Goal: Information Seeking & Learning: Learn about a topic

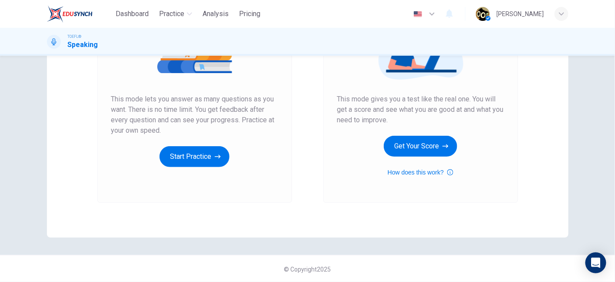
scroll to position [53, 0]
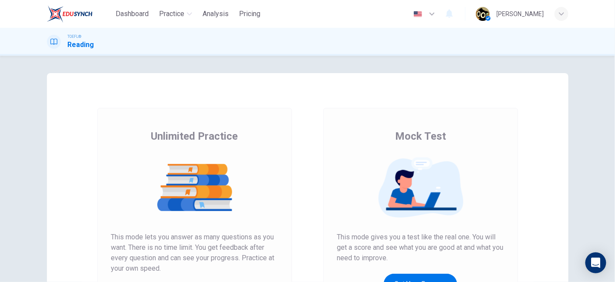
scroll to position [83, 0]
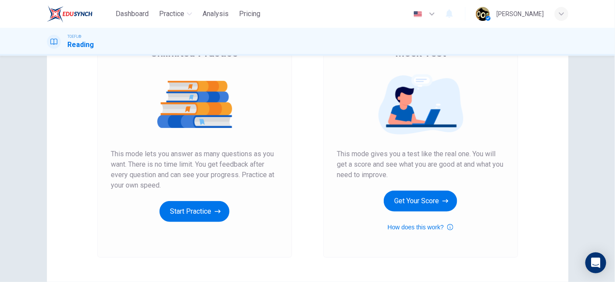
drag, startPoint x: 400, startPoint y: 206, endPoint x: 397, endPoint y: 147, distance: 59.2
click at [397, 147] on div "Mock Test This mode gives you a test like the real one. You will get a score an…" at bounding box center [420, 139] width 167 height 186
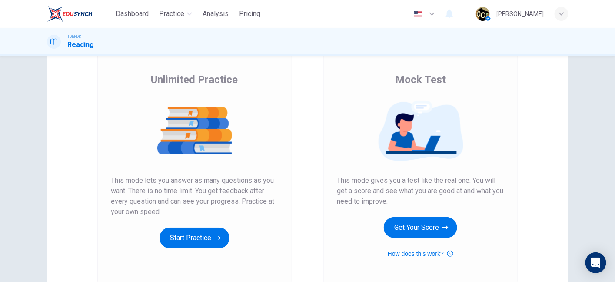
scroll to position [55, 0]
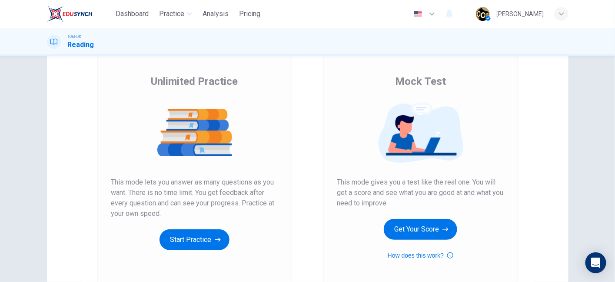
drag, startPoint x: 411, startPoint y: 229, endPoint x: 406, endPoint y: 150, distance: 78.8
click at [406, 150] on div "Mock Test This mode gives you a test like the real one. You will get a score an…" at bounding box center [420, 167] width 167 height 186
click at [446, 234] on button "Get Your Score" at bounding box center [420, 229] width 73 height 21
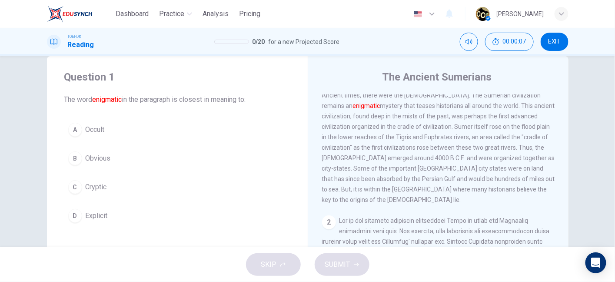
scroll to position [16, 0]
drag, startPoint x: 345, startPoint y: 100, endPoint x: 355, endPoint y: 115, distance: 17.8
click at [355, 115] on div "1 Long before [PERSON_NAME] the Great conquered swathes of land around the [GEO…" at bounding box center [438, 133] width 233 height 146
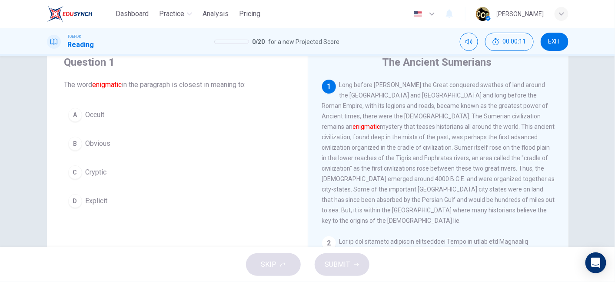
scroll to position [32, 0]
drag, startPoint x: 383, startPoint y: 83, endPoint x: 476, endPoint y: 92, distance: 93.4
click at [476, 92] on span "Long before [PERSON_NAME] the Great conquered swathes of land around the [GEOGR…" at bounding box center [438, 152] width 233 height 143
drag, startPoint x: 466, startPoint y: 85, endPoint x: 529, endPoint y: 87, distance: 63.5
click at [529, 87] on div "1 Long before [PERSON_NAME] the Great conquered swathes of land around the [GEO…" at bounding box center [438, 152] width 233 height 146
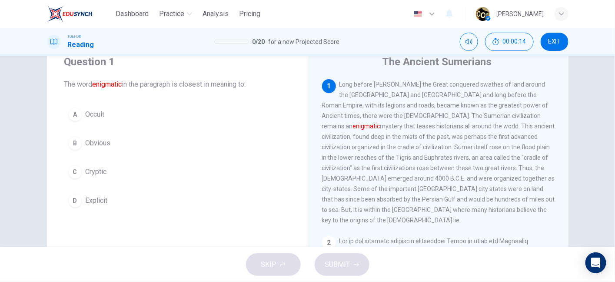
drag, startPoint x: 340, startPoint y: 95, endPoint x: 425, endPoint y: 100, distance: 85.4
click at [425, 100] on div "1 Long before [PERSON_NAME] the Great conquered swathes of land around the [GEO…" at bounding box center [438, 152] width 233 height 146
drag, startPoint x: 430, startPoint y: 91, endPoint x: 502, endPoint y: 101, distance: 72.8
click at [502, 101] on div "1 Long before [PERSON_NAME] the Great conquered swathes of land around the [GEO…" at bounding box center [438, 152] width 233 height 146
drag, startPoint x: 318, startPoint y: 108, endPoint x: 355, endPoint y: 110, distance: 36.1
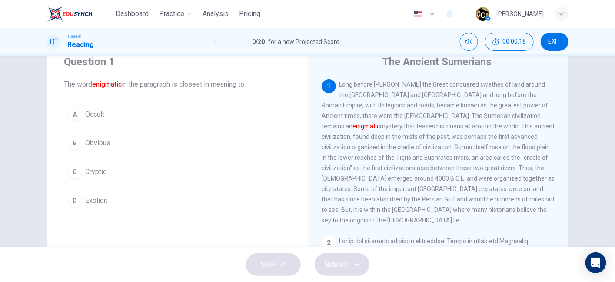
click at [355, 110] on div "The Ancient Sumerians 1 Long before [PERSON_NAME] the Great conquered swathes o…" at bounding box center [438, 192] width 261 height 302
drag, startPoint x: 375, startPoint y: 108, endPoint x: 425, endPoint y: 103, distance: 49.7
click at [425, 103] on span "Long before [PERSON_NAME] the Great conquered swathes of land around the [GEOGR…" at bounding box center [438, 152] width 233 height 143
drag, startPoint x: 485, startPoint y: 109, endPoint x: 505, endPoint y: 108, distance: 20.4
click at [505, 108] on span "Long before [PERSON_NAME] the Great conquered swathes of land around the [GEOGR…" at bounding box center [438, 152] width 233 height 143
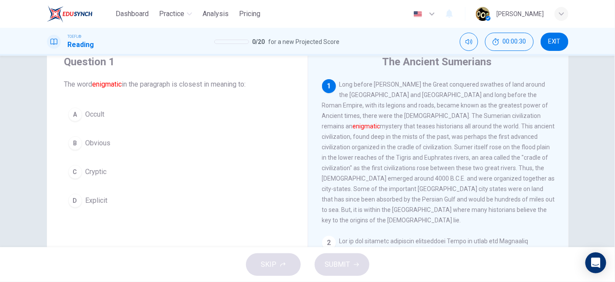
drag, startPoint x: 382, startPoint y: 116, endPoint x: 444, endPoint y: 112, distance: 61.4
click at [444, 112] on div "1 Long before [PERSON_NAME] the Great conquered swathes of land around the [GEO…" at bounding box center [438, 152] width 233 height 146
drag, startPoint x: 449, startPoint y: 116, endPoint x: 476, endPoint y: 110, distance: 27.5
click at [476, 110] on div "1 Long before [PERSON_NAME] the Great conquered swathes of land around the [GEO…" at bounding box center [438, 152] width 233 height 146
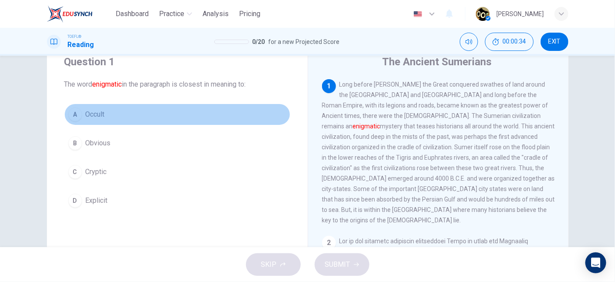
click at [120, 120] on button "A Occult" at bounding box center [177, 114] width 226 height 22
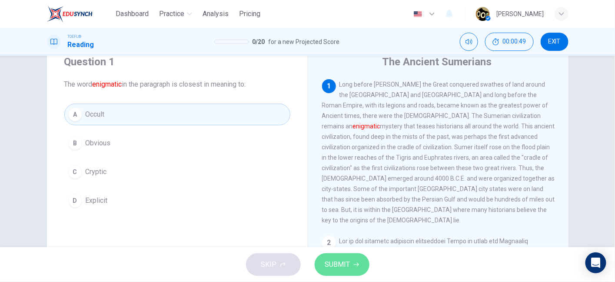
click at [357, 269] on button "SUBMIT" at bounding box center [342, 264] width 55 height 23
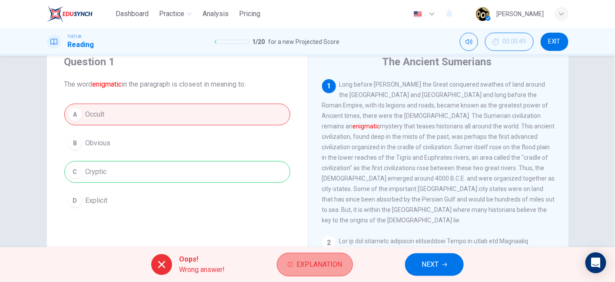
click at [320, 262] on span "Explanation" at bounding box center [319, 264] width 46 height 12
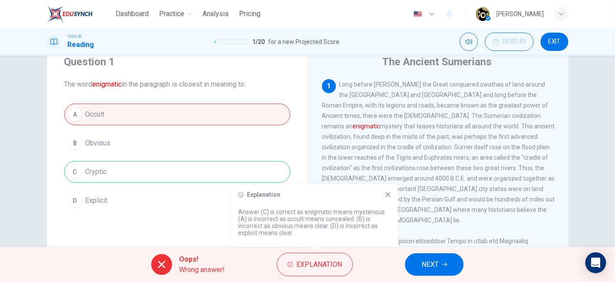
drag, startPoint x: 309, startPoint y: 221, endPoint x: 375, endPoint y: 226, distance: 65.4
click at [375, 226] on p "Answer (C) is correct as enigmatic means mysterious. (A) is incorrect as occult…" at bounding box center [315, 222] width 153 height 28
drag, startPoint x: 269, startPoint y: 210, endPoint x: 348, endPoint y: 212, distance: 79.5
click at [348, 212] on p "Answer (C) is correct as enigmatic means mysterious. (A) is incorrect as occult…" at bounding box center [315, 222] width 153 height 28
click at [362, 212] on p "Answer (C) is correct as enigmatic means mysterious. (A) is incorrect as occult…" at bounding box center [315, 222] width 153 height 28
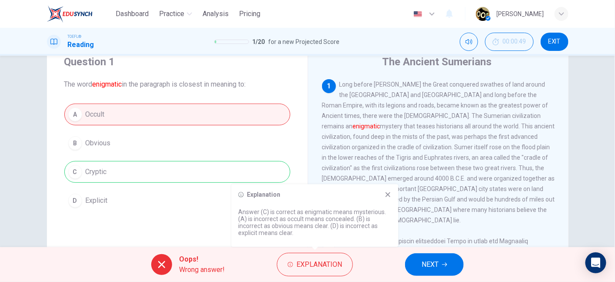
click at [362, 212] on p "Answer (C) is correct as enigmatic means mysterious. (A) is incorrect as occult…" at bounding box center [315, 222] width 153 height 28
drag, startPoint x: 282, startPoint y: 227, endPoint x: 326, endPoint y: 227, distance: 43.5
click at [326, 227] on p "Answer (C) is correct as enigmatic means mysterious. (A) is incorrect as occult…" at bounding box center [315, 222] width 153 height 28
drag, startPoint x: 342, startPoint y: 229, endPoint x: 281, endPoint y: 231, distance: 60.9
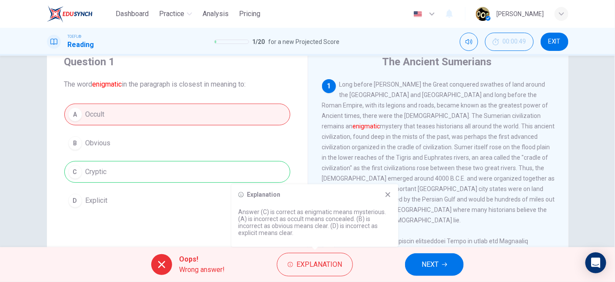
click at [281, 231] on p "Answer (C) is correct as enigmatic means mysterious. (A) is incorrect as occult…" at bounding box center [315, 222] width 153 height 28
drag, startPoint x: 254, startPoint y: 216, endPoint x: 299, endPoint y: 218, distance: 44.8
click at [299, 218] on p "Answer (C) is correct as enigmatic means mysterious. (A) is incorrect as occult…" at bounding box center [315, 222] width 153 height 28
drag, startPoint x: 307, startPoint y: 219, endPoint x: 329, endPoint y: 216, distance: 22.3
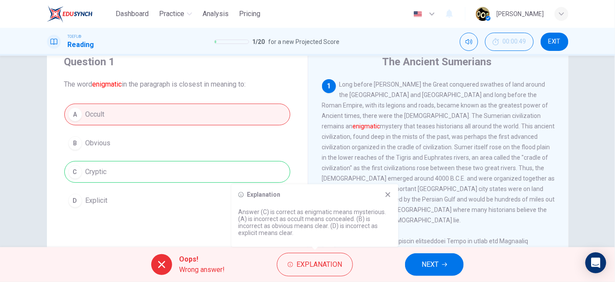
click at [329, 216] on p "Answer (C) is correct as enigmatic means mysterious. (A) is incorrect as occult…" at bounding box center [315, 222] width 153 height 28
click at [388, 197] on icon at bounding box center [388, 194] width 7 height 7
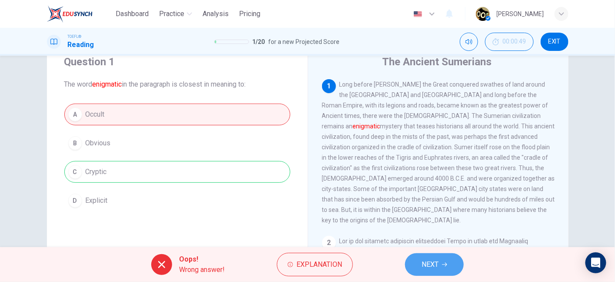
click at [442, 261] on button "NEXT" at bounding box center [434, 264] width 59 height 23
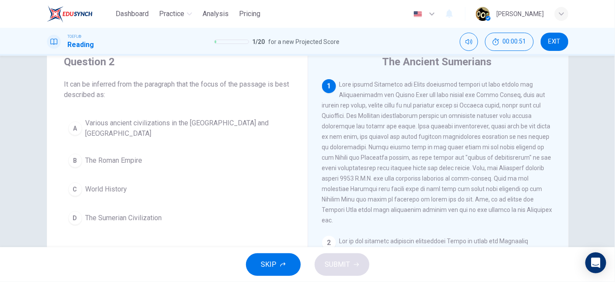
drag, startPoint x: 79, startPoint y: 84, endPoint x: 154, endPoint y: 99, distance: 76.6
click at [154, 99] on span "It can be inferred from the paragraph that the focus of the passage is best des…" at bounding box center [177, 89] width 226 height 21
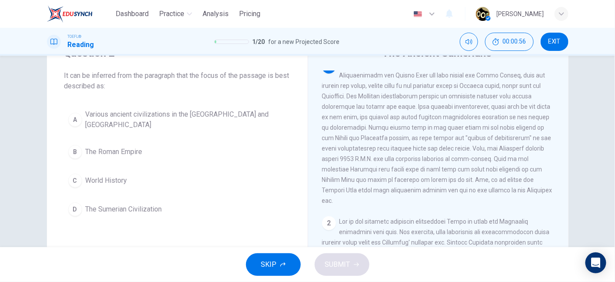
scroll to position [0, 0]
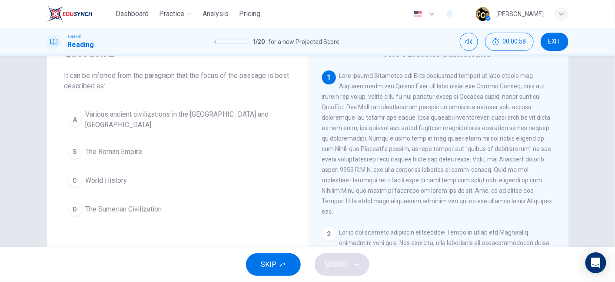
drag, startPoint x: 376, startPoint y: 162, endPoint x: 432, endPoint y: 207, distance: 72.3
click at [432, 207] on span at bounding box center [437, 143] width 230 height 143
drag, startPoint x: 341, startPoint y: 74, endPoint x: 373, endPoint y: 113, distance: 50.9
click at [373, 113] on div "1" at bounding box center [438, 143] width 233 height 146
click at [555, 42] on span "EXIT" at bounding box center [554, 41] width 13 height 7
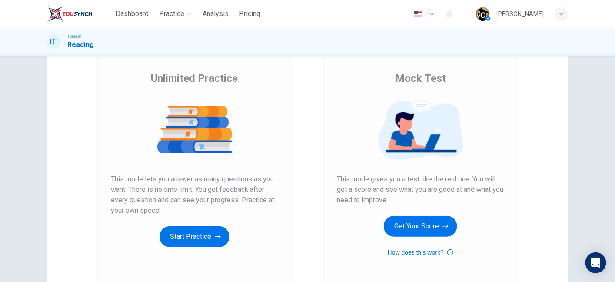
scroll to position [58, 0]
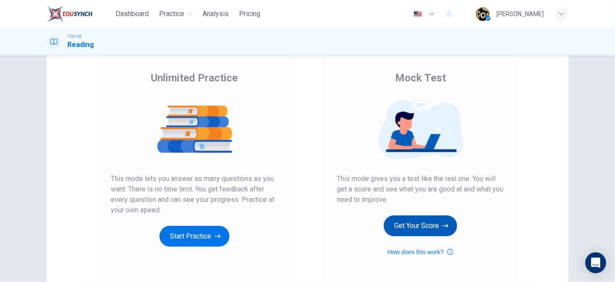
click at [420, 228] on button "Get Your Score" at bounding box center [420, 225] width 73 height 21
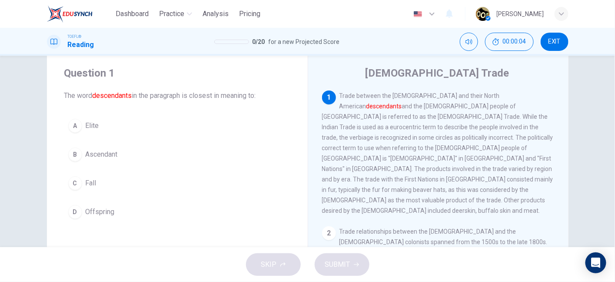
scroll to position [0, 0]
click at [342, 96] on span "Trade between the Europeans and their North American descendants and the indige…" at bounding box center [437, 153] width 231 height 122
drag, startPoint x: 380, startPoint y: 99, endPoint x: 394, endPoint y: 150, distance: 53.1
click at [394, 150] on span "Trade between the Europeans and their North American descendants and the indige…" at bounding box center [437, 153] width 231 height 122
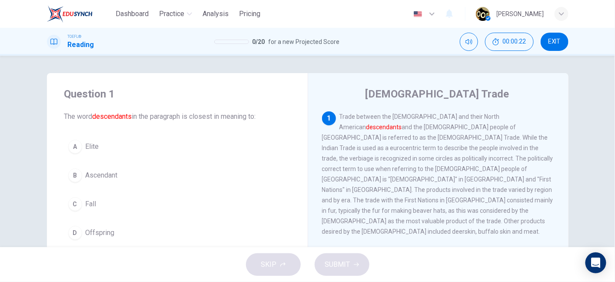
drag, startPoint x: 339, startPoint y: 116, endPoint x: 365, endPoint y: 115, distance: 25.7
click at [365, 115] on span "Trade between the Europeans and their North American descendants and the indige…" at bounding box center [437, 174] width 231 height 122
drag, startPoint x: 416, startPoint y: 122, endPoint x: 448, endPoint y: 119, distance: 31.4
click at [448, 119] on div "1 Trade between the Europeans and their North American descendants and the indi…" at bounding box center [438, 173] width 233 height 125
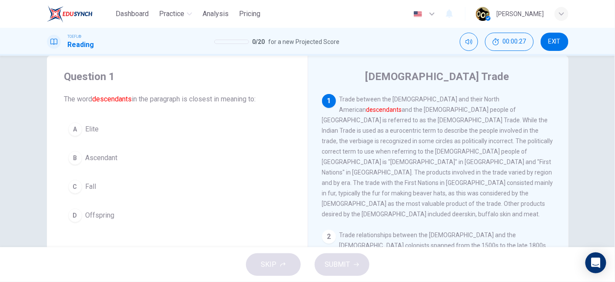
scroll to position [18, 0]
click at [131, 156] on button "B Ascendant" at bounding box center [177, 157] width 226 height 22
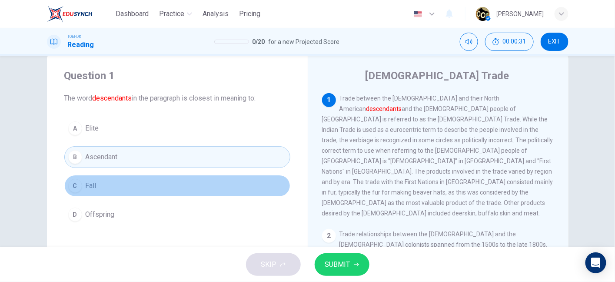
click at [143, 176] on button "C Fall" at bounding box center [177, 186] width 226 height 22
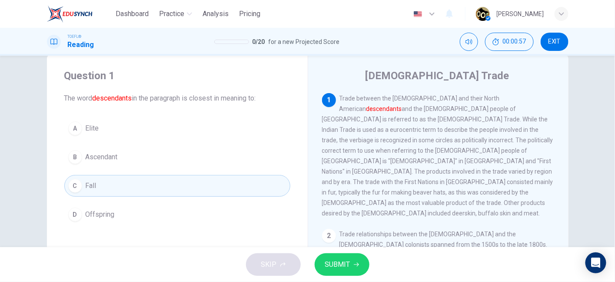
drag, startPoint x: 122, startPoint y: 231, endPoint x: 122, endPoint y: 211, distance: 20.0
click at [122, 211] on div "Question 1 The word descendants in the paragraph is closest in meaning to: A El…" at bounding box center [177, 147] width 261 height 184
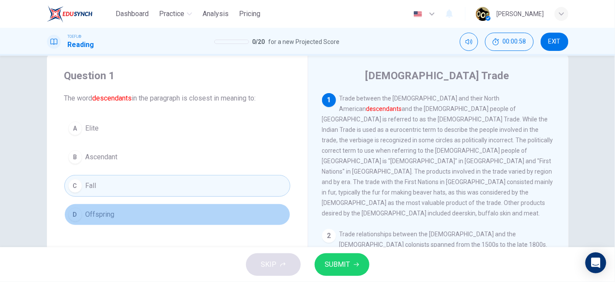
click at [122, 211] on button "D Offspring" at bounding box center [177, 214] width 226 height 22
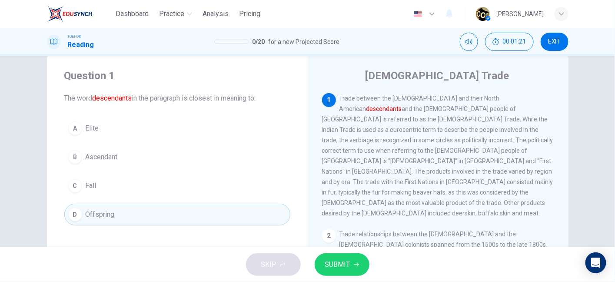
click at [345, 269] on span "SUBMIT" at bounding box center [337, 264] width 25 height 12
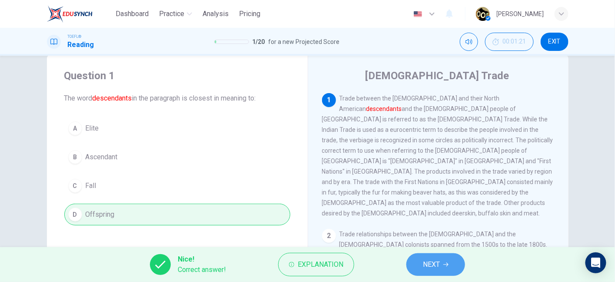
click at [436, 259] on span "NEXT" at bounding box center [431, 264] width 17 height 12
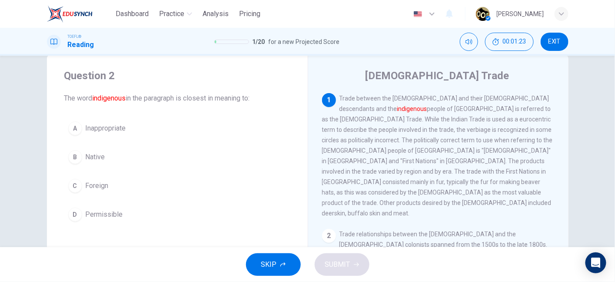
click at [117, 99] on font "indigenous" at bounding box center [109, 98] width 33 height 8
drag, startPoint x: 129, startPoint y: 97, endPoint x: 224, endPoint y: 100, distance: 95.6
click at [224, 100] on span "The word indigenous in the paragraph is closest in meaning to:" at bounding box center [177, 98] width 226 height 10
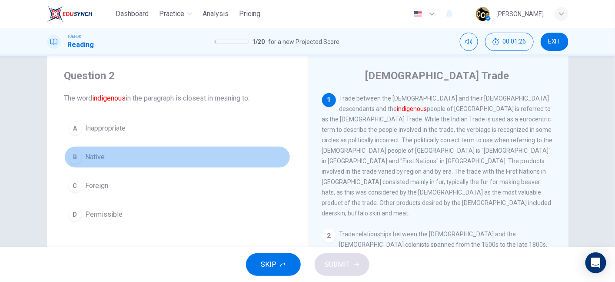
click at [95, 163] on button "B Native" at bounding box center [177, 157] width 226 height 22
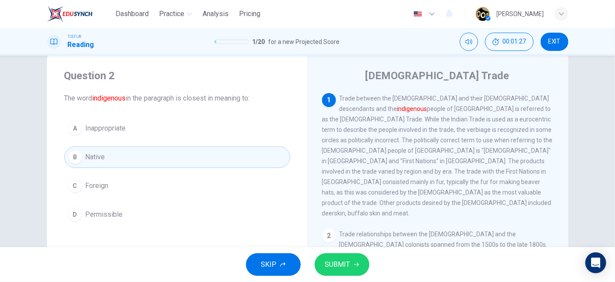
click at [349, 271] on button "SUBMIT" at bounding box center [342, 264] width 55 height 23
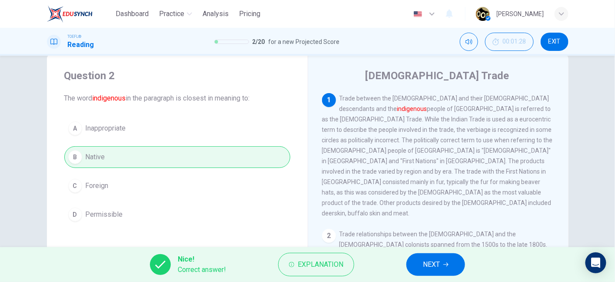
click at [428, 262] on span "NEXT" at bounding box center [431, 264] width 17 height 12
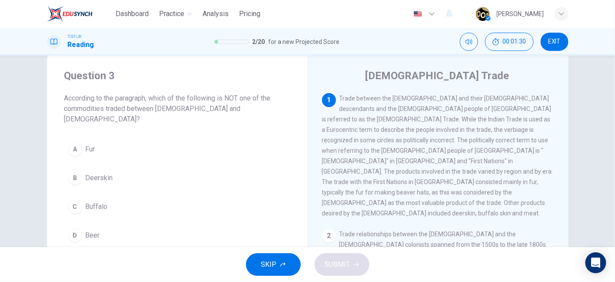
drag, startPoint x: 196, startPoint y: 98, endPoint x: 248, endPoint y: 100, distance: 52.2
click at [248, 100] on span "According to the paragraph, which of the following is NOT one of the commoditie…" at bounding box center [177, 108] width 226 height 31
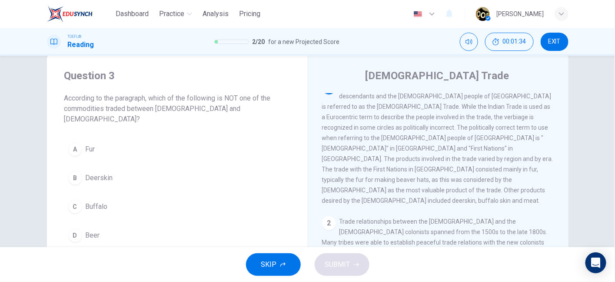
scroll to position [13, 0]
drag, startPoint x: 345, startPoint y: 162, endPoint x: 355, endPoint y: 161, distance: 10.0
click at [355, 161] on span "Trade between the Europeans and their North American descendants and the indige…" at bounding box center [437, 142] width 231 height 122
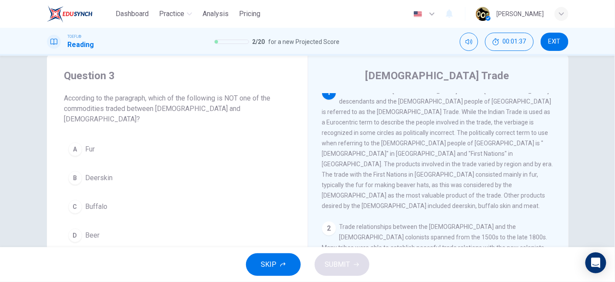
scroll to position [0, 0]
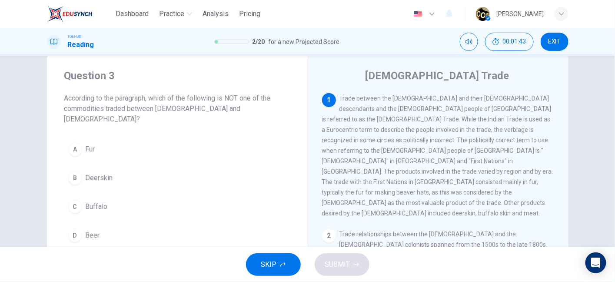
drag, startPoint x: 396, startPoint y: 119, endPoint x: 397, endPoint y: 135, distance: 16.1
click at [397, 135] on span "Trade between the Europeans and their North American descendants and the indige…" at bounding box center [437, 156] width 231 height 122
drag, startPoint x: 358, startPoint y: 181, endPoint x: 416, endPoint y: 179, distance: 58.7
click at [416, 179] on div "1 Trade between the Europeans and their North American descendants and the indi…" at bounding box center [438, 155] width 233 height 125
drag, startPoint x: 416, startPoint y: 179, endPoint x: 421, endPoint y: 178, distance: 4.8
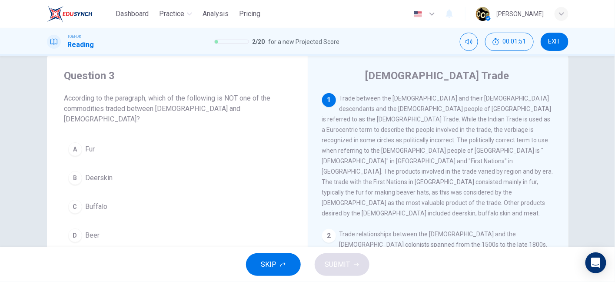
click at [421, 178] on span "Trade between the Europeans and their North American descendants and the indige…" at bounding box center [437, 156] width 231 height 122
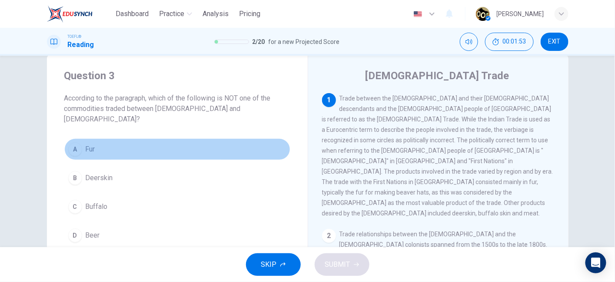
click at [126, 138] on button "A Fur" at bounding box center [177, 149] width 226 height 22
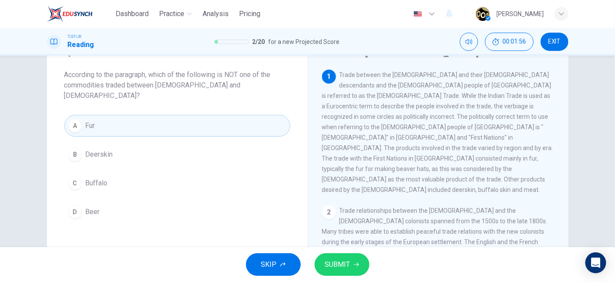
scroll to position [41, 0]
click at [149, 144] on button "B Deerskin" at bounding box center [177, 155] width 226 height 22
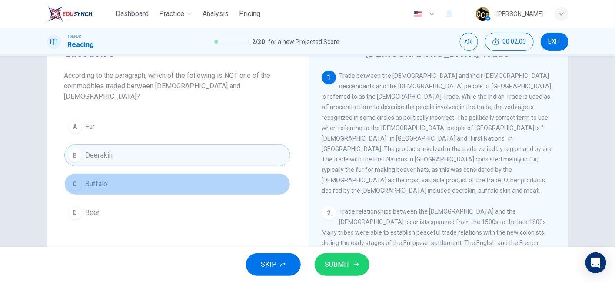
click at [137, 173] on button "C Buffalo" at bounding box center [177, 184] width 226 height 22
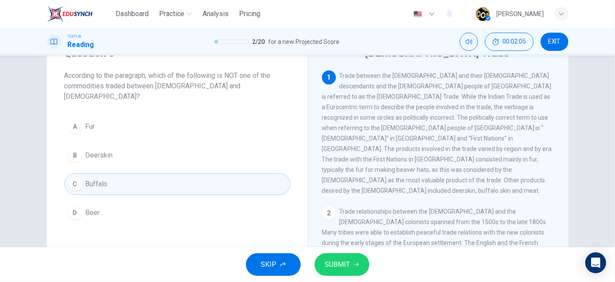
click at [135, 202] on button "D Beer" at bounding box center [177, 213] width 226 height 22
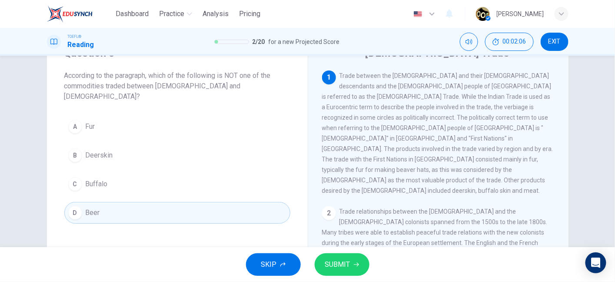
click at [318, 265] on button "SUBMIT" at bounding box center [342, 264] width 55 height 23
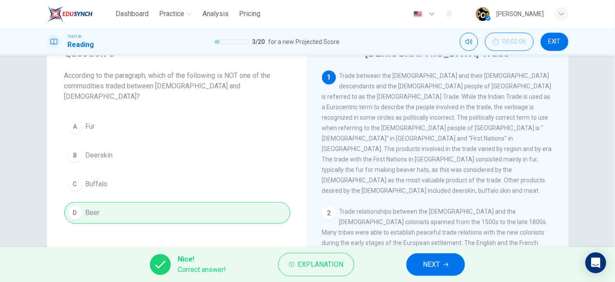
click at [428, 260] on span "NEXT" at bounding box center [431, 264] width 17 height 12
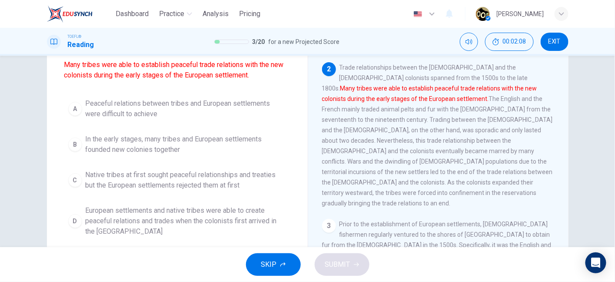
scroll to position [83, 0]
drag, startPoint x: 193, startPoint y: 62, endPoint x: 258, endPoint y: 63, distance: 64.8
click at [258, 63] on font "Many tribes were able to establish peaceful trade relations with the new coloni…" at bounding box center [173, 69] width 219 height 19
drag, startPoint x: 171, startPoint y: 65, endPoint x: 238, endPoint y: 70, distance: 67.5
click at [238, 70] on span "Which sentence is most similar to the following sentence from the paragraph? Ma…" at bounding box center [177, 54] width 226 height 52
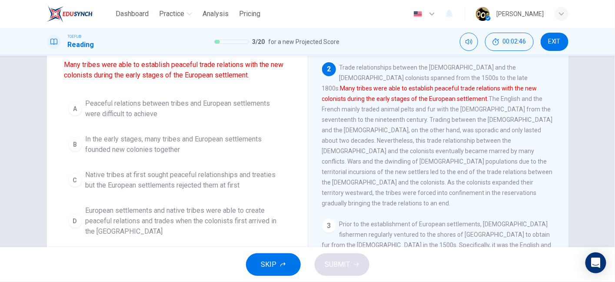
drag, startPoint x: 67, startPoint y: 77, endPoint x: 109, endPoint y: 73, distance: 41.9
click at [109, 73] on font "Many tribes were able to establish peaceful trade relations with the new coloni…" at bounding box center [173, 69] width 219 height 19
drag, startPoint x: 132, startPoint y: 76, endPoint x: 182, endPoint y: 79, distance: 49.6
click at [182, 79] on font "Many tribes were able to establish peaceful trade relations with the new coloni…" at bounding box center [173, 69] width 219 height 19
click at [79, 17] on img at bounding box center [70, 13] width 46 height 17
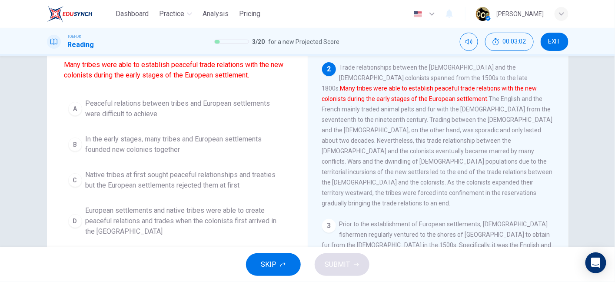
scroll to position [80, 0]
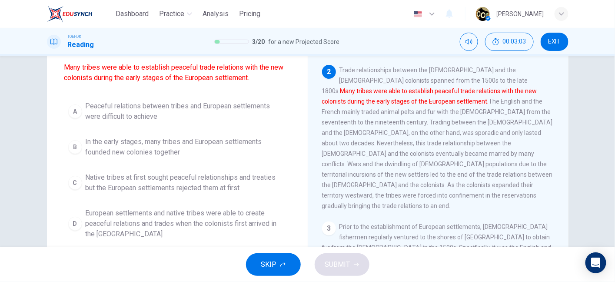
drag, startPoint x: 139, startPoint y: 66, endPoint x: 192, endPoint y: 70, distance: 52.7
click at [192, 70] on font "Many tribes were able to establish peaceful trade relations with the new coloni…" at bounding box center [173, 72] width 219 height 19
drag, startPoint x: 109, startPoint y: 74, endPoint x: 141, endPoint y: 77, distance: 32.3
click at [141, 77] on font "Many tribes were able to establish peaceful trade relations with the new coloni…" at bounding box center [173, 72] width 219 height 19
drag, startPoint x: 141, startPoint y: 77, endPoint x: 159, endPoint y: 79, distance: 18.8
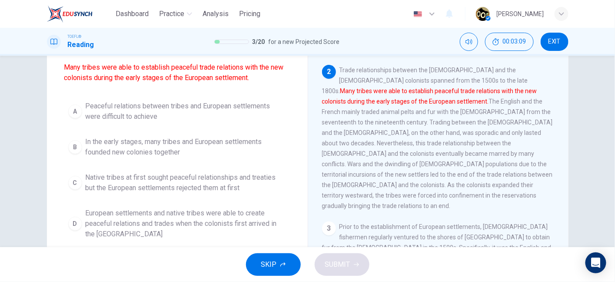
click at [159, 79] on font "Many tribes were able to establish peaceful trade relations with the new coloni…" at bounding box center [173, 72] width 219 height 19
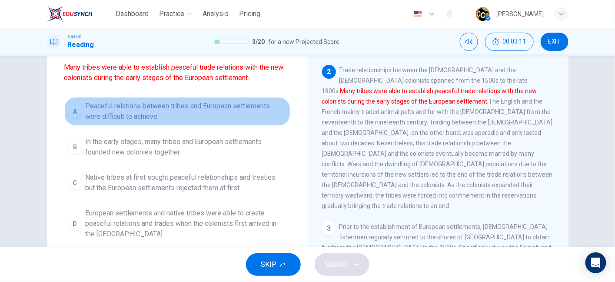
click at [162, 122] on button "A Peaceful relations between tribes and European settlements were difficult to …" at bounding box center [177, 111] width 226 height 29
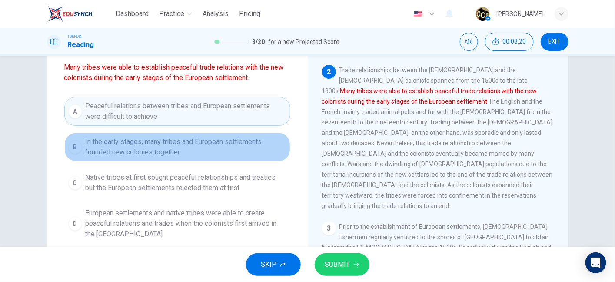
click at [176, 146] on span "In the early stages, many tribes and European settlements founded new colonies …" at bounding box center [186, 146] width 201 height 21
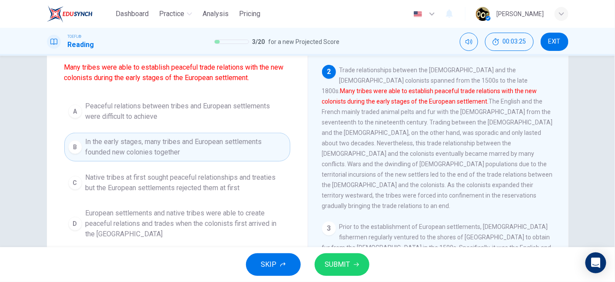
click at [160, 183] on span "Native tribes at first sought peaceful relationships and treaties but the Europ…" at bounding box center [186, 182] width 201 height 21
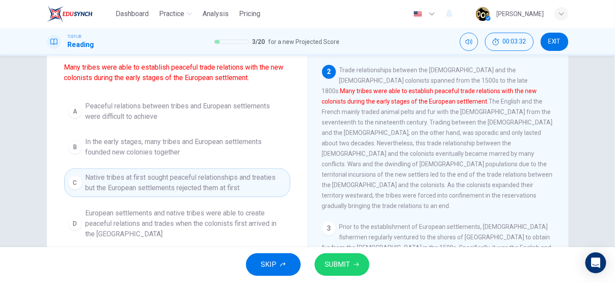
click at [139, 221] on span "European settlements and native tribes were able to create peaceful relations a…" at bounding box center [186, 223] width 201 height 31
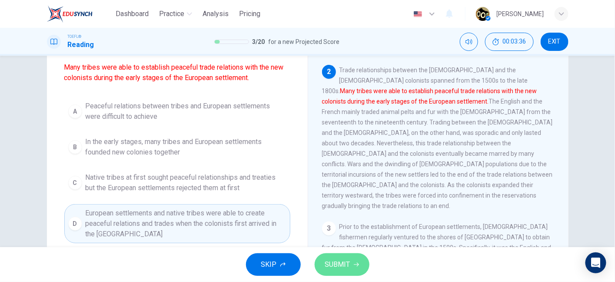
click at [351, 260] on button "SUBMIT" at bounding box center [342, 264] width 55 height 23
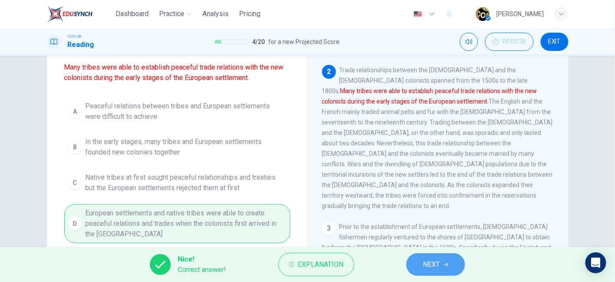
click at [445, 259] on button "NEXT" at bounding box center [435, 264] width 59 height 23
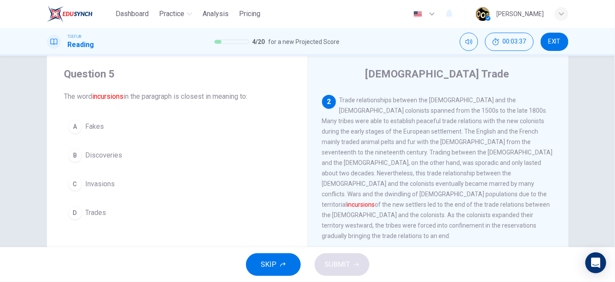
scroll to position [20, 0]
click at [100, 96] on font "incursions" at bounding box center [108, 97] width 31 height 8
drag, startPoint x: 129, startPoint y: 98, endPoint x: 216, endPoint y: 97, distance: 86.9
click at [216, 97] on span "The word incursions in the paragraph is closest in meaning to:" at bounding box center [177, 97] width 226 height 10
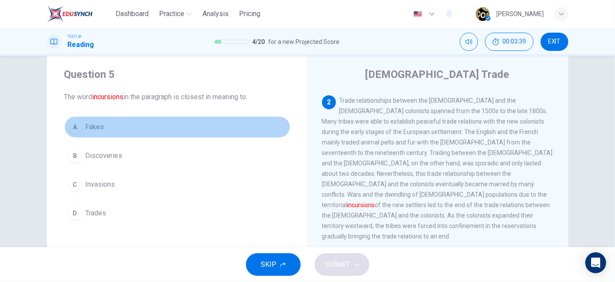
click at [115, 132] on button "A Fakes" at bounding box center [177, 127] width 226 height 22
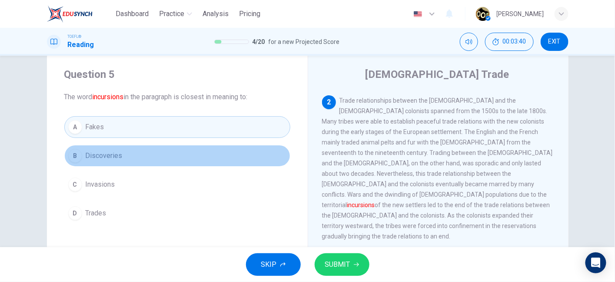
click at [130, 157] on button "B Discoveries" at bounding box center [177, 156] width 226 height 22
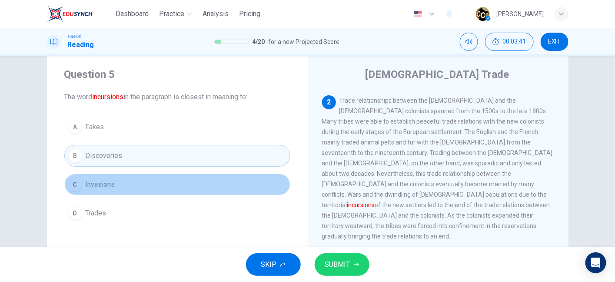
click at [129, 182] on button "C Invasions" at bounding box center [177, 184] width 226 height 22
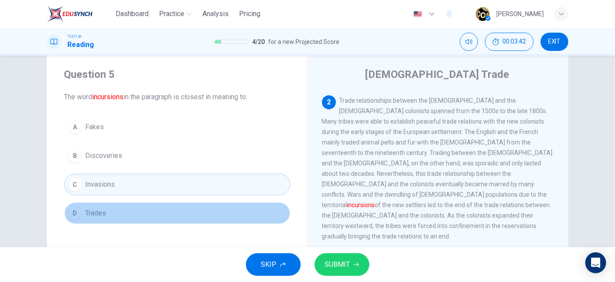
click at [126, 208] on button "D Trades" at bounding box center [177, 213] width 226 height 22
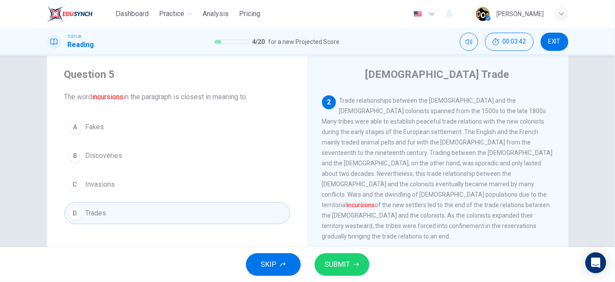
click at [130, 183] on button "C Invasions" at bounding box center [177, 184] width 226 height 22
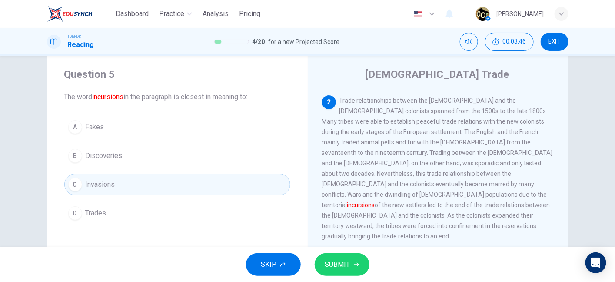
drag, startPoint x: 326, startPoint y: 187, endPoint x: 379, endPoint y: 189, distance: 53.5
click at [379, 189] on div "2 Trade relationships between the Native Americans and the European colonists s…" at bounding box center [438, 168] width 233 height 146
drag, startPoint x: 379, startPoint y: 189, endPoint x: 429, endPoint y: 188, distance: 49.6
click at [429, 188] on div "2 Trade relationships between the Native Americans and the European colonists s…" at bounding box center [438, 168] width 233 height 146
drag, startPoint x: 429, startPoint y: 188, endPoint x: 470, endPoint y: 187, distance: 40.9
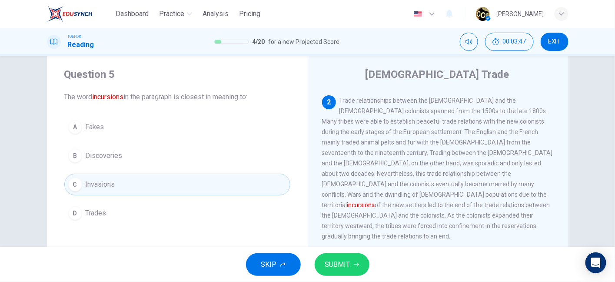
click at [470, 187] on span "Trade relationships between the Native Americans and the European colonists spa…" at bounding box center [437, 168] width 231 height 143
click at [375, 201] on font "incursions" at bounding box center [361, 204] width 28 height 7
drag, startPoint x: 495, startPoint y: 187, endPoint x: 381, endPoint y: 240, distance: 125.8
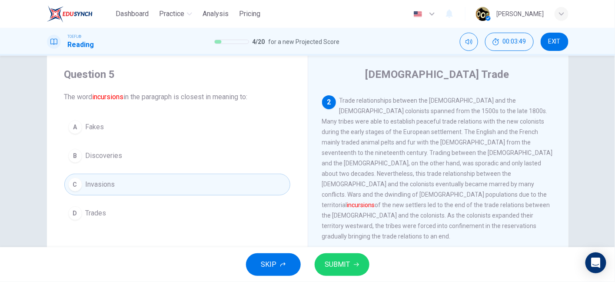
click at [381, 240] on div "1 Trade between the Europeans and their North American descendants and the indi…" at bounding box center [444, 217] width 244 height 250
click at [343, 261] on span "SUBMIT" at bounding box center [337, 264] width 25 height 12
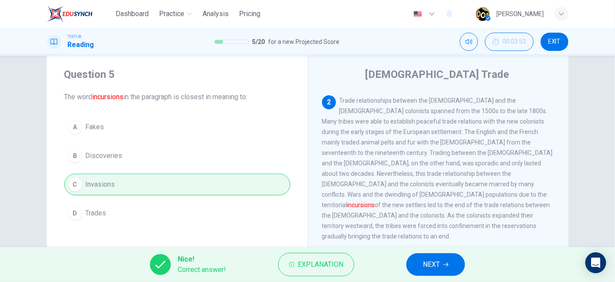
click at [445, 258] on button "NEXT" at bounding box center [435, 264] width 59 height 23
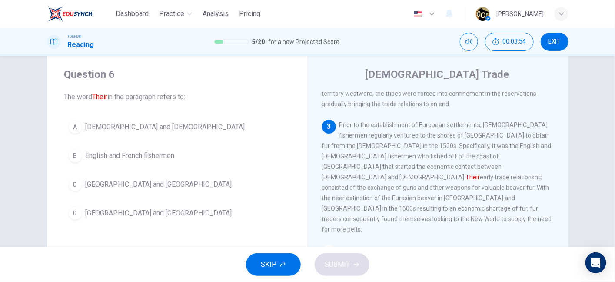
scroll to position [265, 0]
drag, startPoint x: 387, startPoint y: 130, endPoint x: 452, endPoint y: 135, distance: 65.8
click at [452, 135] on div "3 Prior to the establishment of European settlements, European fishermen regula…" at bounding box center [438, 175] width 233 height 115
drag, startPoint x: 387, startPoint y: 129, endPoint x: 454, endPoint y: 133, distance: 66.7
click at [454, 133] on div "3 Prior to the establishment of European settlements, European fishermen regula…" at bounding box center [438, 175] width 233 height 115
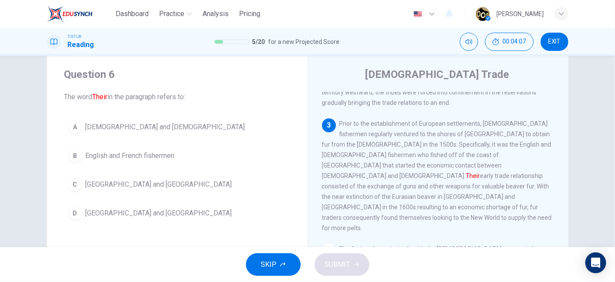
drag, startPoint x: 328, startPoint y: 141, endPoint x: 361, endPoint y: 139, distance: 32.2
click at [361, 139] on span "Prior to the establishment of European settlements, European fishermen regularl…" at bounding box center [437, 175] width 230 height 111
drag, startPoint x: 368, startPoint y: 139, endPoint x: 395, endPoint y: 131, distance: 28.1
click at [395, 131] on span "Prior to the establishment of European settlements, European fishermen regularl…" at bounding box center [437, 175] width 230 height 111
drag, startPoint x: 409, startPoint y: 138, endPoint x: 445, endPoint y: 139, distance: 36.1
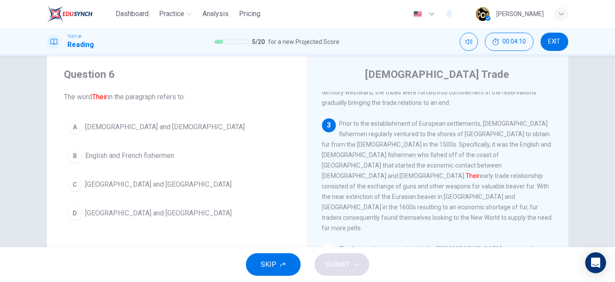
click at [445, 139] on span "Prior to the establishment of European settlements, European fishermen regularl…" at bounding box center [437, 175] width 230 height 111
drag, startPoint x: 320, startPoint y: 152, endPoint x: 386, endPoint y: 149, distance: 66.1
click at [386, 149] on span "Prior to the establishment of European settlements, European fishermen regularl…" at bounding box center [437, 175] width 230 height 111
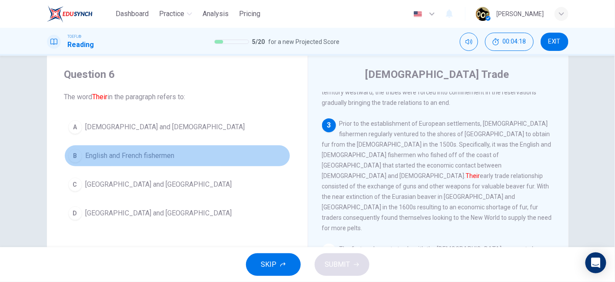
click at [168, 152] on span "English and French fishermen" at bounding box center [130, 155] width 89 height 10
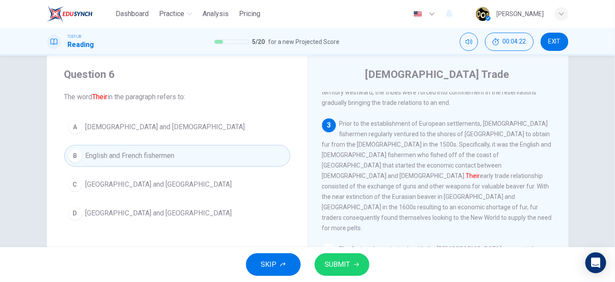
drag, startPoint x: 432, startPoint y: 143, endPoint x: 457, endPoint y: 145, distance: 24.8
click at [457, 145] on div "3 Prior to the establishment of European settlements, European fishermen regula…" at bounding box center [438, 175] width 233 height 115
drag, startPoint x: 348, startPoint y: 156, endPoint x: 368, endPoint y: 153, distance: 19.7
click at [368, 153] on div "3 Prior to the establishment of European settlements, European fishermen regula…" at bounding box center [438, 175] width 233 height 115
drag, startPoint x: 406, startPoint y: 147, endPoint x: 438, endPoint y: 145, distance: 32.6
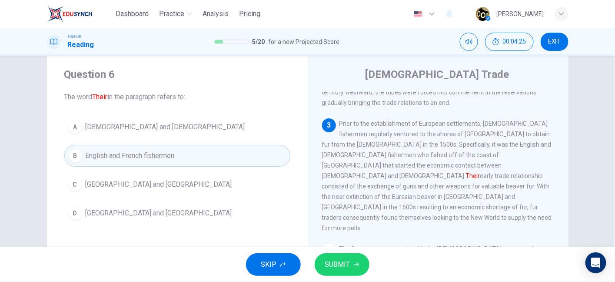
click at [438, 145] on div "3 Prior to the establishment of European settlements, European fishermen regula…" at bounding box center [438, 175] width 233 height 115
drag, startPoint x: 380, startPoint y: 146, endPoint x: 342, endPoint y: 151, distance: 38.6
click at [342, 151] on div "3 Prior to the establishment of European settlements, European fishermen regula…" at bounding box center [438, 175] width 233 height 115
drag, startPoint x: 342, startPoint y: 151, endPoint x: 395, endPoint y: 157, distance: 53.7
click at [395, 157] on div "3 Prior to the establishment of European settlements, European fishermen regula…" at bounding box center [438, 175] width 233 height 115
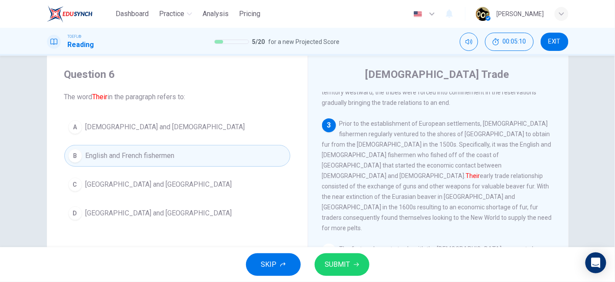
drag, startPoint x: 429, startPoint y: 160, endPoint x: 457, endPoint y: 160, distance: 27.8
click at [457, 160] on span "Prior to the establishment of European settlements, European fishermen regularl…" at bounding box center [437, 175] width 230 height 111
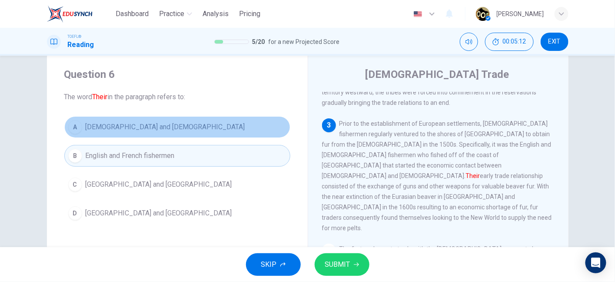
click at [206, 123] on button "A Native Americans and Europeans" at bounding box center [177, 127] width 226 height 22
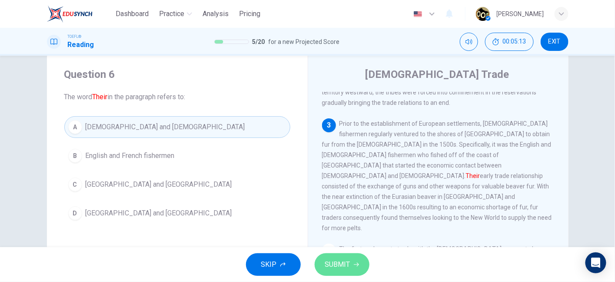
click at [336, 269] on span "SUBMIT" at bounding box center [337, 264] width 25 height 12
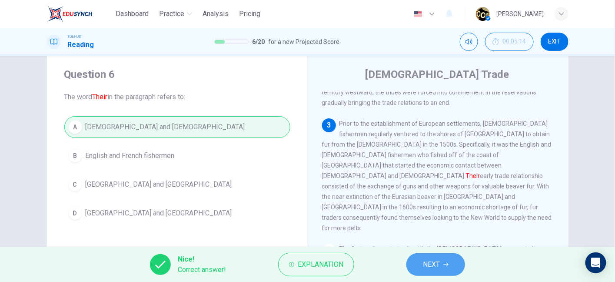
click at [428, 272] on button "NEXT" at bounding box center [435, 264] width 59 height 23
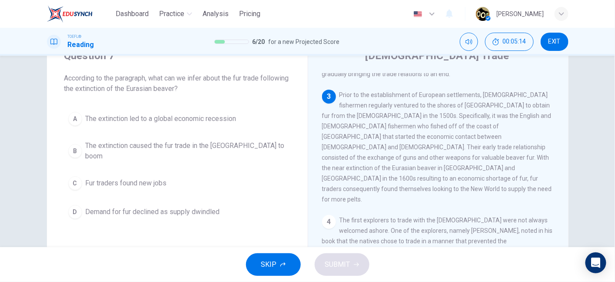
scroll to position [39, 0]
drag, startPoint x: 151, startPoint y: 85, endPoint x: 215, endPoint y: 85, distance: 64.3
click at [215, 85] on span "According to the paragraph, what can we infer about the fur trade following the…" at bounding box center [177, 82] width 226 height 21
drag, startPoint x: 342, startPoint y: 76, endPoint x: 380, endPoint y: 80, distance: 38.4
click at [380, 90] on span "Prior to the establishment of European settlements, European fishermen regularl…" at bounding box center [437, 145] width 230 height 111
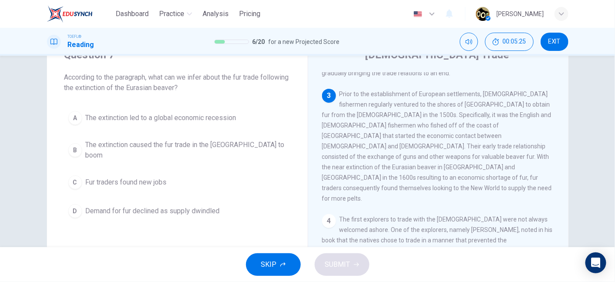
drag, startPoint x: 406, startPoint y: 78, endPoint x: 452, endPoint y: 86, distance: 46.7
click at [452, 90] on span "Prior to the establishment of European settlements, European fishermen regularl…" at bounding box center [437, 145] width 230 height 111
drag, startPoint x: 338, startPoint y: 88, endPoint x: 386, endPoint y: 89, distance: 48.2
click at [386, 90] on span "Prior to the establishment of European settlements, European fishermen regularl…" at bounding box center [437, 145] width 230 height 111
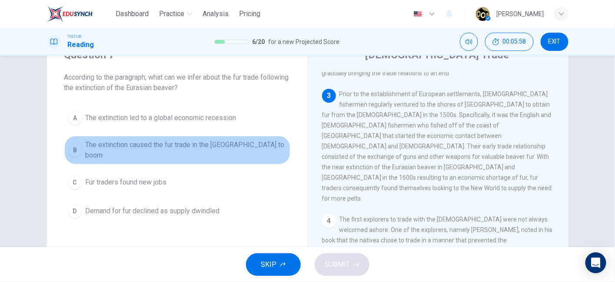
click at [244, 152] on button "B The extinction caused the fur trade in the New World to boom" at bounding box center [177, 150] width 226 height 29
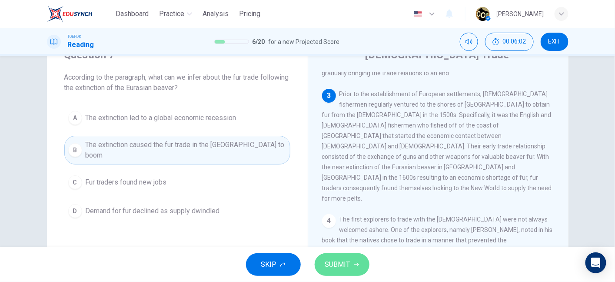
click at [351, 265] on button "SUBMIT" at bounding box center [342, 264] width 55 height 23
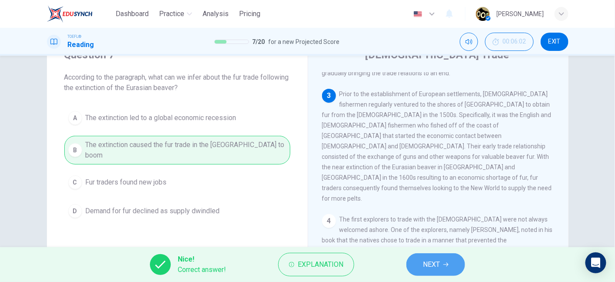
click at [449, 267] on button "NEXT" at bounding box center [435, 264] width 59 height 23
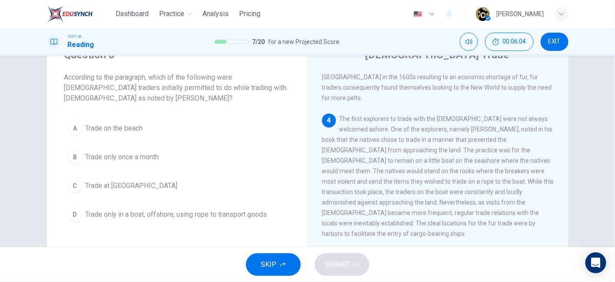
scroll to position [375, 0]
drag, startPoint x: 200, startPoint y: 81, endPoint x: 236, endPoint y: 81, distance: 36.1
click at [236, 81] on span "According to the paragraph, which of the following were European traders initia…" at bounding box center [177, 87] width 226 height 31
drag, startPoint x: 92, startPoint y: 88, endPoint x: 152, endPoint y: 89, distance: 59.5
click at [152, 89] on span "According to the paragraph, which of the following were European traders initia…" at bounding box center [177, 87] width 226 height 31
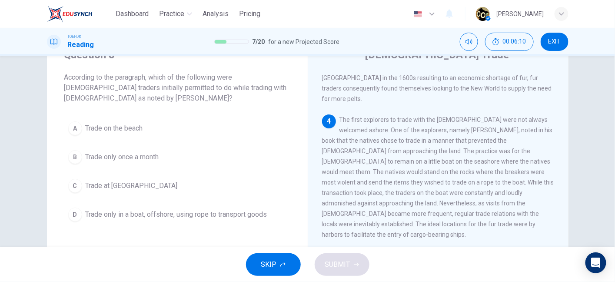
drag, startPoint x: 152, startPoint y: 89, endPoint x: 160, endPoint y: 89, distance: 8.3
click at [160, 89] on span "According to the paragraph, which of the following were European traders initia…" at bounding box center [177, 87] width 226 height 31
drag, startPoint x: 206, startPoint y: 90, endPoint x: 239, endPoint y: 86, distance: 33.3
click at [239, 86] on span "According to the paragraph, which of the following were European traders initia…" at bounding box center [177, 87] width 226 height 31
drag, startPoint x: 411, startPoint y: 100, endPoint x: 484, endPoint y: 101, distance: 73.0
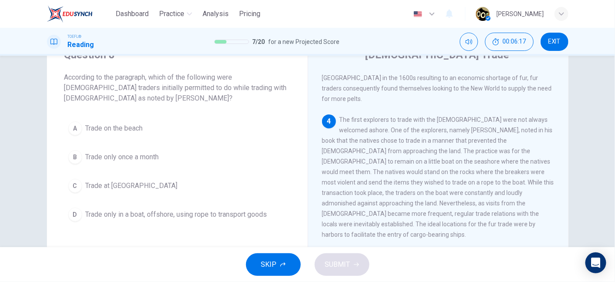
click at [484, 116] on span "The first explorers to trade with the Native Americans were not always welcomed…" at bounding box center [438, 177] width 232 height 122
drag, startPoint x: 328, startPoint y: 109, endPoint x: 395, endPoint y: 115, distance: 66.3
click at [395, 115] on div "4 The first explorers to trade with the Native Americans were not always welcom…" at bounding box center [438, 176] width 233 height 125
drag, startPoint x: 408, startPoint y: 112, endPoint x: 445, endPoint y: 110, distance: 36.1
click at [445, 116] on span "The first explorers to trade with the Native Americans were not always welcomed…" at bounding box center [438, 177] width 232 height 122
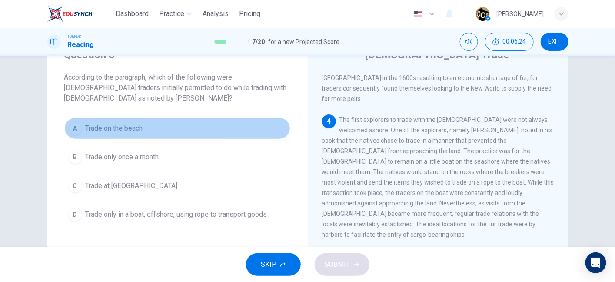
click at [174, 138] on button "A Trade on the beach" at bounding box center [177, 128] width 226 height 22
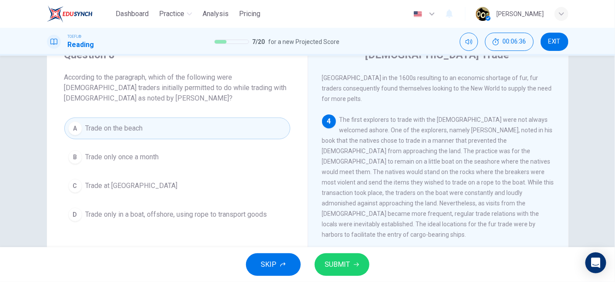
drag, startPoint x: 425, startPoint y: 115, endPoint x: 432, endPoint y: 113, distance: 7.7
click at [432, 114] on div "4 The first explorers to trade with the Native Americans were not always welcom…" at bounding box center [438, 176] width 233 height 125
drag, startPoint x: 432, startPoint y: 113, endPoint x: 462, endPoint y: 106, distance: 30.6
click at [462, 116] on span "The first explorers to trade with the Native Americans were not always welcomed…" at bounding box center [438, 177] width 232 height 122
drag, startPoint x: 328, startPoint y: 119, endPoint x: 378, endPoint y: 122, distance: 49.2
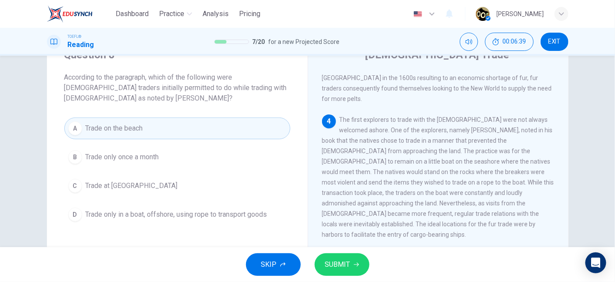
click at [378, 122] on span "The first explorers to trade with the Native Americans were not always welcomed…" at bounding box center [438, 177] width 232 height 122
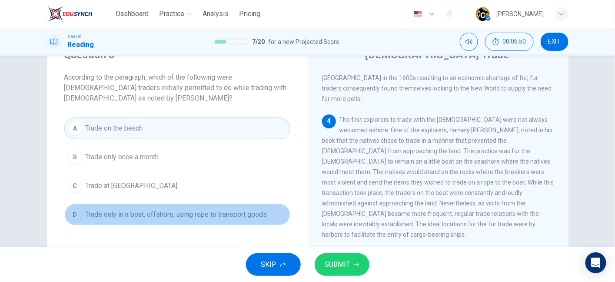
click at [216, 218] on span "Trade only in a boat, offshore, using rope to transport goods" at bounding box center [177, 214] width 182 height 10
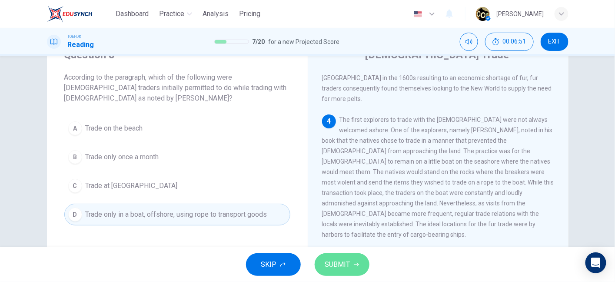
click at [359, 259] on button "SUBMIT" at bounding box center [342, 264] width 55 height 23
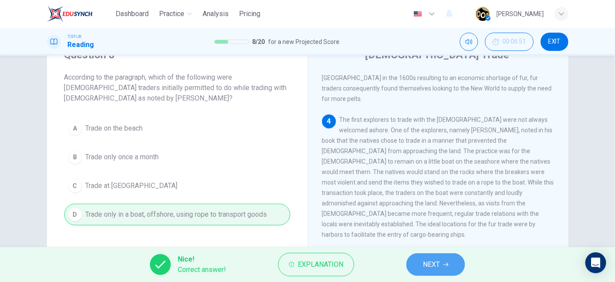
click at [427, 261] on span "NEXT" at bounding box center [431, 264] width 17 height 12
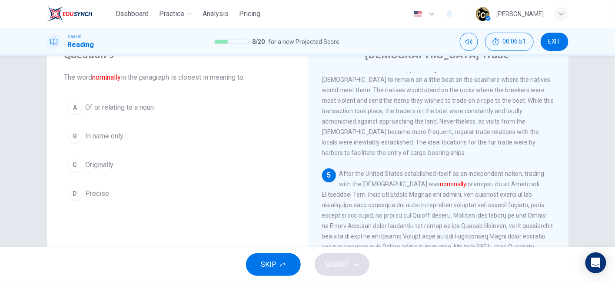
scroll to position [467, 0]
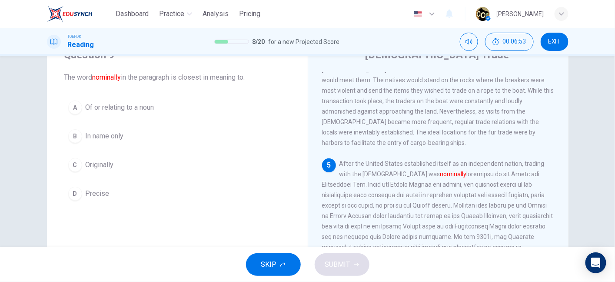
click at [416, 190] on div "5 After the United States established itself as an independent nation, trading …" at bounding box center [438, 241] width 233 height 167
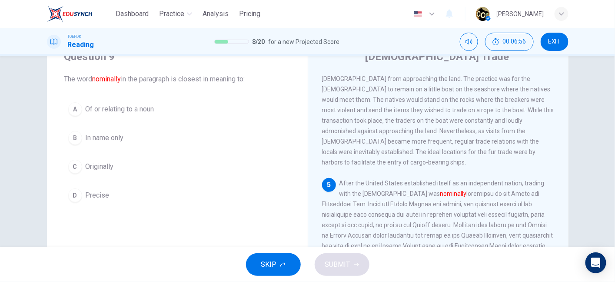
scroll to position [36, 0]
drag, startPoint x: 346, startPoint y: 149, endPoint x: 447, endPoint y: 146, distance: 101.3
click at [447, 181] on span "After the United States established itself as an independent nation, trading wi…" at bounding box center [438, 262] width 233 height 163
drag, startPoint x: 452, startPoint y: 150, endPoint x: 505, endPoint y: 145, distance: 53.3
click at [505, 179] on div "5 After the United States established itself as an independent nation, trading …" at bounding box center [438, 262] width 233 height 167
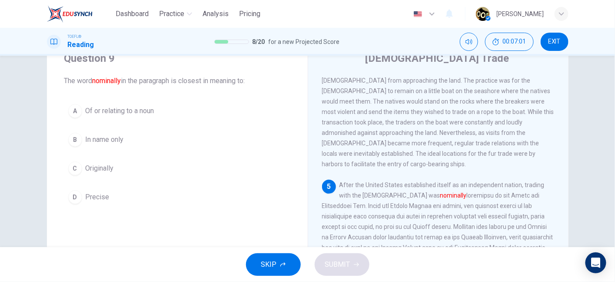
drag, startPoint x: 336, startPoint y: 161, endPoint x: 395, endPoint y: 163, distance: 59.6
click at [395, 179] on div "5 After the United States established itself as an independent nation, trading …" at bounding box center [438, 262] width 233 height 167
drag, startPoint x: 395, startPoint y: 163, endPoint x: 442, endPoint y: 159, distance: 47.1
click at [442, 181] on span "After the United States established itself as an independent nation, trading wi…" at bounding box center [438, 262] width 233 height 163
click at [442, 192] on font "nominally" at bounding box center [453, 195] width 27 height 7
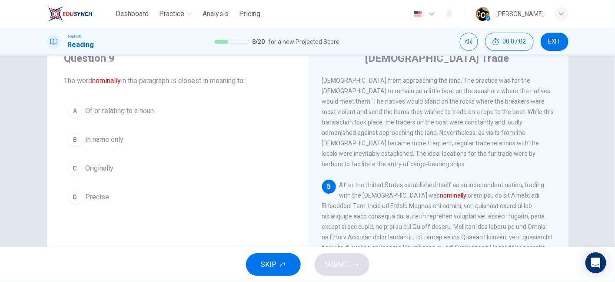
click at [442, 192] on font "nominally" at bounding box center [453, 195] width 27 height 7
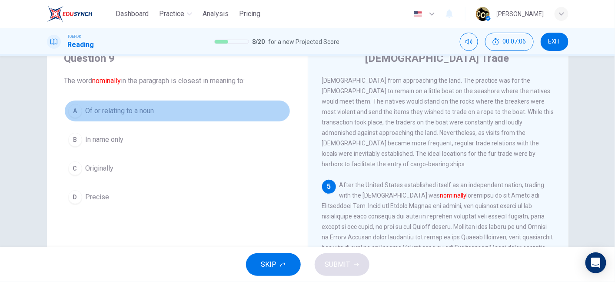
click at [133, 116] on button "A Of or relating to a noun" at bounding box center [177, 111] width 226 height 22
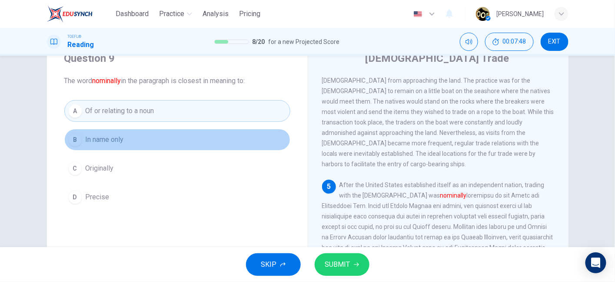
click at [112, 132] on button "B In name only" at bounding box center [177, 140] width 226 height 22
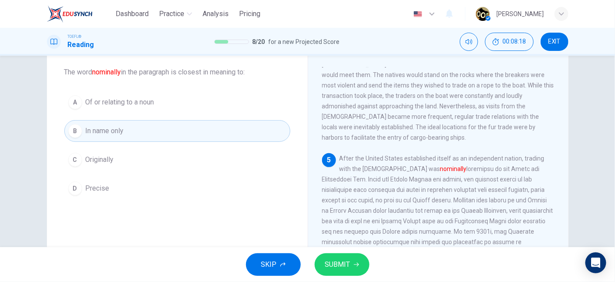
scroll to position [42, 0]
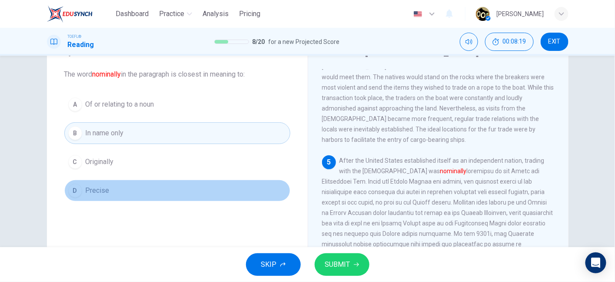
click at [152, 179] on button "D Precise" at bounding box center [177, 190] width 226 height 22
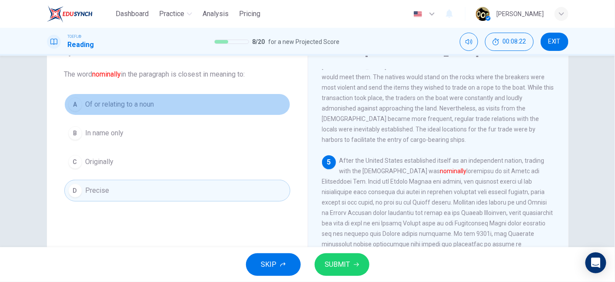
click at [166, 111] on button "A Of or relating to a noun" at bounding box center [177, 104] width 226 height 22
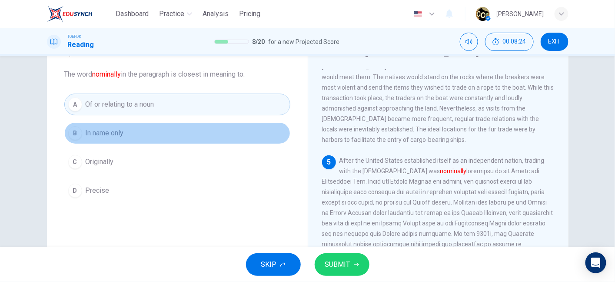
click at [151, 142] on button "B In name only" at bounding box center [177, 133] width 226 height 22
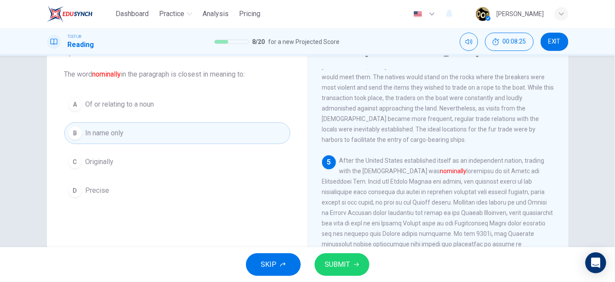
scroll to position [42, 0]
click at [336, 259] on span "SUBMIT" at bounding box center [337, 264] width 25 height 12
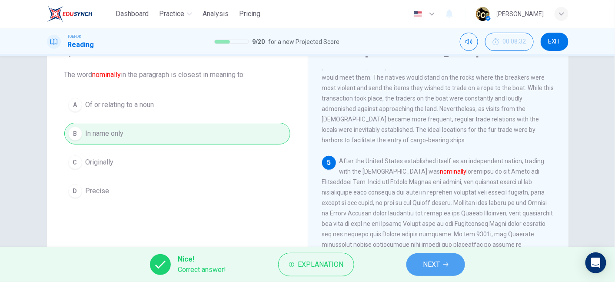
click at [418, 271] on button "NEXT" at bounding box center [435, 264] width 59 height 23
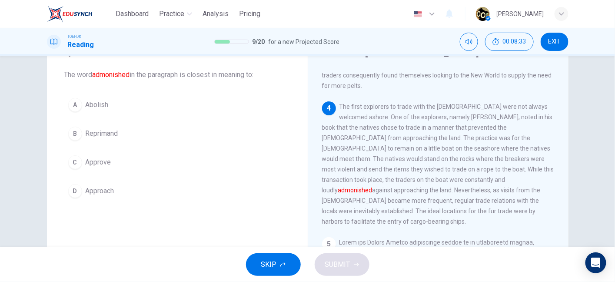
scroll to position [355, 0]
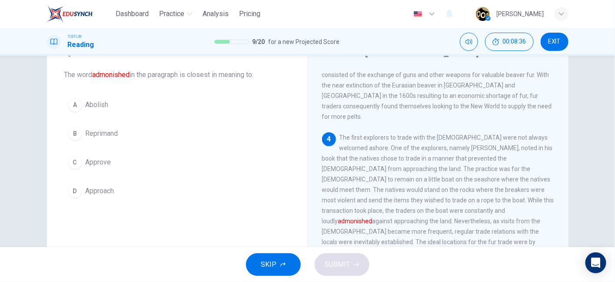
drag, startPoint x: 407, startPoint y: 186, endPoint x: 434, endPoint y: 186, distance: 27.4
click at [372, 217] on font "admonished" at bounding box center [355, 220] width 34 height 7
drag, startPoint x: 415, startPoint y: 173, endPoint x: 331, endPoint y: 185, distance: 85.0
click at [331, 185] on span "The first explorers to trade with the Native Americans were not always welcomed…" at bounding box center [438, 195] width 232 height 122
drag, startPoint x: 331, startPoint y: 185, endPoint x: 365, endPoint y: 186, distance: 33.5
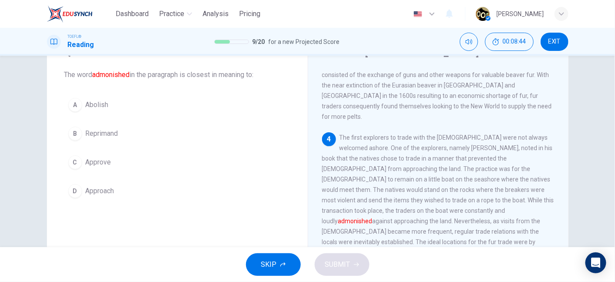
click at [365, 186] on span "The first explorers to trade with the Native Americans were not always welcomed…" at bounding box center [438, 195] width 232 height 122
drag, startPoint x: 412, startPoint y: 184, endPoint x: 435, endPoint y: 183, distance: 22.6
click at [372, 217] on font "admonished" at bounding box center [355, 220] width 34 height 7
click at [139, 133] on button "B Reprimand" at bounding box center [177, 134] width 226 height 22
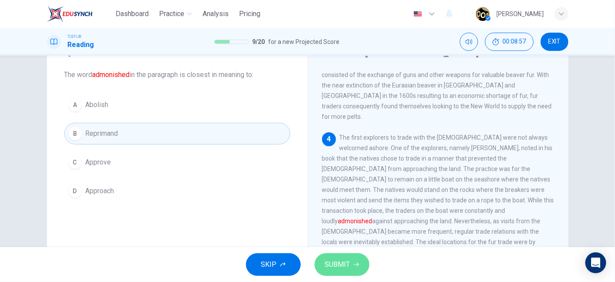
click at [333, 266] on span "SUBMIT" at bounding box center [337, 264] width 25 height 12
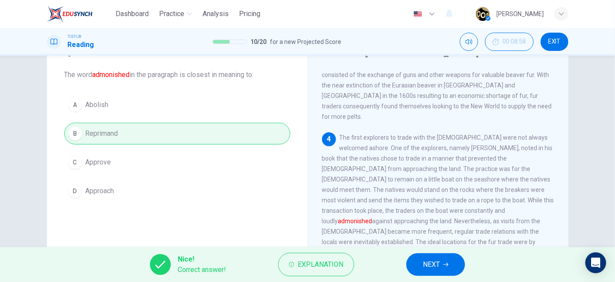
click at [422, 261] on button "NEXT" at bounding box center [435, 264] width 59 height 23
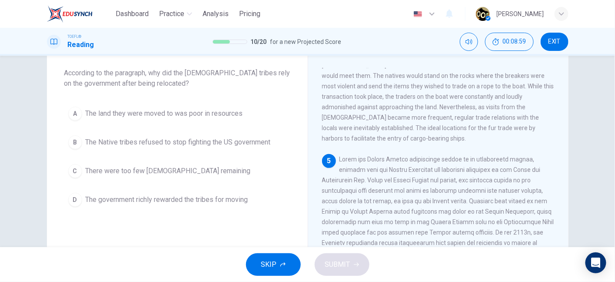
scroll to position [44, 0]
drag, startPoint x: 183, startPoint y: 73, endPoint x: 234, endPoint y: 74, distance: 51.3
click at [234, 74] on span "According to the paragraph, why did the Native American tribes rely on the gove…" at bounding box center [177, 77] width 226 height 21
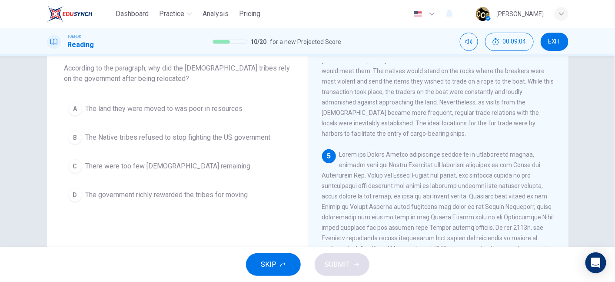
scroll to position [48, 0]
drag, startPoint x: 406, startPoint y: 131, endPoint x: 361, endPoint y: 139, distance: 46.4
click at [361, 151] on span at bounding box center [438, 232] width 232 height 163
drag, startPoint x: 361, startPoint y: 139, endPoint x: 445, endPoint y: 140, distance: 84.3
click at [445, 151] on span at bounding box center [438, 232] width 232 height 163
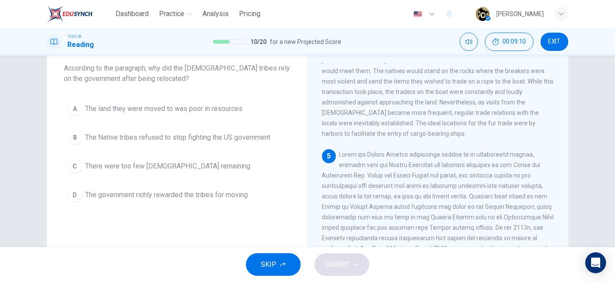
drag, startPoint x: 456, startPoint y: 143, endPoint x: 512, endPoint y: 136, distance: 55.9
click at [512, 149] on div "5" at bounding box center [438, 232] width 233 height 167
drag, startPoint x: 331, startPoint y: 153, endPoint x: 396, endPoint y: 153, distance: 65.2
click at [396, 153] on span at bounding box center [438, 232] width 232 height 163
drag, startPoint x: 396, startPoint y: 153, endPoint x: 440, endPoint y: 153, distance: 43.9
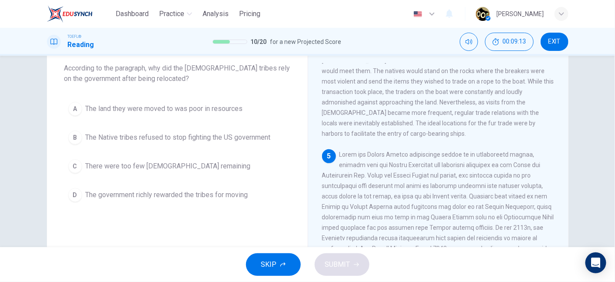
click at [440, 153] on span at bounding box center [438, 232] width 232 height 163
drag, startPoint x: 440, startPoint y: 153, endPoint x: 496, endPoint y: 158, distance: 56.3
click at [496, 158] on div "5" at bounding box center [438, 232] width 233 height 167
drag, startPoint x: 491, startPoint y: 154, endPoint x: 512, endPoint y: 144, distance: 22.7
click at [512, 151] on span at bounding box center [438, 232] width 232 height 163
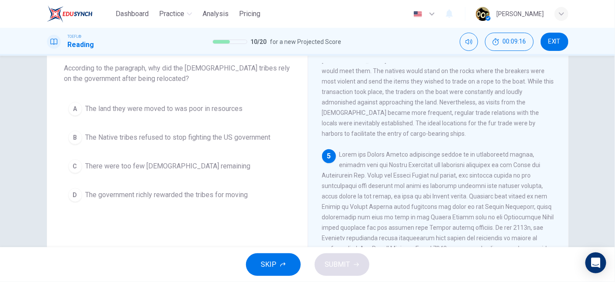
drag, startPoint x: 321, startPoint y: 164, endPoint x: 380, endPoint y: 163, distance: 59.1
click at [380, 163] on span at bounding box center [438, 232] width 232 height 163
drag, startPoint x: 394, startPoint y: 164, endPoint x: 445, endPoint y: 166, distance: 50.9
click at [445, 166] on span at bounding box center [438, 232] width 232 height 163
drag, startPoint x: 467, startPoint y: 166, endPoint x: 521, endPoint y: 164, distance: 54.8
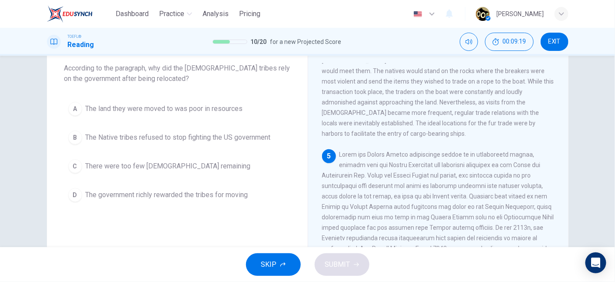
click at [521, 164] on span at bounding box center [438, 232] width 232 height 163
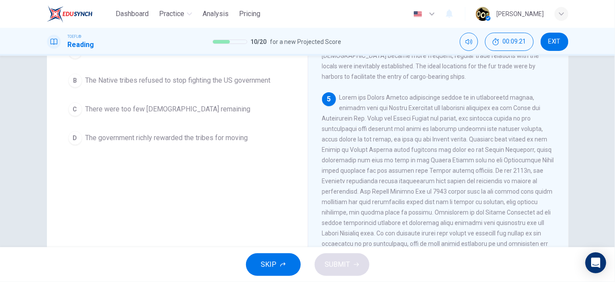
scroll to position [106, 0]
drag, startPoint x: 408, startPoint y: 155, endPoint x: 458, endPoint y: 154, distance: 50.0
click at [458, 154] on div "5" at bounding box center [438, 174] width 233 height 167
drag, startPoint x: 458, startPoint y: 154, endPoint x: 496, endPoint y: 148, distance: 38.7
click at [496, 148] on div "5" at bounding box center [438, 174] width 233 height 167
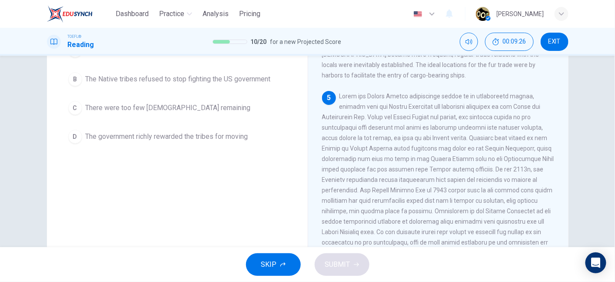
drag, startPoint x: 496, startPoint y: 148, endPoint x: 324, endPoint y: 157, distance: 172.3
click at [324, 157] on span at bounding box center [438, 174] width 232 height 163
drag, startPoint x: 324, startPoint y: 157, endPoint x: 371, endPoint y: 161, distance: 46.7
click at [371, 161] on span at bounding box center [438, 174] width 232 height 163
drag, startPoint x: 371, startPoint y: 161, endPoint x: 430, endPoint y: 161, distance: 59.1
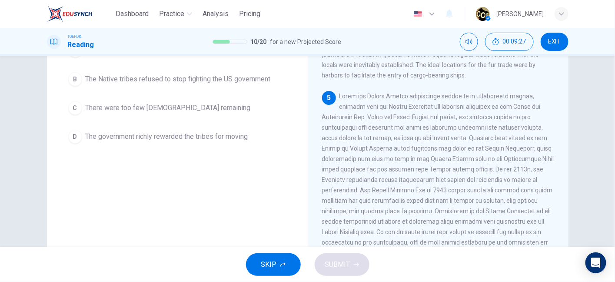
click at [430, 161] on span at bounding box center [438, 174] width 232 height 163
drag, startPoint x: 451, startPoint y: 163, endPoint x: 500, endPoint y: 159, distance: 49.2
click at [500, 159] on span at bounding box center [438, 174] width 232 height 163
drag, startPoint x: 343, startPoint y: 172, endPoint x: 399, endPoint y: 174, distance: 56.1
click at [399, 174] on span at bounding box center [438, 174] width 232 height 163
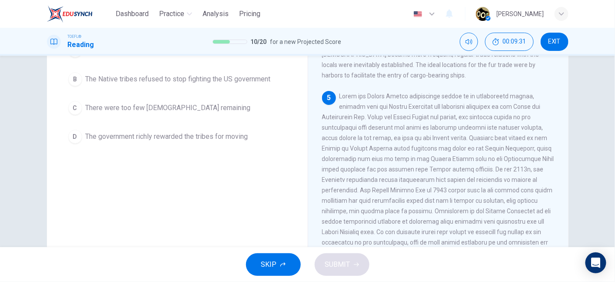
drag, startPoint x: 399, startPoint y: 174, endPoint x: 475, endPoint y: 173, distance: 76.0
click at [475, 173] on span at bounding box center [438, 174] width 232 height 163
drag, startPoint x: 322, startPoint y: 181, endPoint x: 367, endPoint y: 182, distance: 44.8
click at [367, 182] on span at bounding box center [438, 174] width 232 height 163
drag, startPoint x: 367, startPoint y: 182, endPoint x: 425, endPoint y: 181, distance: 57.8
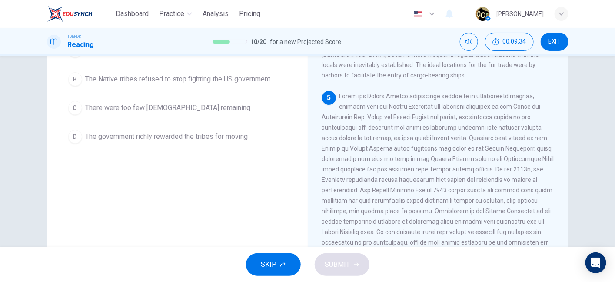
click at [425, 181] on span at bounding box center [438, 174] width 232 height 163
drag, startPoint x: 421, startPoint y: 184, endPoint x: 492, endPoint y: 183, distance: 70.4
click at [492, 183] on span at bounding box center [438, 174] width 232 height 163
drag, startPoint x: 320, startPoint y: 194, endPoint x: 364, endPoint y: 190, distance: 44.1
click at [364, 190] on span at bounding box center [438, 174] width 232 height 163
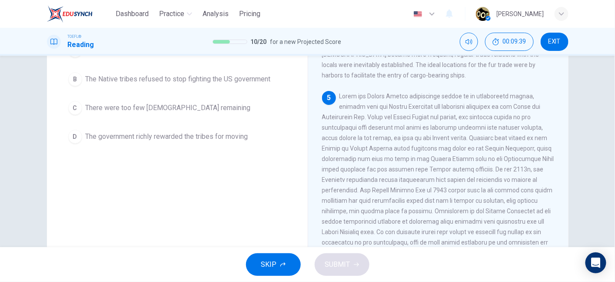
drag, startPoint x: 373, startPoint y: 194, endPoint x: 415, endPoint y: 192, distance: 42.2
click at [415, 192] on span at bounding box center [438, 174] width 232 height 163
drag, startPoint x: 415, startPoint y: 192, endPoint x: 481, endPoint y: 194, distance: 66.1
click at [481, 194] on span at bounding box center [438, 174] width 232 height 163
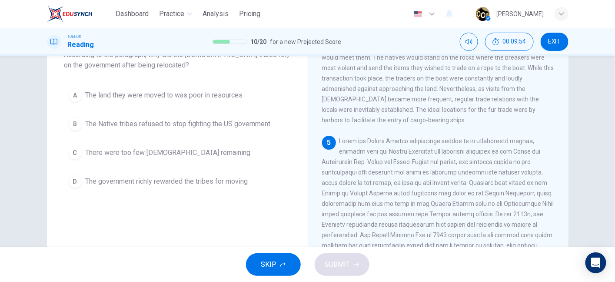
scroll to position [51, 0]
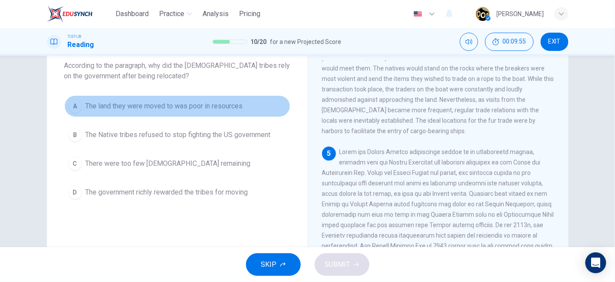
click at [225, 113] on button "A The land they were moved to was poor in resources" at bounding box center [177, 106] width 226 height 22
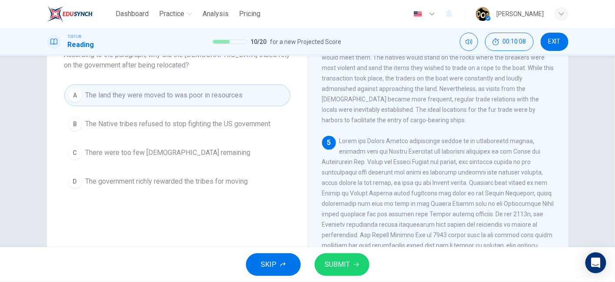
scroll to position [62, 0]
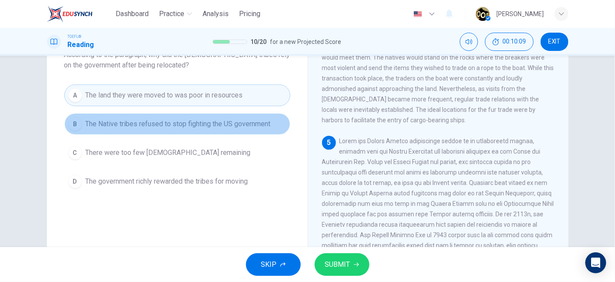
click at [198, 127] on span "The Native tribes refused to stop fighting the US government" at bounding box center [178, 124] width 185 height 10
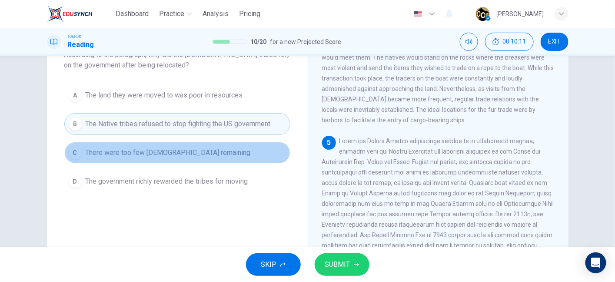
click at [195, 160] on button "C There were too few Native Americans remaining" at bounding box center [177, 153] width 226 height 22
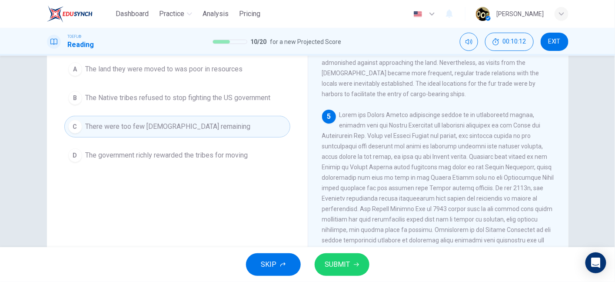
scroll to position [90, 0]
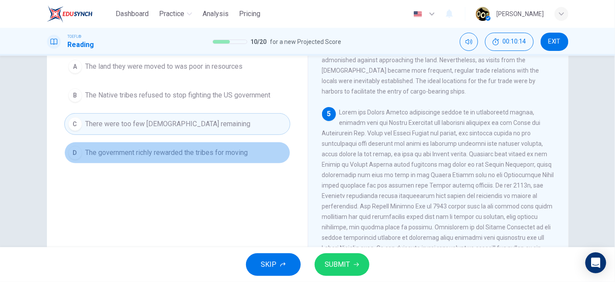
click at [196, 152] on span "The government richly rewarded the tribes for moving" at bounding box center [167, 152] width 163 height 10
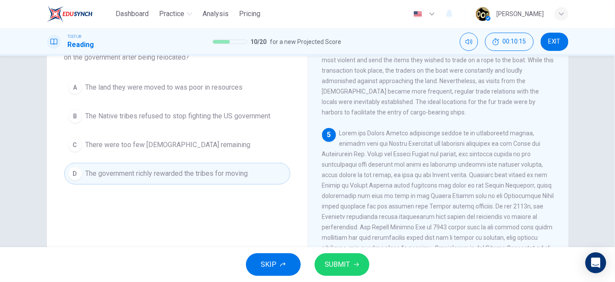
scroll to position [70, 0]
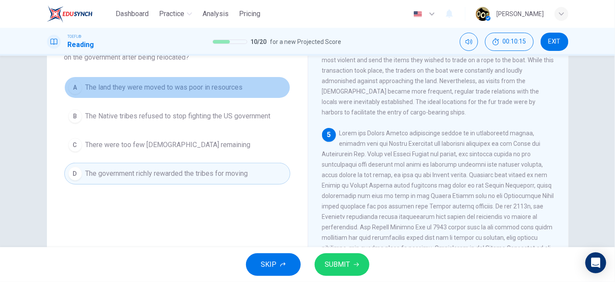
click at [196, 78] on button "A The land they were moved to was poor in resources" at bounding box center [177, 87] width 226 height 22
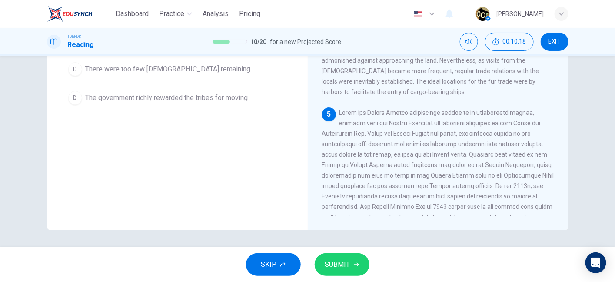
scroll to position [410, 0]
click at [354, 263] on icon "button" at bounding box center [356, 264] width 5 height 5
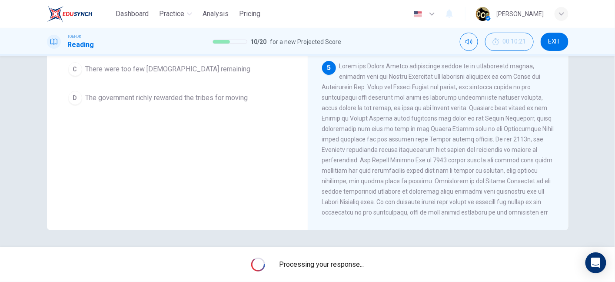
scroll to position [458, 0]
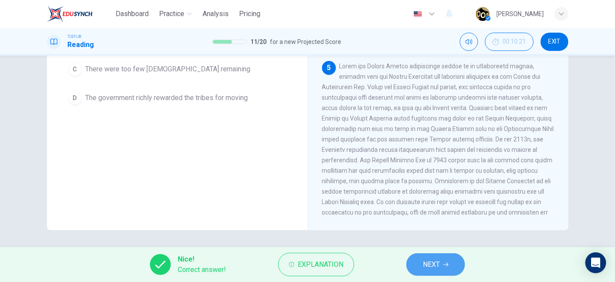
click at [425, 269] on span "NEXT" at bounding box center [431, 264] width 17 height 12
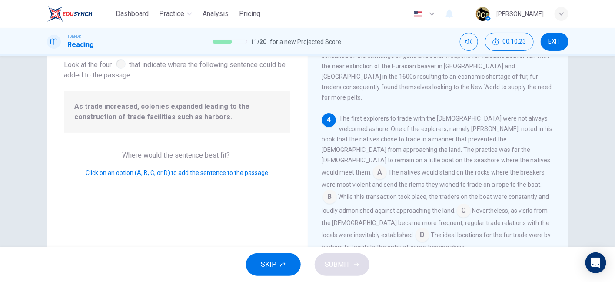
scroll to position [40, 0]
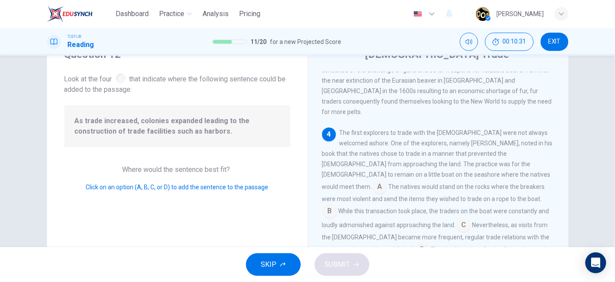
click at [387, 180] on input at bounding box center [380, 187] width 14 height 14
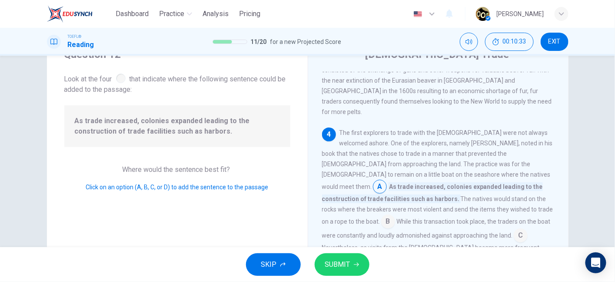
drag, startPoint x: 405, startPoint y: 129, endPoint x: 435, endPoint y: 136, distance: 30.3
click at [435, 136] on div "The first explorers to trade with the Native Americans were not always welcomed…" at bounding box center [438, 207] width 233 height 160
drag, startPoint x: 455, startPoint y: 136, endPoint x: 470, endPoint y: 136, distance: 14.8
click at [470, 136] on div "The first explorers to trade with the Native Americans were not always welcomed…" at bounding box center [438, 207] width 233 height 160
drag, startPoint x: 324, startPoint y: 145, endPoint x: 362, endPoint y: 146, distance: 37.4
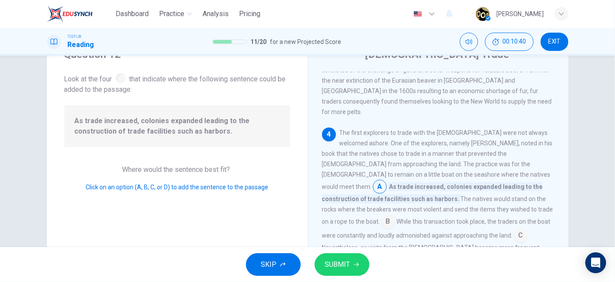
click at [362, 146] on span "The first explorers to trade with the Native Americans were not always welcomed…" at bounding box center [437, 159] width 231 height 61
drag, startPoint x: 362, startPoint y: 146, endPoint x: 429, endPoint y: 138, distance: 67.8
click at [429, 138] on div "The first explorers to trade with the Native Americans were not always welcomed…" at bounding box center [438, 207] width 233 height 160
drag, startPoint x: 432, startPoint y: 143, endPoint x: 463, endPoint y: 144, distance: 31.3
click at [463, 144] on span "The first explorers to trade with the Native Americans were not always welcomed…" at bounding box center [437, 159] width 231 height 61
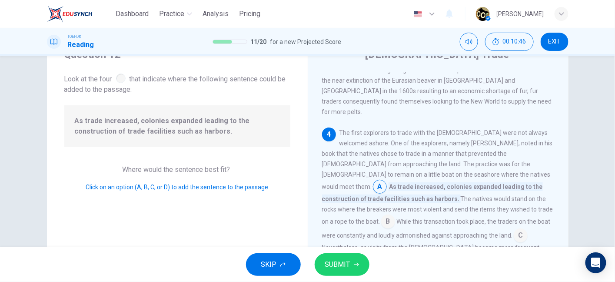
drag, startPoint x: 391, startPoint y: 159, endPoint x: 406, endPoint y: 158, distance: 14.3
click at [406, 182] on span "As trade increased, colonies expanded leading to the construction of trade faci…" at bounding box center [432, 192] width 221 height 21
drag, startPoint x: 406, startPoint y: 158, endPoint x: 326, endPoint y: 167, distance: 80.4
click at [326, 167] on div "The first explorers to trade with the Native Americans were not always welcomed…" at bounding box center [438, 207] width 233 height 160
drag, startPoint x: 326, startPoint y: 167, endPoint x: 409, endPoint y: 170, distance: 83.1
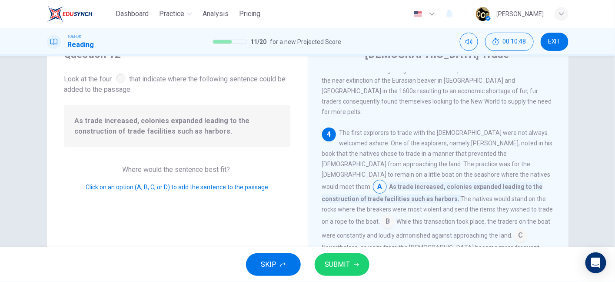
click at [409, 170] on div "The first explorers to trade with the Native Americans were not always welcomed…" at bounding box center [438, 207] width 233 height 160
click at [395, 215] on input at bounding box center [388, 222] width 14 height 14
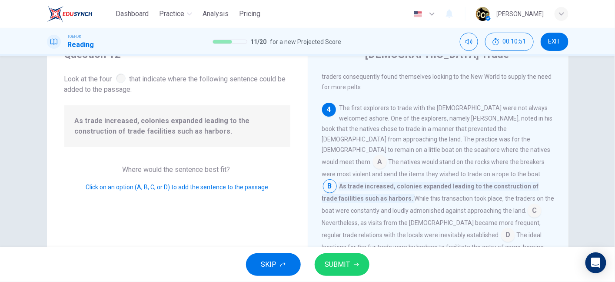
scroll to position [387, 0]
drag, startPoint x: 401, startPoint y: 167, endPoint x: 439, endPoint y: 172, distance: 37.6
click at [439, 172] on div "The first explorers to trade with the Native Americans were not always welcomed…" at bounding box center [438, 182] width 233 height 160
click at [527, 204] on input at bounding box center [534, 211] width 14 height 14
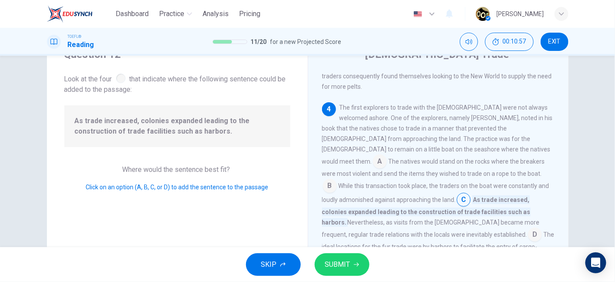
drag, startPoint x: 374, startPoint y: 165, endPoint x: 416, endPoint y: 184, distance: 46.3
click at [416, 184] on div "The first explorers to trade with the Native Americans were not always welcomed…" at bounding box center [438, 182] width 233 height 160
drag, startPoint x: 431, startPoint y: 183, endPoint x: 480, endPoint y: 182, distance: 48.7
click at [480, 182] on div "The first explorers to trade with the Native Americans were not always welcomed…" at bounding box center [438, 182] width 233 height 160
drag, startPoint x: 480, startPoint y: 182, endPoint x: 524, endPoint y: 177, distance: 44.5
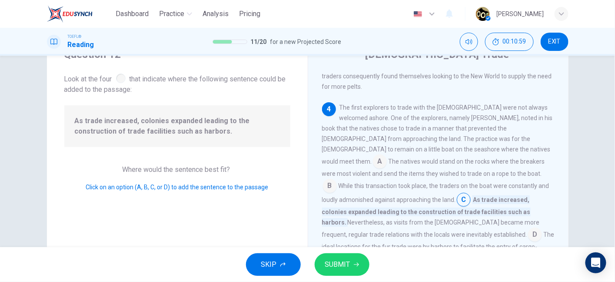
click at [524, 219] on span "Nevertheless, as visits from the Europeans became more frequent, regular trade …" at bounding box center [431, 228] width 218 height 19
drag, startPoint x: 358, startPoint y: 192, endPoint x: 390, endPoint y: 193, distance: 32.2
click at [390, 219] on span "Nevertheless, as visits from the Europeans became more frequent, regular trade …" at bounding box center [431, 228] width 218 height 19
click at [376, 197] on div "The first explorers to trade with the Native Americans were not always welcomed…" at bounding box center [438, 182] width 233 height 160
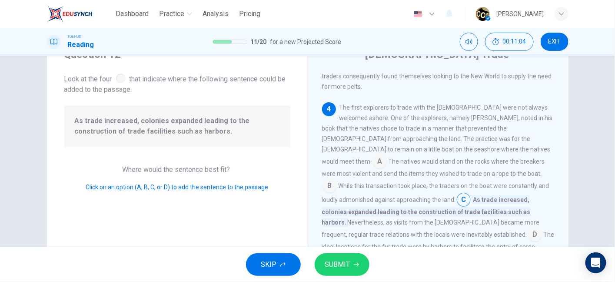
drag, startPoint x: 346, startPoint y: 206, endPoint x: 364, endPoint y: 203, distance: 17.9
click at [364, 231] on span "The ideal locations for the fur trade were by harbors to facilitate the entry o…" at bounding box center [438, 246] width 232 height 30
click at [528, 228] on input at bounding box center [535, 235] width 14 height 14
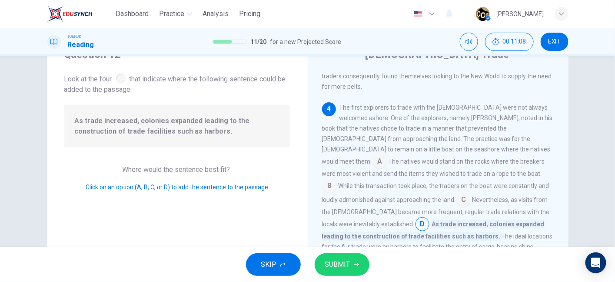
drag, startPoint x: 342, startPoint y: 202, endPoint x: 405, endPoint y: 202, distance: 63.0
click at [405, 202] on div "The first explorers to trade with the Native Americans were not always welcomed…" at bounding box center [438, 176] width 233 height 149
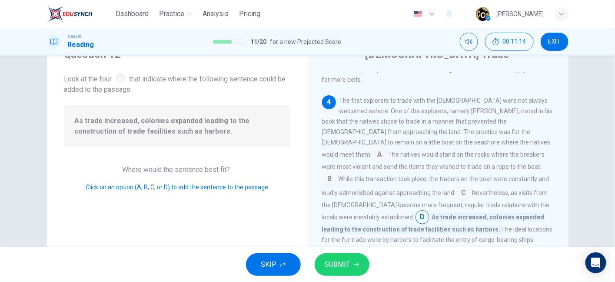
scroll to position [389, 0]
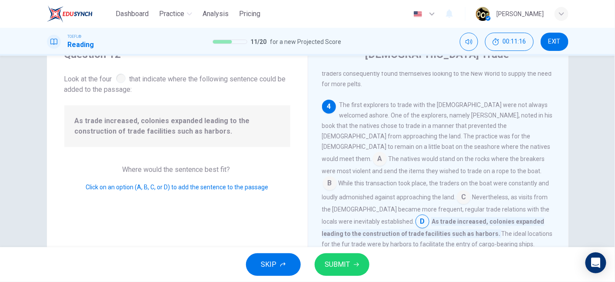
click at [368, 200] on div "The first explorers to trade with the Native Americans were not always welcomed…" at bounding box center [438, 174] width 233 height 149
drag, startPoint x: 348, startPoint y: 200, endPoint x: 376, endPoint y: 211, distance: 29.7
click at [376, 230] on span "The ideal locations for the fur trade were by harbors to facilitate the entry o…" at bounding box center [437, 238] width 231 height 17
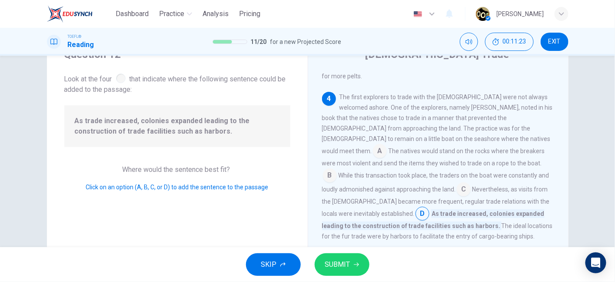
scroll to position [398, 0]
drag, startPoint x: 359, startPoint y: 196, endPoint x: 410, endPoint y: 194, distance: 50.9
click at [410, 194] on div "The first explorers to trade with the Native Americans were not always welcomed…" at bounding box center [438, 164] width 233 height 149
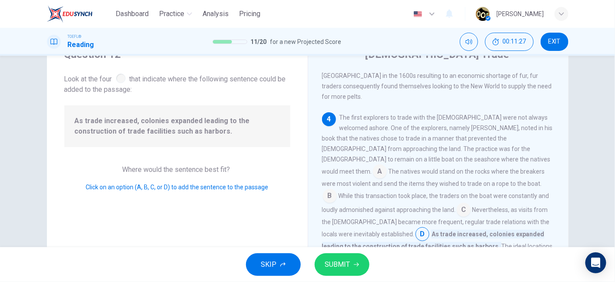
scroll to position [376, 0]
drag, startPoint x: 362, startPoint y: 207, endPoint x: 417, endPoint y: 189, distance: 57.7
click at [417, 189] on div "The first explorers to trade with the Native Americans were not always welcomed…" at bounding box center [438, 187] width 233 height 149
drag, startPoint x: 417, startPoint y: 204, endPoint x: 440, endPoint y: 204, distance: 23.0
click at [440, 230] on span "As trade increased, colonies expanded leading to the construction of trade faci…" at bounding box center [433, 240] width 222 height 21
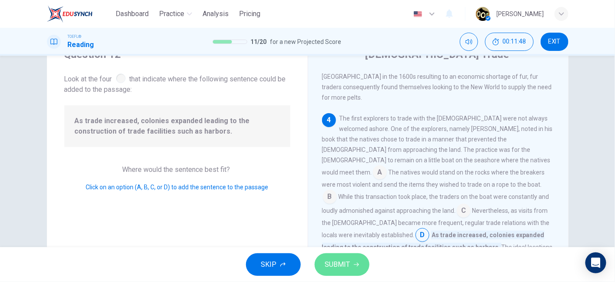
click at [336, 268] on span "SUBMIT" at bounding box center [337, 264] width 25 height 12
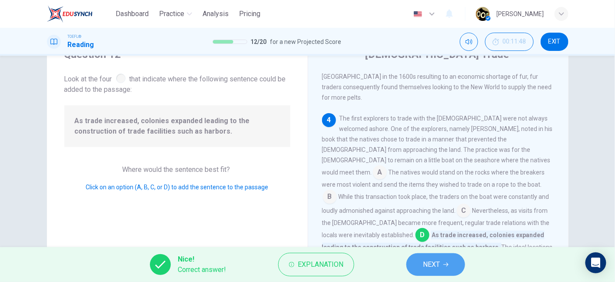
click at [445, 262] on icon "button" at bounding box center [445, 264] width 5 height 5
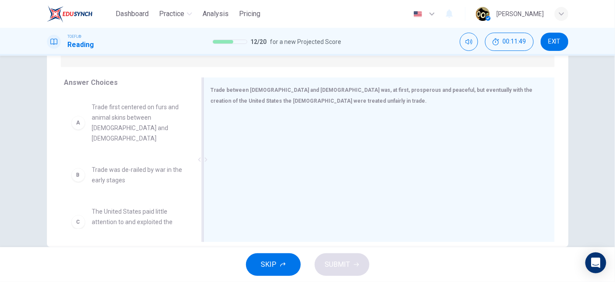
scroll to position [129, 0]
drag, startPoint x: 222, startPoint y: 89, endPoint x: 286, endPoint y: 90, distance: 63.9
click at [286, 90] on span "Trade between Europeans and Native Americans was, at first, prosperous and peac…" at bounding box center [372, 94] width 322 height 17
click at [335, 92] on div "Trade between Europeans and Native Americans was, at first, prosperous and peac…" at bounding box center [374, 94] width 326 height 22
drag, startPoint x: 335, startPoint y: 92, endPoint x: 362, endPoint y: 89, distance: 27.1
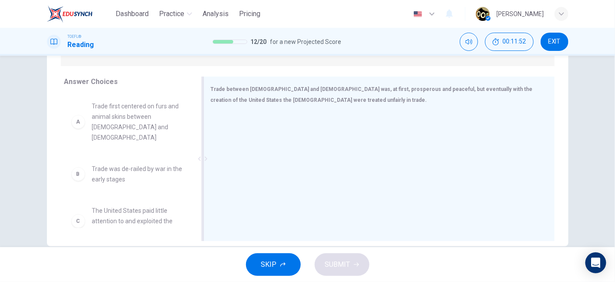
click at [362, 89] on div "Trade between Europeans and Native Americans was, at first, prosperous and peac…" at bounding box center [374, 94] width 326 height 22
click at [362, 89] on span "Trade between Europeans and Native Americans was, at first, prosperous and peac…" at bounding box center [372, 94] width 322 height 17
drag, startPoint x: 362, startPoint y: 89, endPoint x: 392, endPoint y: 88, distance: 30.4
click at [392, 88] on span "Trade between Europeans and Native Americans was, at first, prosperous and peac…" at bounding box center [372, 94] width 322 height 17
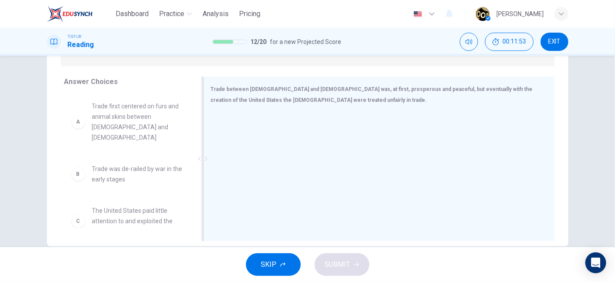
drag, startPoint x: 392, startPoint y: 88, endPoint x: 430, endPoint y: 90, distance: 38.3
click at [430, 90] on span "Trade between Europeans and Native Americans was, at first, prosperous and peac…" at bounding box center [372, 94] width 322 height 17
drag, startPoint x: 430, startPoint y: 90, endPoint x: 458, endPoint y: 93, distance: 27.7
click at [458, 93] on div "Trade between Europeans and Native Americans was, at first, prosperous and peac…" at bounding box center [374, 94] width 326 height 22
drag, startPoint x: 216, startPoint y: 101, endPoint x: 333, endPoint y: 102, distance: 116.9
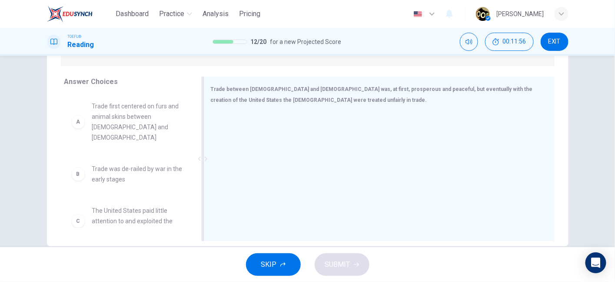
click at [333, 102] on div "Trade between Europeans and Native Americans was, at first, prosperous and peac…" at bounding box center [374, 94] width 326 height 22
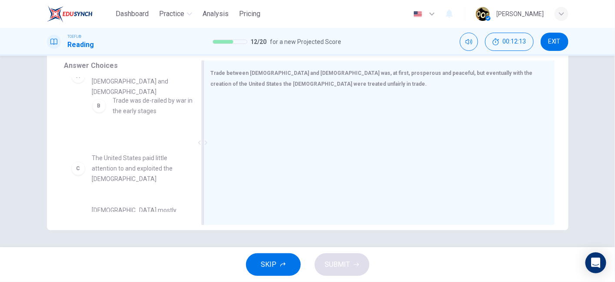
scroll to position [28, 0]
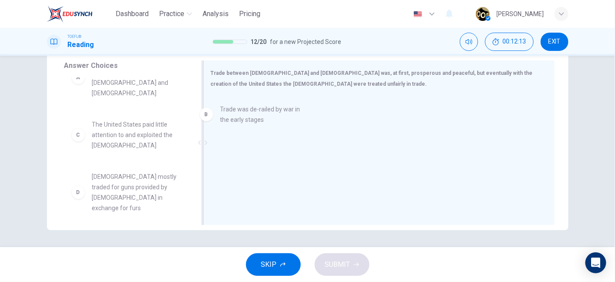
drag, startPoint x: 107, startPoint y: 105, endPoint x: 243, endPoint y: 121, distance: 137.0
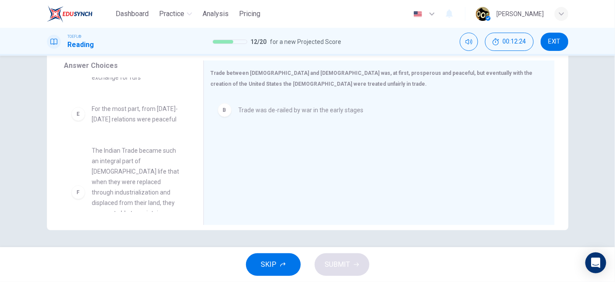
scroll to position [161, 0]
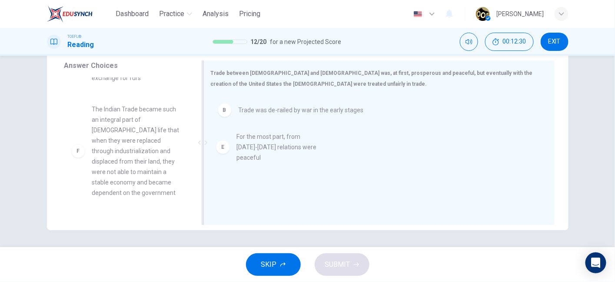
drag, startPoint x: 122, startPoint y: 95, endPoint x: 285, endPoint y: 150, distance: 171.9
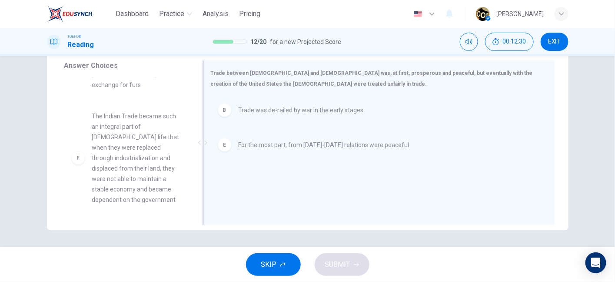
scroll to position [130, 0]
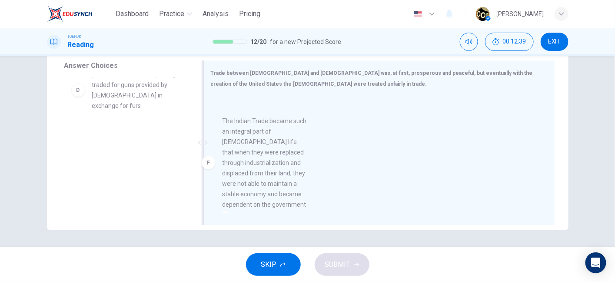
drag, startPoint x: 112, startPoint y: 153, endPoint x: 252, endPoint y: 159, distance: 140.9
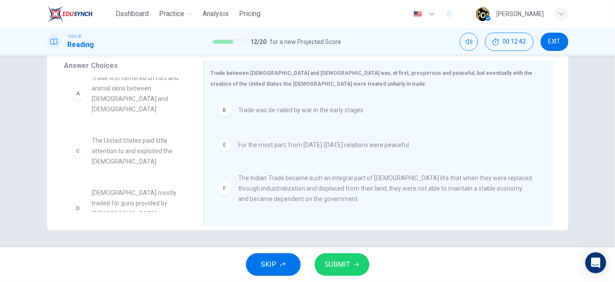
scroll to position [15, 0]
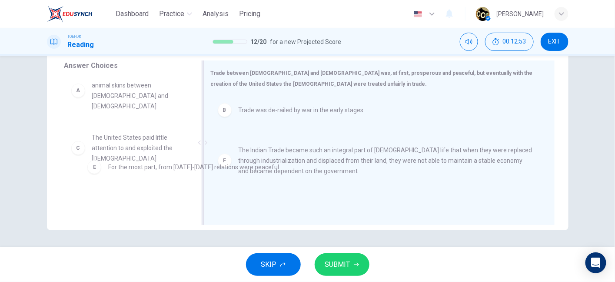
drag, startPoint x: 258, startPoint y: 145, endPoint x: 127, endPoint y: 166, distance: 132.2
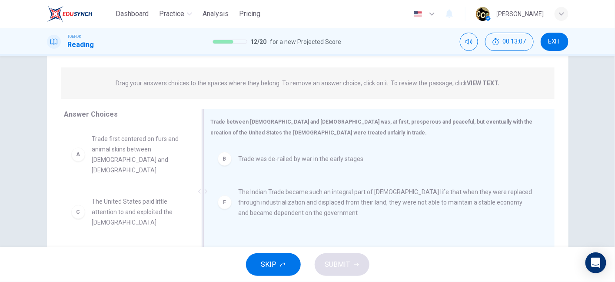
scroll to position [25, 0]
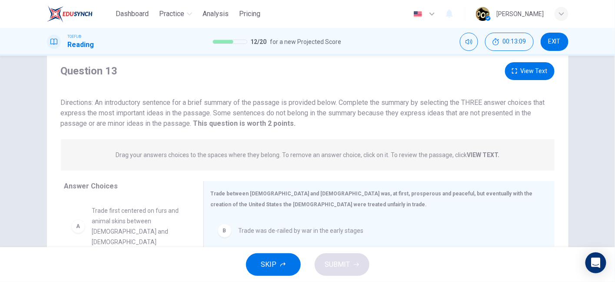
drag, startPoint x: 226, startPoint y: 116, endPoint x: 312, endPoint y: 113, distance: 86.1
click at [312, 113] on span "Directions: An introductory sentence for a brief summary of the passage is prov…" at bounding box center [303, 112] width 484 height 29
drag, startPoint x: 312, startPoint y: 113, endPoint x: 357, endPoint y: 106, distance: 45.4
click at [357, 106] on span "Directions: An introductory sentence for a brief summary of the passage is prov…" at bounding box center [303, 112] width 484 height 29
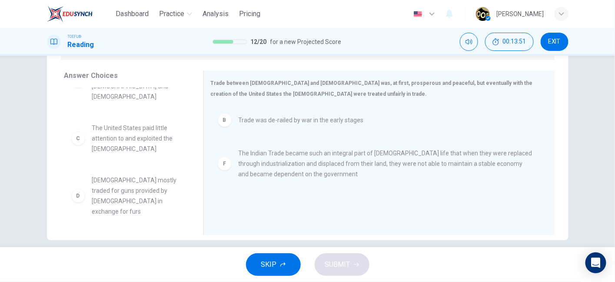
scroll to position [57, 0]
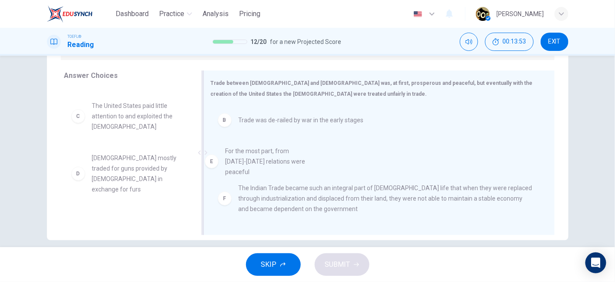
drag, startPoint x: 129, startPoint y: 207, endPoint x: 295, endPoint y: 143, distance: 177.8
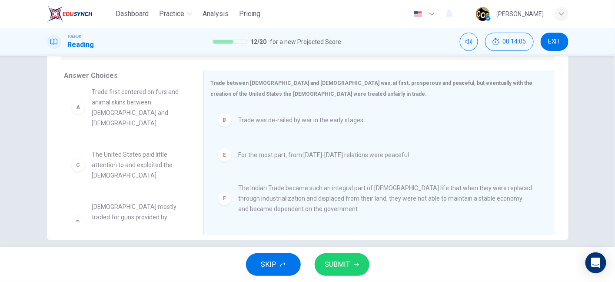
scroll to position [8, 0]
click at [340, 260] on span "SUBMIT" at bounding box center [337, 264] width 25 height 12
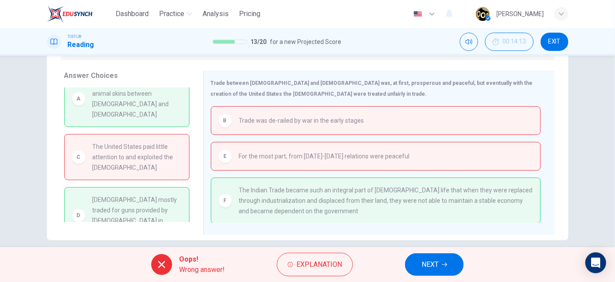
scroll to position [0, 0]
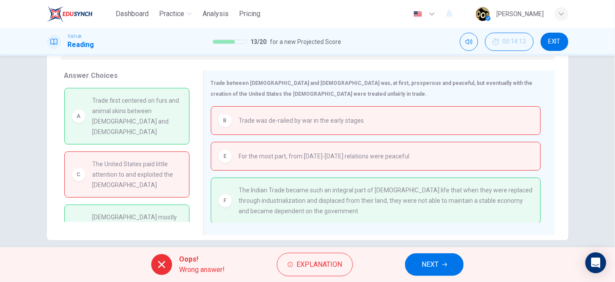
drag, startPoint x: 89, startPoint y: 100, endPoint x: 143, endPoint y: 106, distance: 54.6
click at [143, 106] on div "A Trade first centered on furs and animal skins between Native Americans and Eu…" at bounding box center [127, 116] width 110 height 42
click at [143, 106] on span "Trade first centered on furs and animal skins between Native Americans and Euro…" at bounding box center [138, 116] width 90 height 42
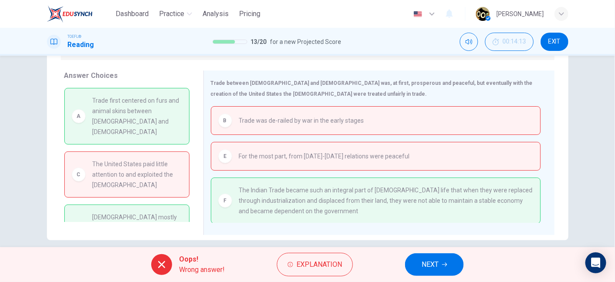
click at [143, 120] on span "Trade first centered on furs and animal skins between Native Americans and Euro…" at bounding box center [138, 116] width 90 height 42
click at [317, 251] on div "Oops! Wrong answer! Explanation NEXT" at bounding box center [307, 264] width 615 height 35
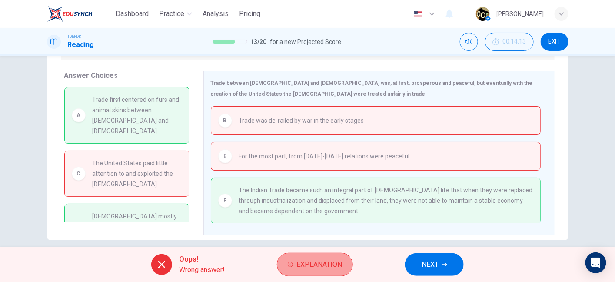
click at [320, 256] on button "Explanation" at bounding box center [315, 263] width 76 height 23
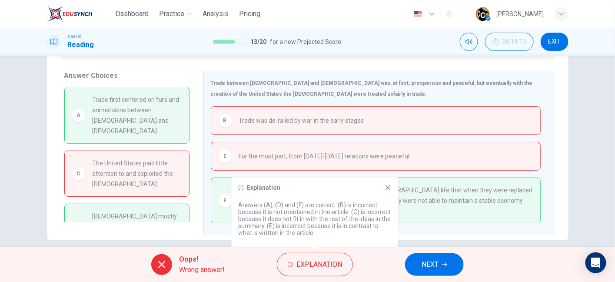
drag, startPoint x: 262, startPoint y: 211, endPoint x: 341, endPoint y: 213, distance: 79.1
click at [341, 213] on p "Answers (A), (D) and (F) are correct. (B) is incorrect because it is not mentio…" at bounding box center [315, 218] width 153 height 35
drag, startPoint x: 370, startPoint y: 209, endPoint x: 304, endPoint y: 223, distance: 67.4
click at [304, 223] on p "Answers (A), (D) and (F) are correct. (B) is incorrect because it is not mentio…" at bounding box center [315, 218] width 153 height 35
drag, startPoint x: 304, startPoint y: 223, endPoint x: 349, endPoint y: 220, distance: 45.3
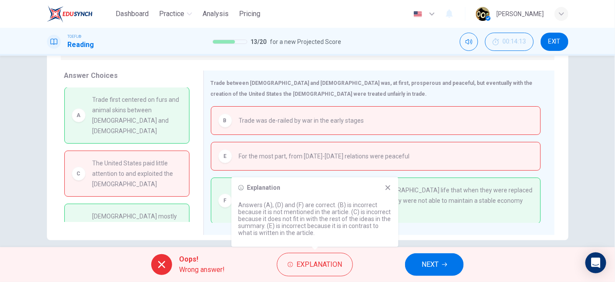
click at [349, 220] on p "Answers (A), (D) and (F) are correct. (B) is incorrect because it is not mentio…" at bounding box center [315, 218] width 153 height 35
drag, startPoint x: 390, startPoint y: 188, endPoint x: 365, endPoint y: 212, distance: 34.1
click at [365, 212] on div "Explanation Answers (A), (D) and (F) are correct. (B) is incorrect because it i…" at bounding box center [315, 212] width 167 height 70
click at [391, 186] on div "Explanation Answers (A), (D) and (F) are correct. (B) is incorrect because it i…" at bounding box center [315, 212] width 167 height 70
click at [386, 186] on icon at bounding box center [387, 187] width 5 height 5
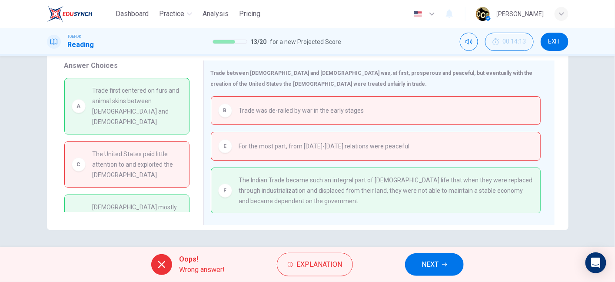
scroll to position [133, 0]
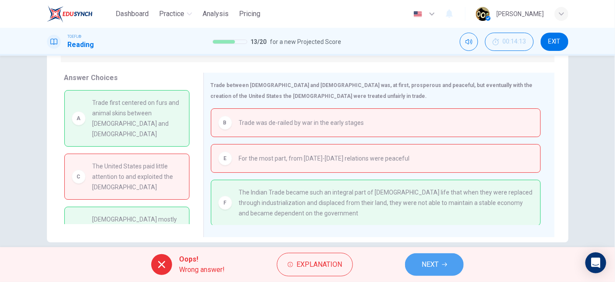
click at [419, 259] on button "NEXT" at bounding box center [434, 264] width 59 height 23
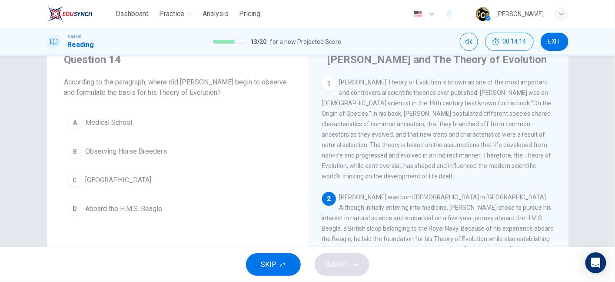
scroll to position [43, 0]
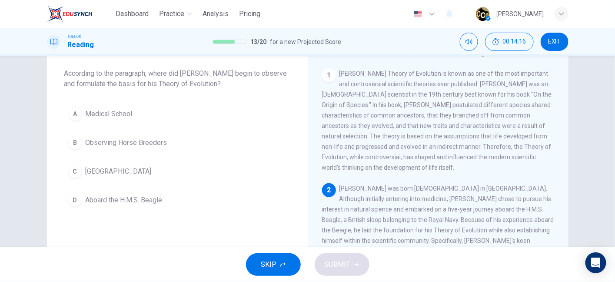
drag, startPoint x: 182, startPoint y: 77, endPoint x: 256, endPoint y: 73, distance: 74.4
click at [256, 73] on span "According to the paragraph, where did Charles Darwin begin to observe and formu…" at bounding box center [177, 78] width 226 height 21
drag, startPoint x: 256, startPoint y: 73, endPoint x: 266, endPoint y: 72, distance: 10.1
click at [266, 72] on span "According to the paragraph, where did Charles Darwin begin to observe and formu…" at bounding box center [177, 78] width 226 height 21
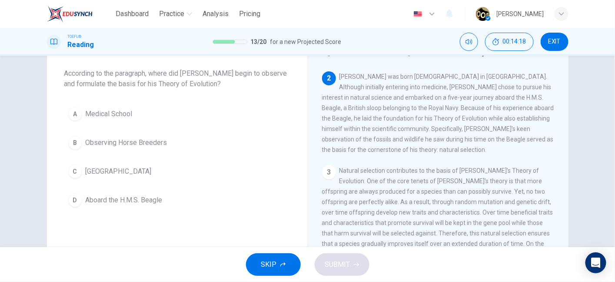
scroll to position [116, 0]
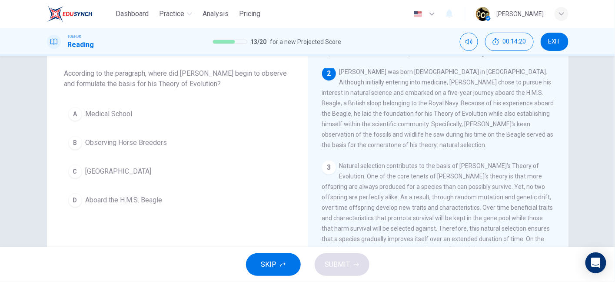
drag, startPoint x: 469, startPoint y: 77, endPoint x: 512, endPoint y: 72, distance: 43.8
click at [512, 72] on div "1 Charles Darwin's Theory of Evolution is known as one of the most important an…" at bounding box center [444, 193] width 244 height 250
drag, startPoint x: 342, startPoint y: 90, endPoint x: 395, endPoint y: 93, distance: 54.0
click at [395, 93] on div "2 Darwin was born February 12, 1809 in England. Although initially entering int…" at bounding box center [438, 107] width 233 height 83
drag, startPoint x: 395, startPoint y: 93, endPoint x: 458, endPoint y: 87, distance: 63.3
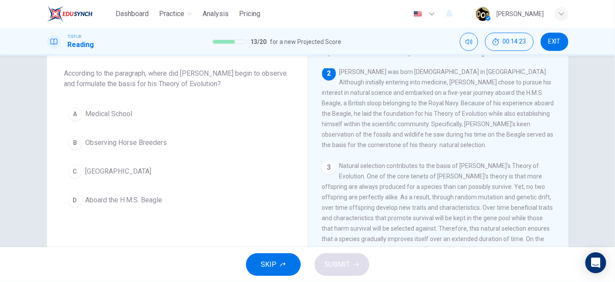
click at [458, 87] on div "2 Darwin was born February 12, 1809 in England. Although initially entering int…" at bounding box center [438, 107] width 233 height 83
drag, startPoint x: 458, startPoint y: 87, endPoint x: 501, endPoint y: 86, distance: 43.0
click at [501, 86] on span "Darwin was born February 12, 1809 in England. Although initially entering into …" at bounding box center [438, 108] width 232 height 80
drag, startPoint x: 367, startPoint y: 101, endPoint x: 448, endPoint y: 101, distance: 80.8
click at [448, 101] on span "Darwin was born February 12, 1809 in England. Although initially entering into …" at bounding box center [438, 108] width 232 height 80
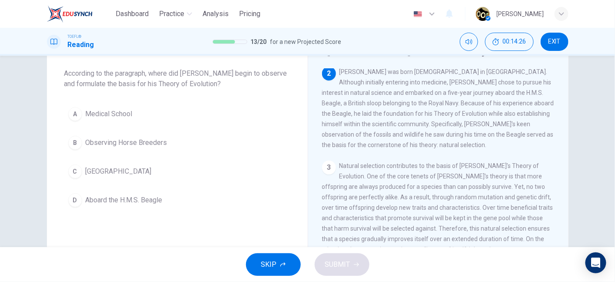
drag, startPoint x: 448, startPoint y: 101, endPoint x: 464, endPoint y: 100, distance: 16.1
click at [464, 100] on span "Darwin was born February 12, 1809 in England. Although initially entering into …" at bounding box center [438, 108] width 232 height 80
drag, startPoint x: 485, startPoint y: 97, endPoint x: 533, endPoint y: 97, distance: 47.8
click at [533, 97] on span "Darwin was born February 12, 1809 in England. Although initially entering into …" at bounding box center [438, 108] width 232 height 80
drag, startPoint x: 337, startPoint y: 117, endPoint x: 403, endPoint y: 117, distance: 66.5
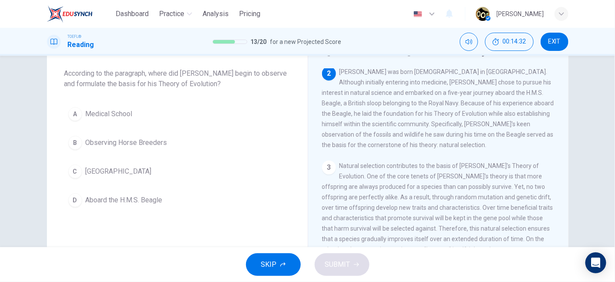
click at [403, 117] on div "2 Darwin was born February 12, 1809 in England. Although initially entering int…" at bounding box center [438, 107] width 233 height 83
drag, startPoint x: 421, startPoint y: 113, endPoint x: 465, endPoint y: 106, distance: 45.2
click at [465, 106] on div "2 Darwin was born February 12, 1809 in England. Although initially entering int…" at bounding box center [438, 107] width 233 height 83
drag, startPoint x: 330, startPoint y: 125, endPoint x: 394, endPoint y: 121, distance: 64.0
click at [394, 121] on span "Darwin was born February 12, 1809 in England. Although initially entering into …" at bounding box center [438, 108] width 232 height 80
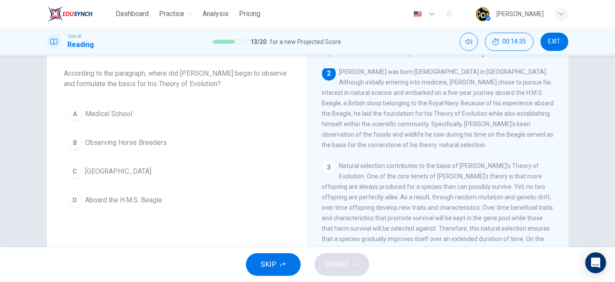
drag, startPoint x: 394, startPoint y: 121, endPoint x: 431, endPoint y: 123, distance: 37.0
click at [431, 123] on span "Darwin was born February 12, 1809 in England. Although initially entering into …" at bounding box center [438, 108] width 232 height 80
drag, startPoint x: 431, startPoint y: 123, endPoint x: 327, endPoint y: 139, distance: 105.2
click at [327, 139] on div "2 Darwin was born February 12, 1809 in England. Although initially entering int…" at bounding box center [438, 107] width 233 height 83
drag, startPoint x: 327, startPoint y: 139, endPoint x: 367, endPoint y: 140, distance: 39.6
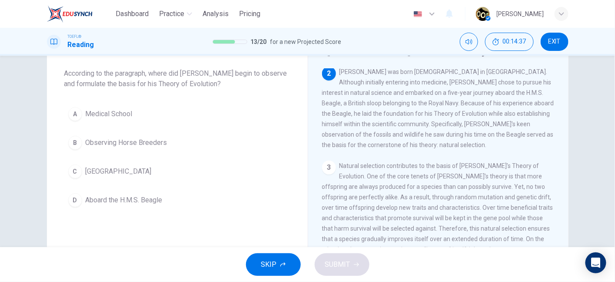
click at [367, 140] on div "2 Darwin was born February 12, 1809 in England. Although initially entering int…" at bounding box center [438, 107] width 233 height 83
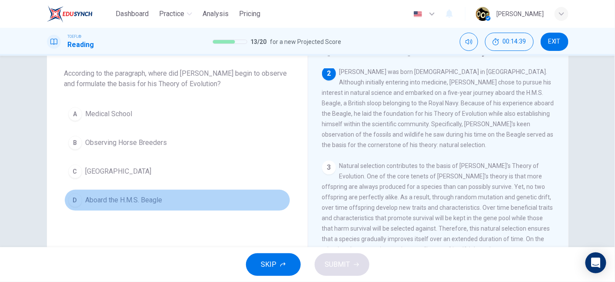
click at [186, 208] on button "D Aboard the H.M.S. Beagle" at bounding box center [177, 200] width 226 height 22
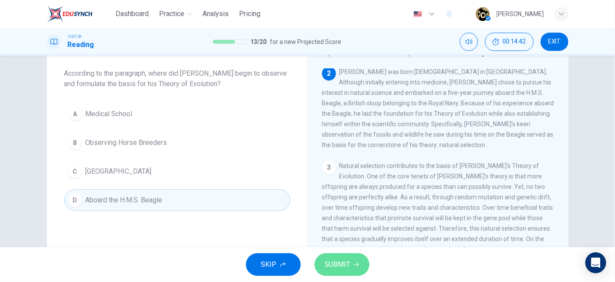
click at [339, 260] on span "SUBMIT" at bounding box center [337, 264] width 25 height 12
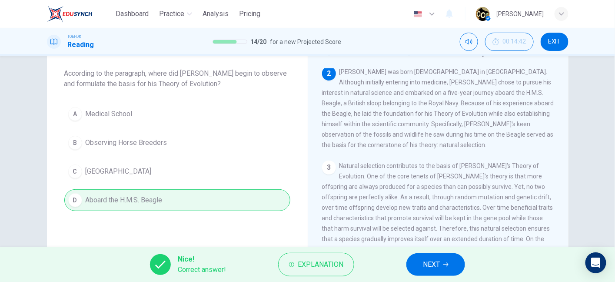
click at [435, 261] on span "NEXT" at bounding box center [431, 264] width 17 height 12
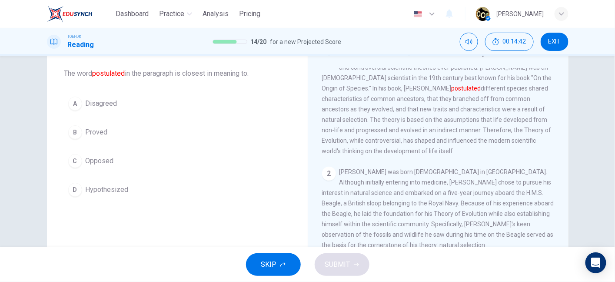
scroll to position [0, 0]
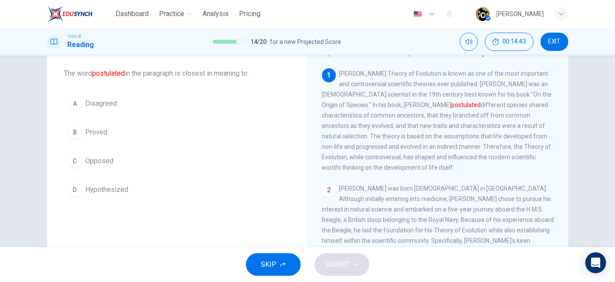
drag, startPoint x: 149, startPoint y: 71, endPoint x: 190, endPoint y: 74, distance: 41.0
click at [190, 74] on span "The word postulated in the paragraph is closest in meaning to:" at bounding box center [177, 73] width 226 height 10
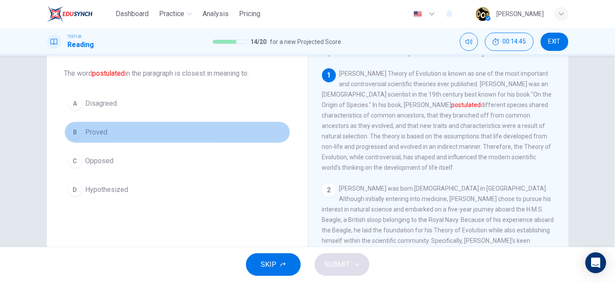
click at [133, 135] on button "B Proved" at bounding box center [177, 132] width 226 height 22
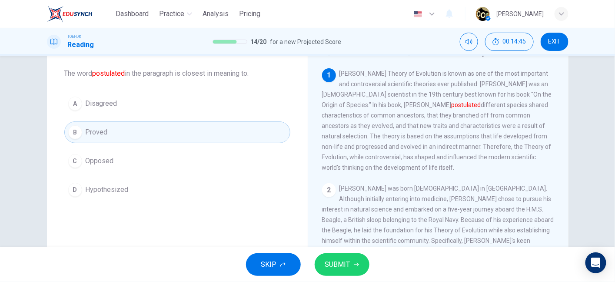
click at [131, 186] on button "D Hypothesized" at bounding box center [177, 190] width 226 height 22
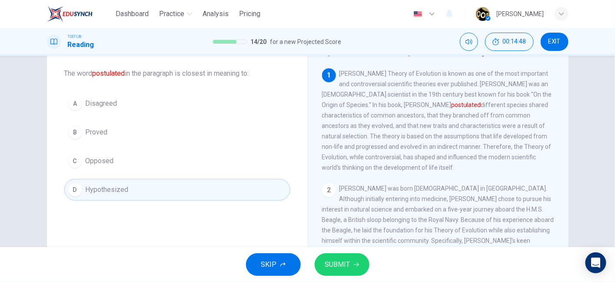
drag, startPoint x: 343, startPoint y: 106, endPoint x: 371, endPoint y: 105, distance: 27.4
click at [371, 105] on span "Charles Darwin's Theory of Evolution is known as one of the most important and …" at bounding box center [437, 120] width 230 height 101
click at [451, 105] on font "postulated" at bounding box center [466, 104] width 30 height 7
drag, startPoint x: 411, startPoint y: 106, endPoint x: 461, endPoint y: 104, distance: 50.0
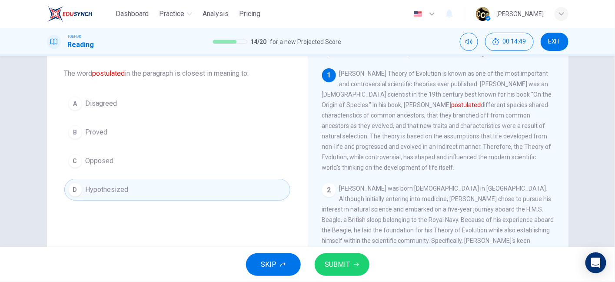
click at [461, 104] on span "Charles Darwin's Theory of Evolution is known as one of the most important and …" at bounding box center [437, 120] width 230 height 101
click at [444, 135] on div "1 Charles Darwin's Theory of Evolution is known as one of the most important an…" at bounding box center [438, 120] width 233 height 104
drag, startPoint x: 435, startPoint y: 107, endPoint x: 470, endPoint y: 110, distance: 35.3
click at [470, 110] on span "Charles Darwin's Theory of Evolution is known as one of the most important and …" at bounding box center [437, 120] width 230 height 101
drag, startPoint x: 470, startPoint y: 110, endPoint x: 474, endPoint y: 107, distance: 5.7
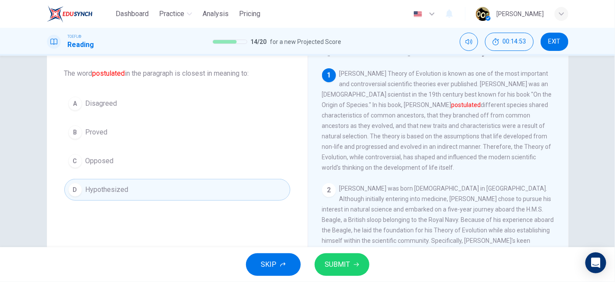
click at [474, 107] on span "Charles Darwin's Theory of Evolution is known as one of the most important and …" at bounding box center [437, 120] width 230 height 101
click at [345, 265] on span "SUBMIT" at bounding box center [337, 264] width 25 height 12
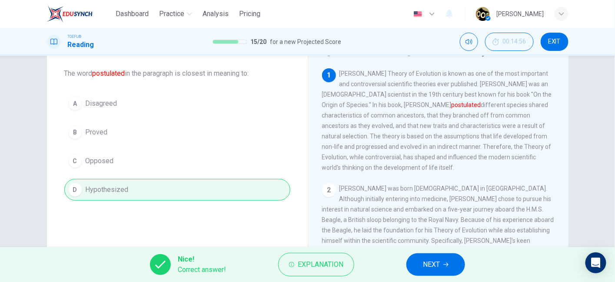
click at [438, 259] on span "NEXT" at bounding box center [431, 264] width 17 height 12
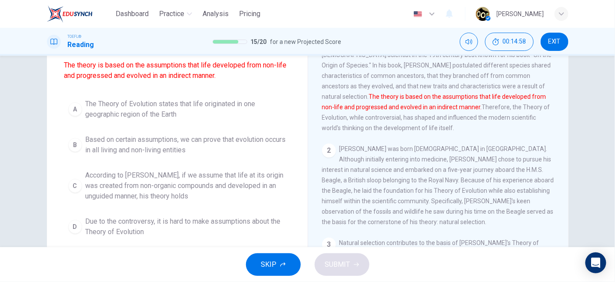
scroll to position [83, 0]
drag, startPoint x: 129, startPoint y: 65, endPoint x: 209, endPoint y: 66, distance: 80.4
click at [209, 66] on font "The theory is based on the assumptions that life developed from non-life and pr…" at bounding box center [175, 69] width 222 height 19
drag, startPoint x: 209, startPoint y: 66, endPoint x: 262, endPoint y: 66, distance: 53.4
click at [262, 66] on font "The theory is based on the assumptions that life developed from non-life and pr…" at bounding box center [175, 69] width 222 height 19
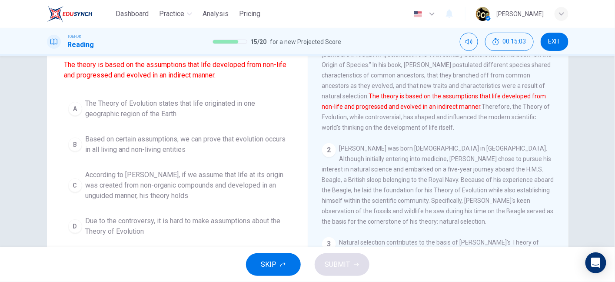
click at [75, 76] on font "The theory is based on the assumptions that life developed from non-life and pr…" at bounding box center [175, 69] width 222 height 19
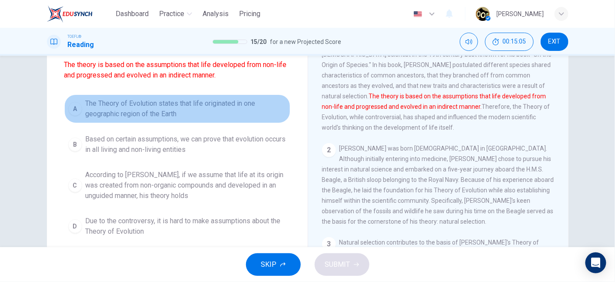
click at [144, 105] on span "The Theory of Evolution states that life originated in one geographic region of…" at bounding box center [186, 108] width 201 height 21
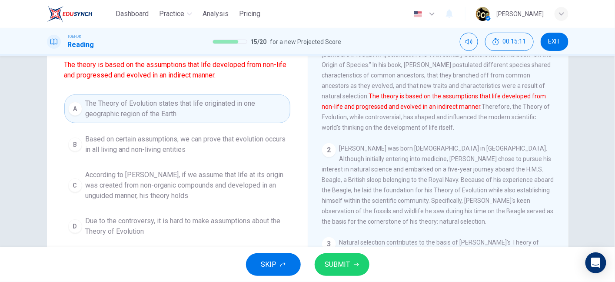
click at [157, 151] on span "Based on certain assumptions, we can prove that evolution occurs in all living …" at bounding box center [186, 144] width 201 height 21
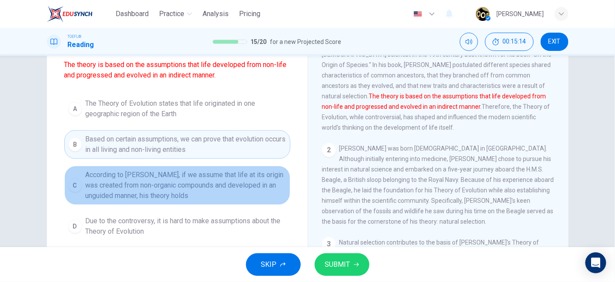
click at [180, 196] on span "According to Darwin, if we assume that life at its origin was created from non-…" at bounding box center [186, 184] width 201 height 31
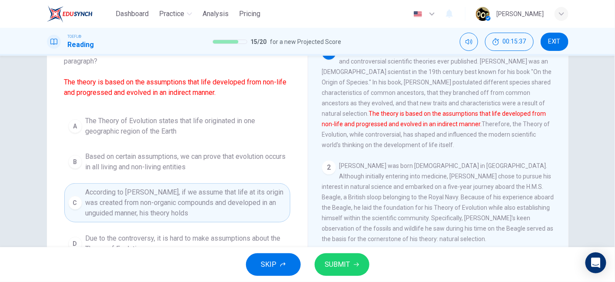
scroll to position [64, 0]
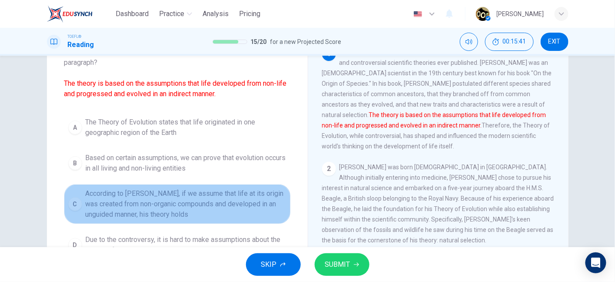
drag, startPoint x: 159, startPoint y: 217, endPoint x: 164, endPoint y: 216, distance: 4.8
click at [164, 216] on span "According to Darwin, if we assume that life at its origin was created from non-…" at bounding box center [186, 203] width 201 height 31
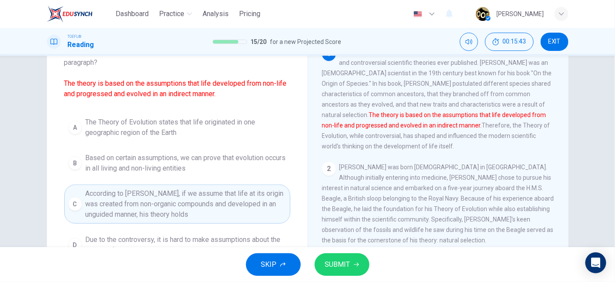
drag, startPoint x: 84, startPoint y: 93, endPoint x: 214, endPoint y: 93, distance: 130.4
click at [214, 93] on font "The theory is based on the assumptions that life developed from non-life and pr…" at bounding box center [175, 88] width 222 height 19
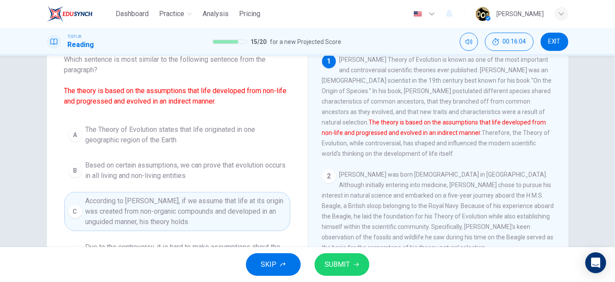
scroll to position [57, 0]
click at [229, 170] on span "Based on certain assumptions, we can prove that evolution occurs in all living …" at bounding box center [186, 169] width 201 height 21
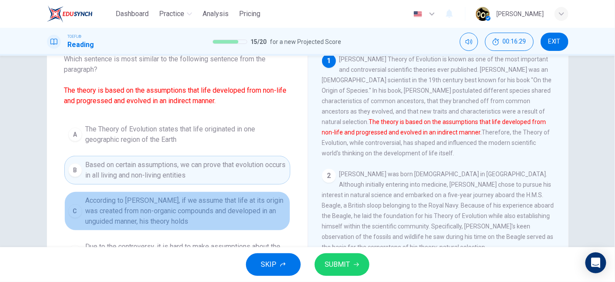
click at [227, 204] on span "According to Darwin, if we assume that life at its origin was created from non-…" at bounding box center [186, 210] width 201 height 31
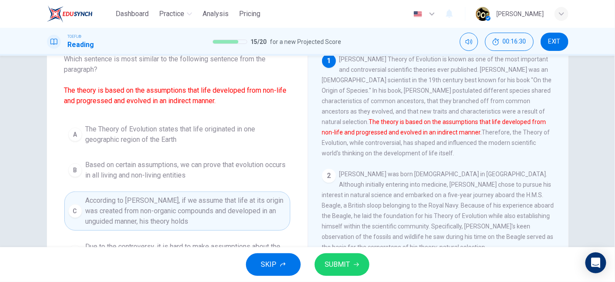
click at [347, 265] on span "SUBMIT" at bounding box center [337, 264] width 25 height 12
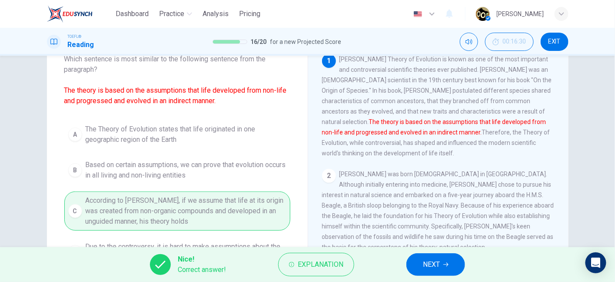
click at [451, 267] on button "NEXT" at bounding box center [435, 264] width 59 height 23
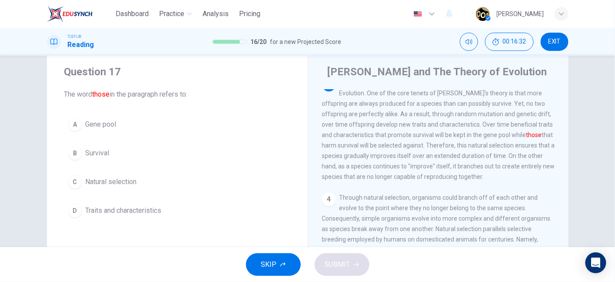
scroll to position [220, 0]
drag, startPoint x: 433, startPoint y: 135, endPoint x: 483, endPoint y: 138, distance: 49.7
click at [483, 138] on span "Natural selection contributes to the basis of Darwin's Theory of Evolution. One…" at bounding box center [438, 130] width 233 height 101
click at [479, 138] on span "Natural selection contributes to the basis of Darwin's Theory of Evolution. One…" at bounding box center [438, 130] width 233 height 101
drag, startPoint x: 321, startPoint y: 155, endPoint x: 389, endPoint y: 146, distance: 69.3
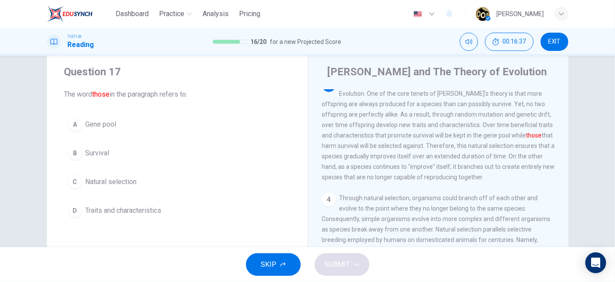
click at [389, 146] on div "3 Natural selection contributes to the basis of Darwin's Theory of Evolution. O…" at bounding box center [438, 130] width 233 height 104
drag, startPoint x: 389, startPoint y: 146, endPoint x: 402, endPoint y: 151, distance: 13.6
click at [402, 151] on div "3 Natural selection contributes to the basis of Darwin's Theory of Evolution. O…" at bounding box center [438, 130] width 233 height 104
drag, startPoint x: 402, startPoint y: 151, endPoint x: 431, endPoint y: 145, distance: 29.4
click at [431, 145] on div "3 Natural selection contributes to the basis of Darwin's Theory of Evolution. O…" at bounding box center [438, 130] width 233 height 104
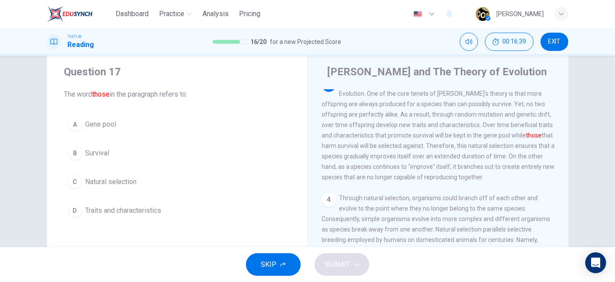
click at [434, 150] on span "Natural selection contributes to the basis of Darwin's Theory of Evolution. One…" at bounding box center [438, 130] width 233 height 101
click at [449, 148] on span "Natural selection contributes to the basis of Darwin's Theory of Evolution. One…" at bounding box center [438, 130] width 233 height 101
drag, startPoint x: 449, startPoint y: 148, endPoint x: 458, endPoint y: 148, distance: 9.6
click at [458, 148] on span "Natural selection contributes to the basis of Darwin's Theory of Evolution. One…" at bounding box center [438, 130] width 233 height 101
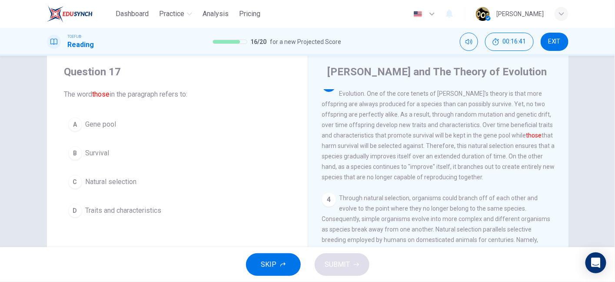
click at [458, 148] on span "Natural selection contributes to the basis of Darwin's Theory of Evolution. One…" at bounding box center [438, 130] width 233 height 101
drag, startPoint x: 458, startPoint y: 148, endPoint x: 471, endPoint y: 148, distance: 12.2
click at [471, 148] on span "Natural selection contributes to the basis of Darwin's Theory of Evolution. One…" at bounding box center [438, 130] width 233 height 101
click at [526, 139] on font "those" at bounding box center [534, 135] width 16 height 7
drag, startPoint x: 471, startPoint y: 148, endPoint x: 491, endPoint y: 144, distance: 20.4
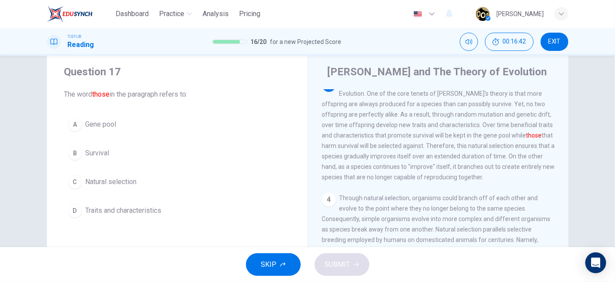
click at [491, 144] on div "3 Natural selection contributes to the basis of Darwin's Theory of Evolution. O…" at bounding box center [438, 130] width 233 height 104
drag, startPoint x: 491, startPoint y: 151, endPoint x: 514, endPoint y: 149, distance: 23.1
click at [514, 149] on span "Natural selection contributes to the basis of Darwin's Theory of Evolution. One…" at bounding box center [438, 130] width 233 height 101
drag, startPoint x: 455, startPoint y: 140, endPoint x: 478, endPoint y: 135, distance: 23.6
click at [478, 135] on span "Natural selection contributes to the basis of Darwin's Theory of Evolution. One…" at bounding box center [438, 130] width 233 height 101
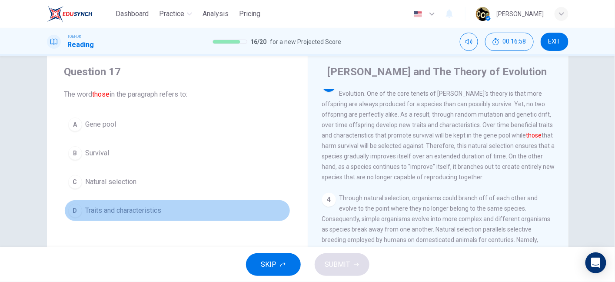
click at [168, 215] on button "D Traits and characteristics" at bounding box center [177, 210] width 226 height 22
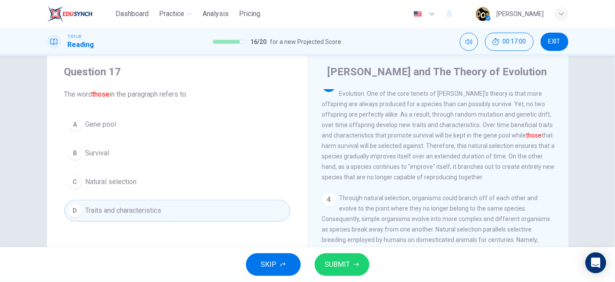
click at [343, 149] on span "Natural selection contributes to the basis of Darwin's Theory of Evolution. One…" at bounding box center [438, 130] width 233 height 101
click at [353, 259] on button "SUBMIT" at bounding box center [342, 264] width 55 height 23
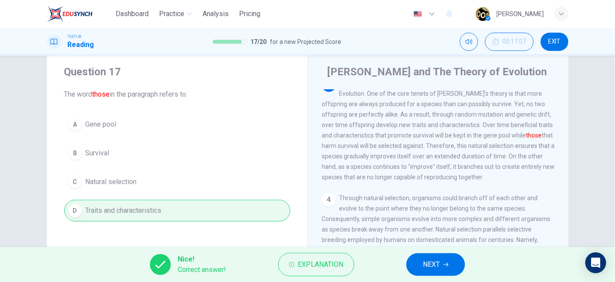
click at [426, 262] on span "NEXT" at bounding box center [431, 264] width 17 height 12
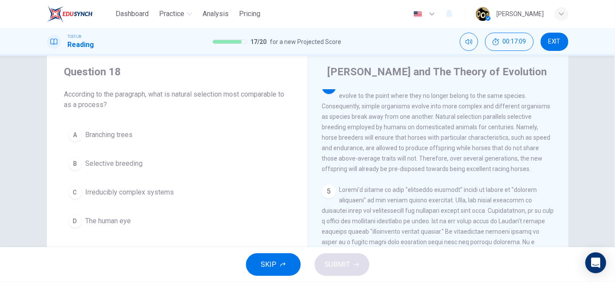
scroll to position [334, 0]
drag, startPoint x: 214, startPoint y: 90, endPoint x: 253, endPoint y: 93, distance: 39.2
click at [253, 93] on span "According to the paragraph, what is natural selection most comparable to as a p…" at bounding box center [177, 99] width 226 height 21
drag, startPoint x: 340, startPoint y: 103, endPoint x: 391, endPoint y: 108, distance: 51.1
click at [391, 108] on div "4 Through natural selection, organisms could branch off of each other and evolv…" at bounding box center [438, 126] width 233 height 94
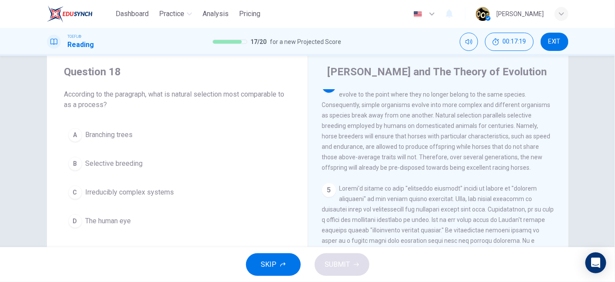
click at [467, 104] on span "Through natural selection, organisms could branch off of each other and evolve …" at bounding box center [436, 125] width 229 height 90
drag, startPoint x: 487, startPoint y: 104, endPoint x: 499, endPoint y: 104, distance: 12.6
click at [499, 104] on span "Through natural selection, organisms could branch off of each other and evolve …" at bounding box center [436, 125] width 229 height 90
drag, startPoint x: 351, startPoint y: 113, endPoint x: 382, endPoint y: 114, distance: 31.3
click at [382, 114] on span "Through natural selection, organisms could branch off of each other and evolve …" at bounding box center [436, 125] width 229 height 90
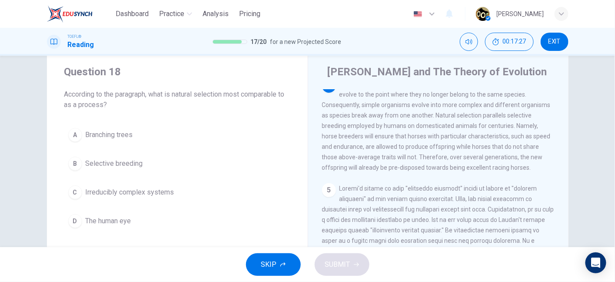
drag, startPoint x: 414, startPoint y: 114, endPoint x: 474, endPoint y: 113, distance: 59.5
click at [474, 113] on span "Through natural selection, organisms could branch off of each other and evolve …" at bounding box center [436, 125] width 229 height 90
drag, startPoint x: 349, startPoint y: 126, endPoint x: 434, endPoint y: 127, distance: 84.3
click at [434, 127] on span "Through natural selection, organisms could branch off of each other and evolve …" at bounding box center [436, 125] width 229 height 90
click at [222, 163] on button "B Selective breeding" at bounding box center [177, 164] width 226 height 22
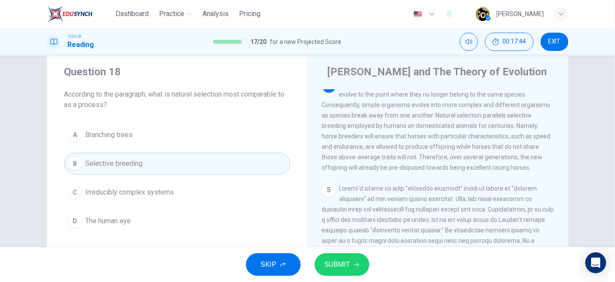
drag, startPoint x: 377, startPoint y: 100, endPoint x: 393, endPoint y: 103, distance: 16.4
click at [393, 103] on span "Through natural selection, organisms could branch off of each other and evolve …" at bounding box center [436, 125] width 229 height 90
drag, startPoint x: 410, startPoint y: 104, endPoint x: 475, endPoint y: 106, distance: 65.6
click at [475, 106] on div "4 Through natural selection, organisms could branch off of each other and evolv…" at bounding box center [438, 126] width 233 height 94
drag, startPoint x: 475, startPoint y: 106, endPoint x: 492, endPoint y: 103, distance: 17.1
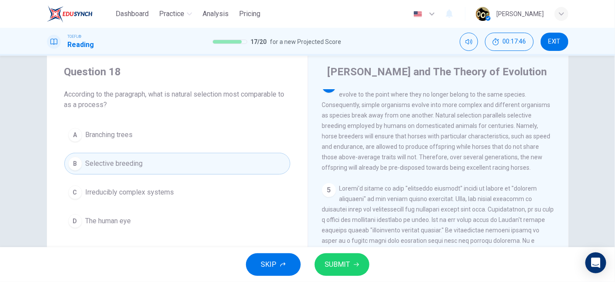
click at [492, 103] on div "4 Through natural selection, organisms could branch off of each other and evolv…" at bounding box center [438, 126] width 233 height 94
drag, startPoint x: 348, startPoint y: 108, endPoint x: 437, endPoint y: 116, distance: 89.0
click at [437, 116] on div "4 Through natural selection, organisms could branch off of each other and evolv…" at bounding box center [438, 126] width 233 height 94
drag, startPoint x: 513, startPoint y: 147, endPoint x: 521, endPoint y: 146, distance: 8.3
click at [521, 146] on span "Through natural selection, organisms could branch off of each other and evolve …" at bounding box center [436, 125] width 229 height 90
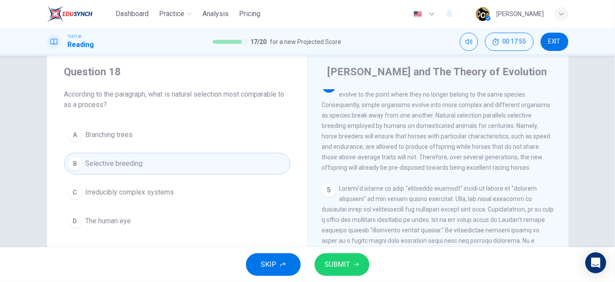
drag, startPoint x: 348, startPoint y: 188, endPoint x: 410, endPoint y: 190, distance: 62.2
click at [410, 171] on span "Through natural selection, organisms could branch off of each other and evolve …" at bounding box center [436, 125] width 229 height 90
drag, startPoint x: 410, startPoint y: 190, endPoint x: 463, endPoint y: 192, distance: 53.5
click at [463, 171] on span "Through natural selection, organisms could branch off of each other and evolve …" at bounding box center [436, 125] width 229 height 90
drag, startPoint x: 352, startPoint y: 159, endPoint x: 388, endPoint y: 159, distance: 36.5
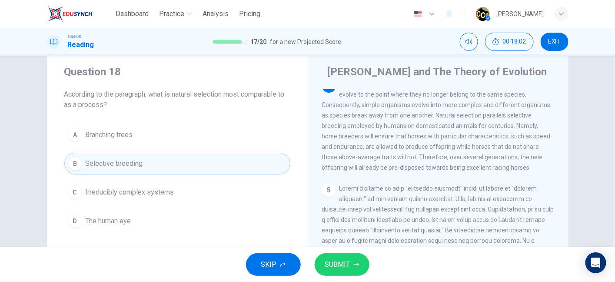
click at [388, 159] on span "Through natural selection, organisms could branch off of each other and evolve …" at bounding box center [436, 125] width 229 height 90
drag, startPoint x: 388, startPoint y: 159, endPoint x: 419, endPoint y: 159, distance: 30.4
click at [419, 159] on span "Through natural selection, organisms could branch off of each other and evolve …" at bounding box center [436, 125] width 229 height 90
drag, startPoint x: 419, startPoint y: 159, endPoint x: 463, endPoint y: 160, distance: 43.9
click at [463, 160] on span "Through natural selection, organisms could branch off of each other and evolve …" at bounding box center [436, 125] width 229 height 90
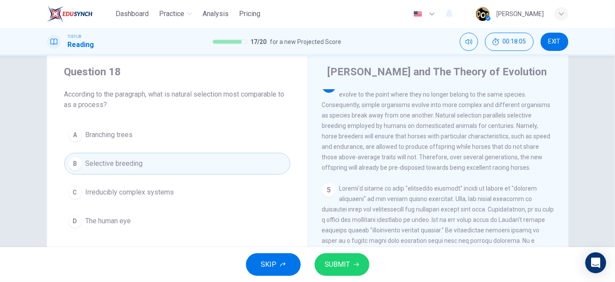
drag, startPoint x: 463, startPoint y: 160, endPoint x: 358, endPoint y: 176, distance: 106.0
click at [358, 171] on span "Through natural selection, organisms could branch off of each other and evolve …" at bounding box center [436, 125] width 229 height 90
drag, startPoint x: 373, startPoint y: 168, endPoint x: 425, endPoint y: 167, distance: 52.2
click at [425, 167] on span "Through natural selection, organisms could branch off of each other and evolve …" at bounding box center [436, 125] width 229 height 90
click at [344, 261] on span "SUBMIT" at bounding box center [337, 264] width 25 height 12
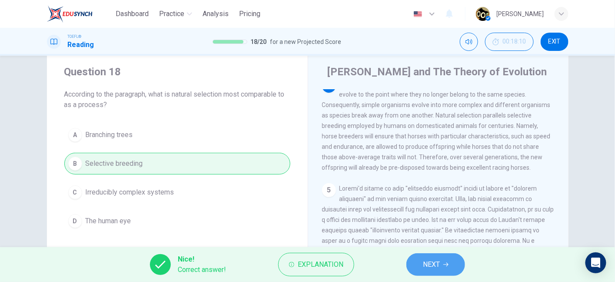
click at [416, 269] on button "NEXT" at bounding box center [435, 264] width 59 height 23
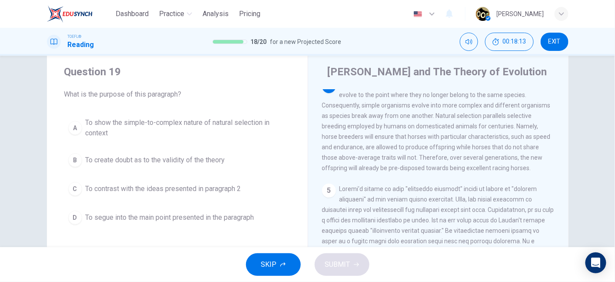
scroll to position [334, 0]
drag, startPoint x: 358, startPoint y: 103, endPoint x: 448, endPoint y: 117, distance: 91.1
click at [448, 117] on div "4 Through natural selection, organisms could branch off of each other and evolv…" at bounding box center [438, 125] width 233 height 94
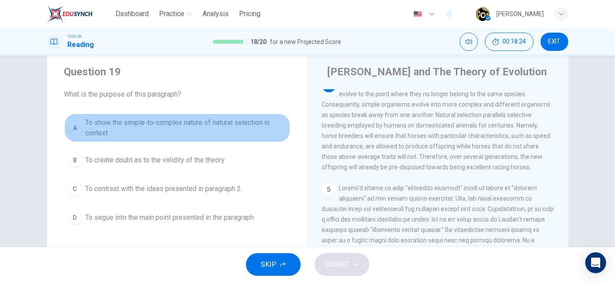
click at [226, 126] on span "To show the simple-to-complex nature of natural selection in context" at bounding box center [186, 127] width 201 height 21
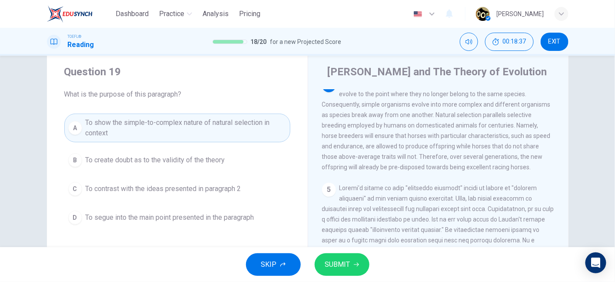
drag, startPoint x: 401, startPoint y: 115, endPoint x: 467, endPoint y: 113, distance: 66.5
click at [467, 113] on span "Through natural selection, organisms could branch off of each other and evolve …" at bounding box center [436, 125] width 229 height 90
drag, startPoint x: 364, startPoint y: 125, endPoint x: 384, endPoint y: 125, distance: 20.0
click at [384, 125] on span "Through natural selection, organisms could branch off of each other and evolve …" at bounding box center [436, 125] width 229 height 90
drag, startPoint x: 457, startPoint y: 124, endPoint x: 485, endPoint y: 121, distance: 28.4
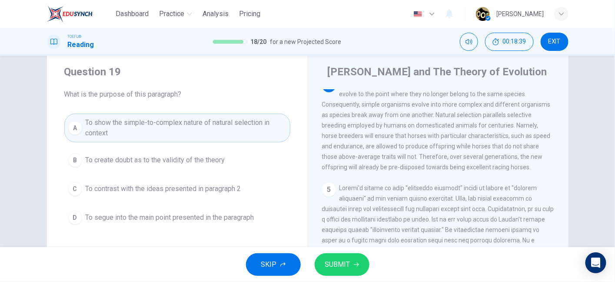
click at [485, 121] on span "Through natural selection, organisms could branch off of each other and evolve …" at bounding box center [436, 125] width 229 height 90
click at [330, 270] on span "SUBMIT" at bounding box center [337, 264] width 25 height 12
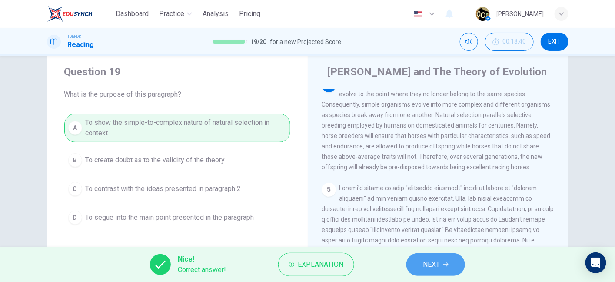
click at [415, 260] on button "NEXT" at bounding box center [435, 264] width 59 height 23
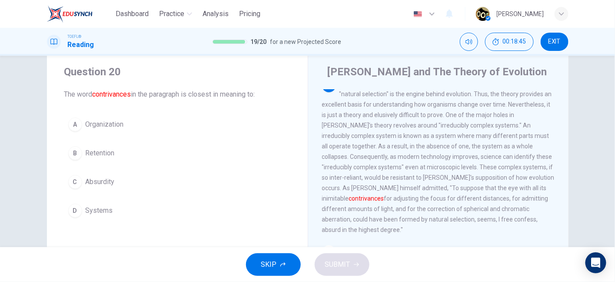
scroll to position [466, 0]
drag, startPoint x: 336, startPoint y: 190, endPoint x: 367, endPoint y: 190, distance: 30.9
click at [367, 190] on span "Darwin's theory is that "selective breeding" occurs in nature as "natural selec…" at bounding box center [438, 156] width 232 height 153
drag, startPoint x: 367, startPoint y: 190, endPoint x: 399, endPoint y: 190, distance: 32.2
click at [399, 190] on span "Darwin's theory is that "selective breeding" occurs in nature as "natural selec…" at bounding box center [438, 156] width 232 height 153
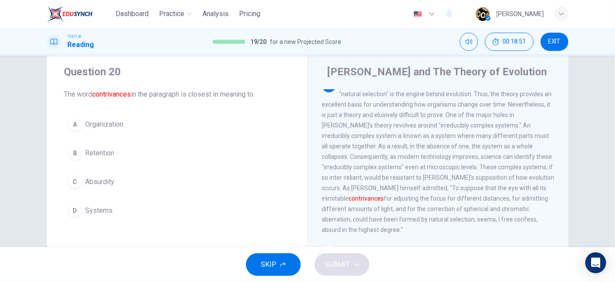
drag, startPoint x: 474, startPoint y: 192, endPoint x: 497, endPoint y: 190, distance: 23.1
click at [497, 190] on span "Darwin's theory is that "selective breeding" occurs in nature as "natural selec…" at bounding box center [438, 156] width 232 height 153
drag, startPoint x: 497, startPoint y: 190, endPoint x: 509, endPoint y: 190, distance: 11.7
click at [384, 195] on font "contrivances" at bounding box center [366, 198] width 35 height 7
drag, startPoint x: 339, startPoint y: 199, endPoint x: 378, endPoint y: 202, distance: 39.2
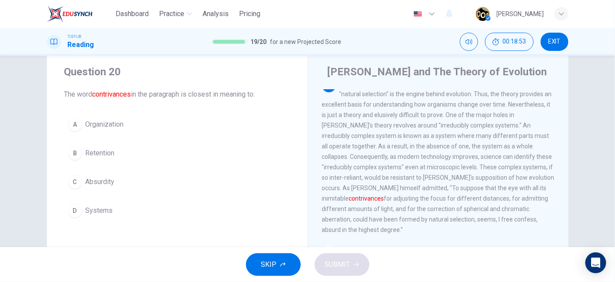
click at [378, 202] on span "Darwin's theory is that "selective breeding" occurs in nature as "natural selec…" at bounding box center [438, 156] width 232 height 153
drag, startPoint x: 376, startPoint y: 210, endPoint x: 427, endPoint y: 212, distance: 51.3
click at [427, 212] on span "Darwin's theory is that "selective breeding" occurs in nature as "natural selec…" at bounding box center [438, 156] width 232 height 153
drag, startPoint x: 455, startPoint y: 213, endPoint x: 487, endPoint y: 213, distance: 32.2
click at [487, 213] on span "Darwin's theory is that "selective breeding" occurs in nature as "natural selec…" at bounding box center [438, 156] width 232 height 153
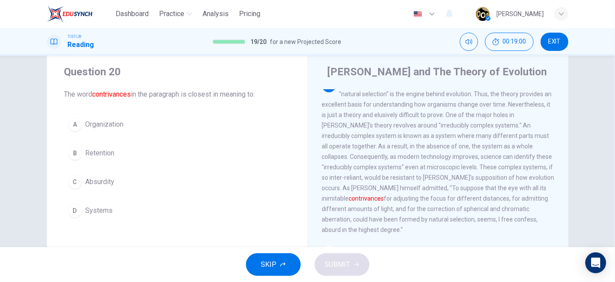
drag, startPoint x: 318, startPoint y: 222, endPoint x: 398, endPoint y: 234, distance: 80.4
click at [398, 234] on div "Charles Darwin and The Theory of Evolution 1 Charles Darwin's Theory of Evoluti…" at bounding box center [438, 202] width 261 height 302
drag, startPoint x: 396, startPoint y: 222, endPoint x: 436, endPoint y: 226, distance: 40.2
click at [436, 226] on span "Darwin's theory is that "selective breeding" occurs in nature as "natural selec…" at bounding box center [438, 156] width 232 height 153
drag, startPoint x: 430, startPoint y: 229, endPoint x: 486, endPoint y: 232, distance: 56.1
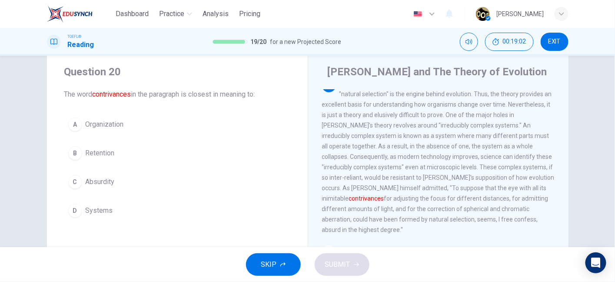
click at [486, 232] on div "1 Charles Darwin's Theory of Evolution is known as one of the most important an…" at bounding box center [444, 214] width 244 height 250
click at [493, 229] on div "1 Charles Darwin's Theory of Evolution is known as one of the most important an…" at bounding box center [444, 214] width 244 height 250
drag, startPoint x: 493, startPoint y: 229, endPoint x: 419, endPoint y: 205, distance: 77.9
click at [419, 205] on div "1 Charles Darwin's Theory of Evolution is known as one of the most important an…" at bounding box center [444, 214] width 244 height 250
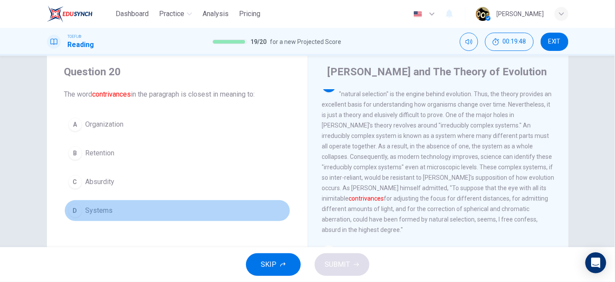
click at [105, 210] on span "Systems" at bounding box center [99, 210] width 27 height 10
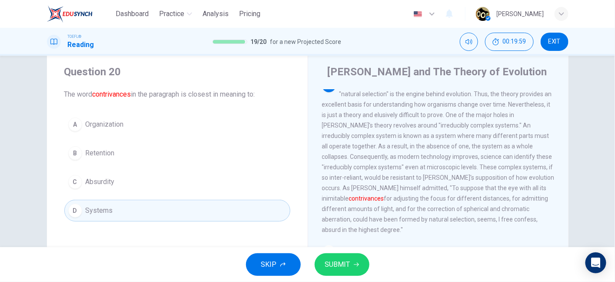
click at [347, 272] on button "SUBMIT" at bounding box center [342, 264] width 55 height 23
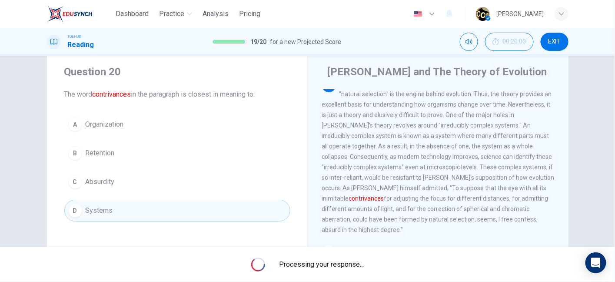
scroll to position [0, 0]
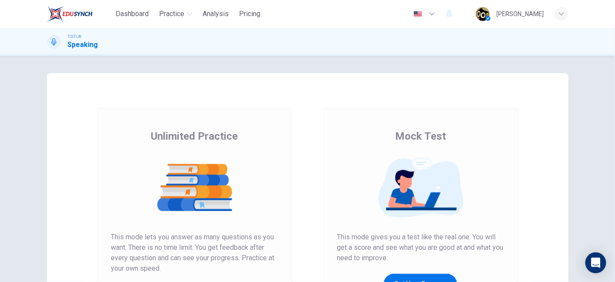
scroll to position [102, 0]
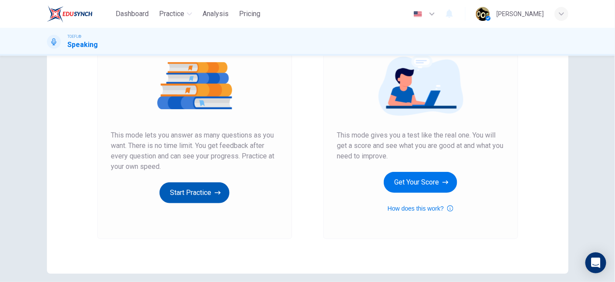
click at [211, 189] on button "Start Practice" at bounding box center [194, 192] width 70 height 21
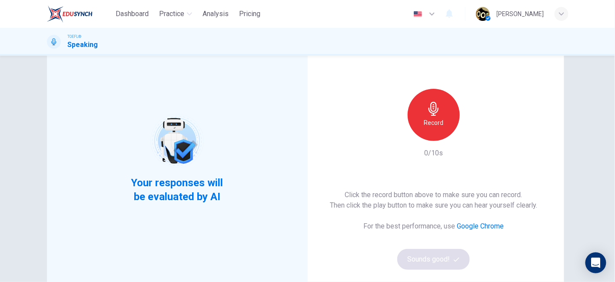
scroll to position [47, 0]
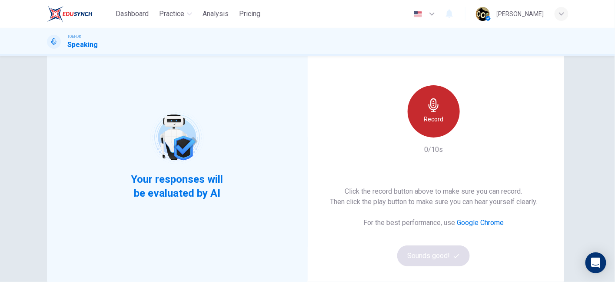
click at [452, 104] on div "Record" at bounding box center [434, 111] width 52 height 52
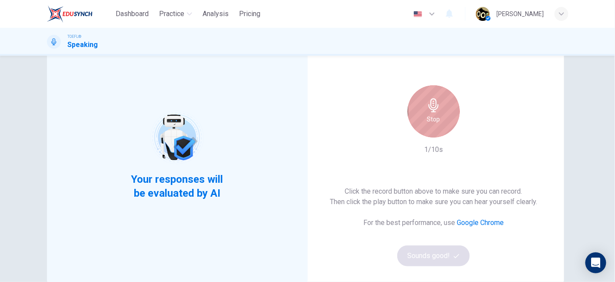
click at [432, 137] on div "Stop" at bounding box center [434, 111] width 52 height 52
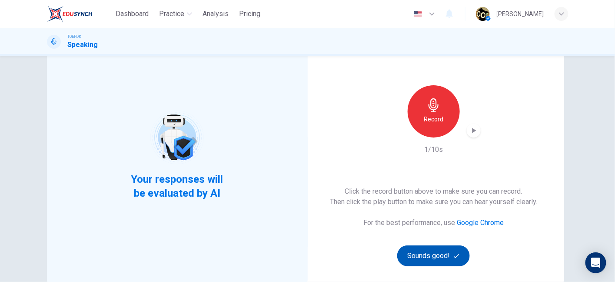
click at [431, 260] on button "Sounds good!" at bounding box center [433, 255] width 73 height 21
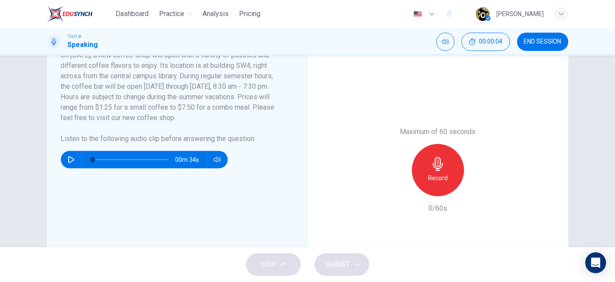
scroll to position [180, 0]
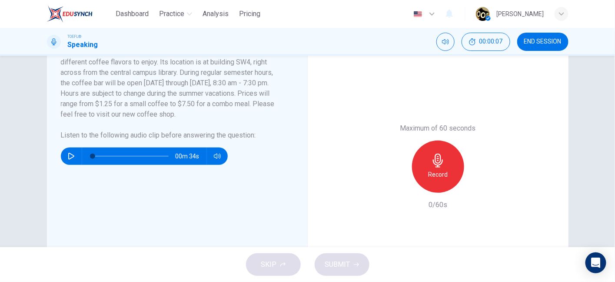
click at [434, 170] on h6 "Record" at bounding box center [438, 174] width 20 height 10
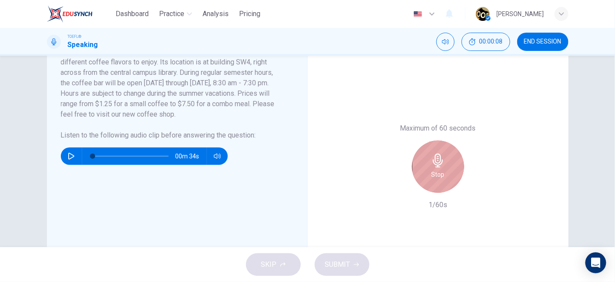
click at [434, 170] on h6 "Stop" at bounding box center [437, 174] width 13 height 10
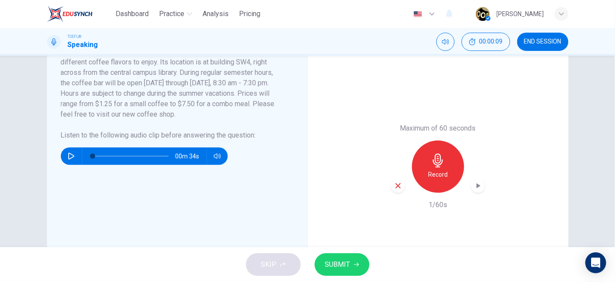
click at [282, 261] on div "SKIP SUBMIT" at bounding box center [307, 264] width 615 height 35
click at [394, 186] on icon "button" at bounding box center [398, 186] width 8 height 8
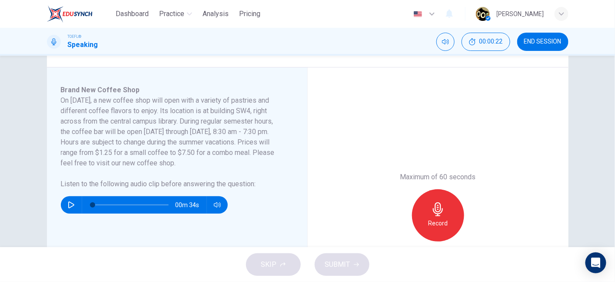
scroll to position [139, 0]
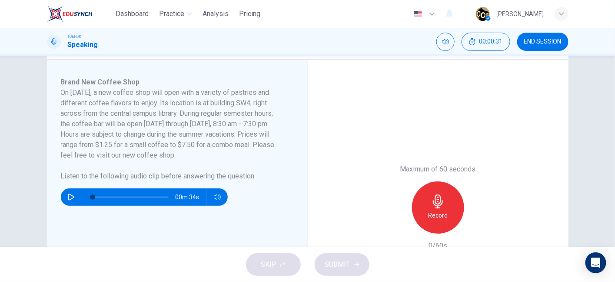
click at [69, 195] on icon "button" at bounding box center [71, 196] width 6 height 7
drag, startPoint x: 132, startPoint y: 134, endPoint x: 178, endPoint y: 145, distance: 47.8
click at [178, 145] on h6 "On November 10, a new coffee shop will open with a variety of pastries and diff…" at bounding box center [172, 123] width 222 height 73
drag, startPoint x: 244, startPoint y: 149, endPoint x: 261, endPoint y: 147, distance: 17.1
click at [261, 147] on h6 "On November 10, a new coffee shop will open with a variety of pastries and diff…" at bounding box center [172, 123] width 222 height 73
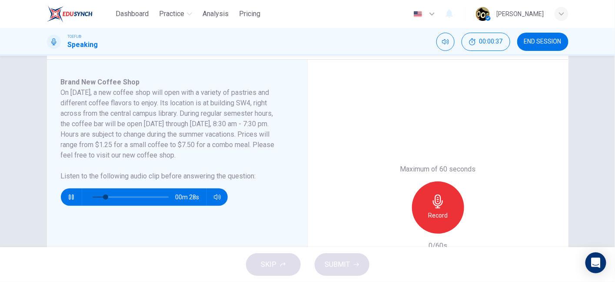
drag, startPoint x: 261, startPoint y: 149, endPoint x: 262, endPoint y: 153, distance: 5.1
click at [262, 153] on h6 "On November 10, a new coffee shop will open with a variety of pastries and diff…" at bounding box center [172, 123] width 222 height 73
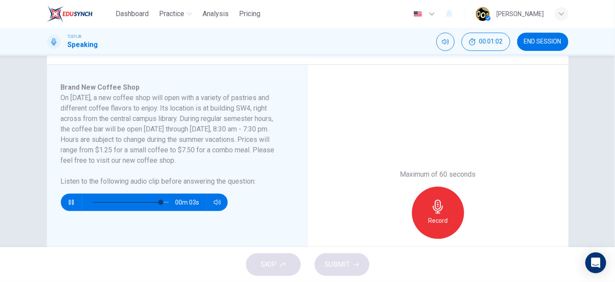
scroll to position [138, 0]
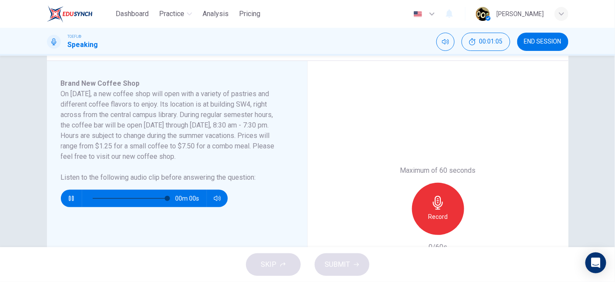
type input "0"
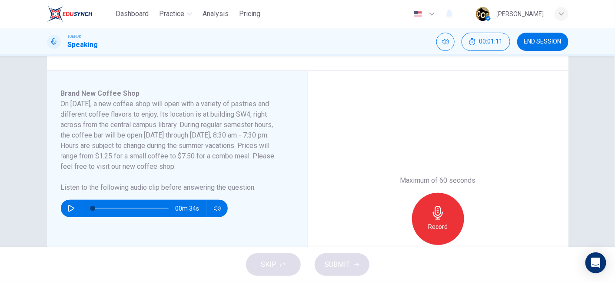
scroll to position [129, 0]
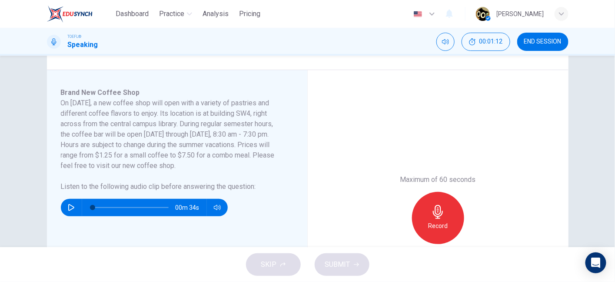
click at [450, 207] on div "Record" at bounding box center [438, 218] width 52 height 52
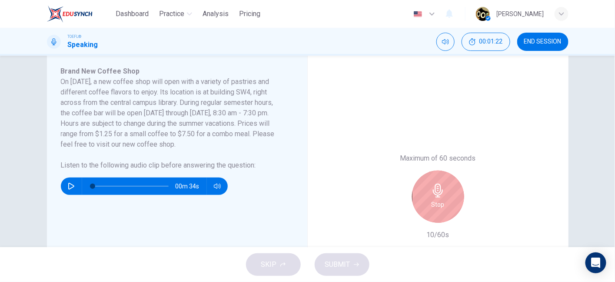
scroll to position [133, 0]
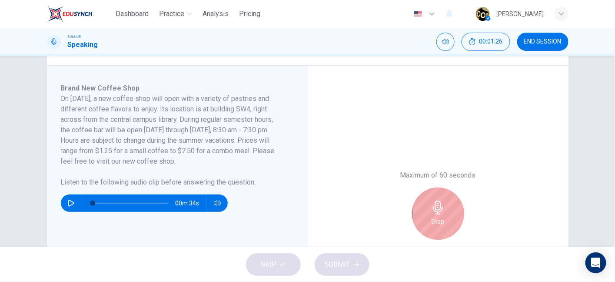
click at [433, 209] on icon "button" at bounding box center [438, 207] width 10 height 14
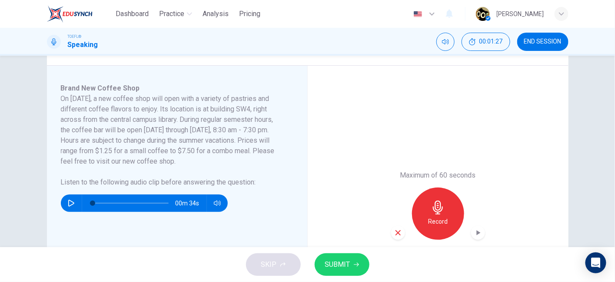
click at [397, 240] on div "Maximum of 60 seconds Record 13/60s" at bounding box center [438, 213] width 94 height 87
click at [394, 231] on icon "button" at bounding box center [398, 233] width 8 height 8
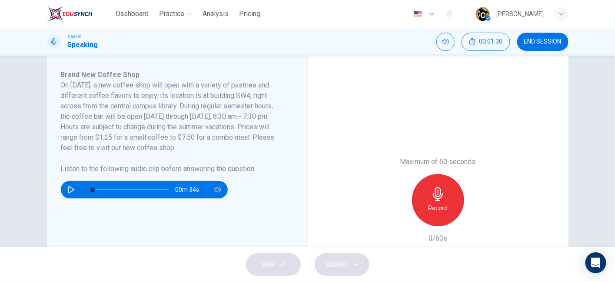
scroll to position [145, 0]
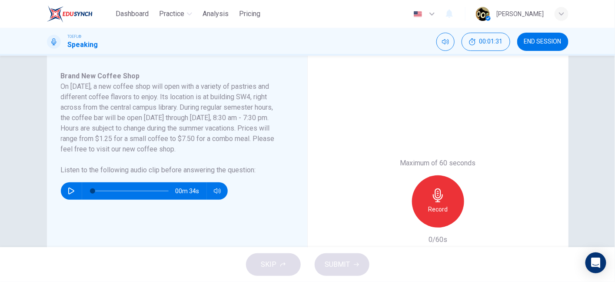
click at [424, 206] on div "Record" at bounding box center [438, 201] width 52 height 52
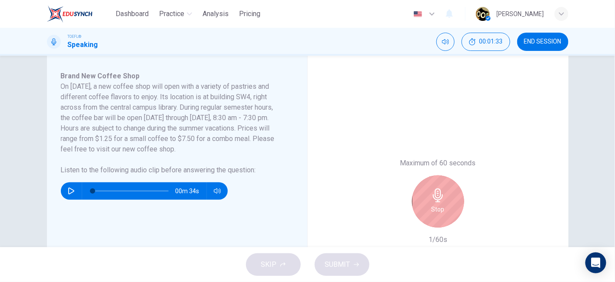
click at [442, 197] on div "Stop" at bounding box center [438, 201] width 52 height 52
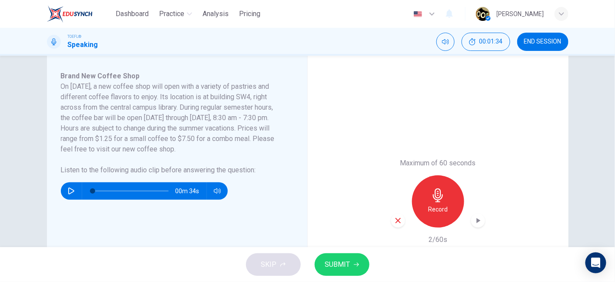
scroll to position [156, 0]
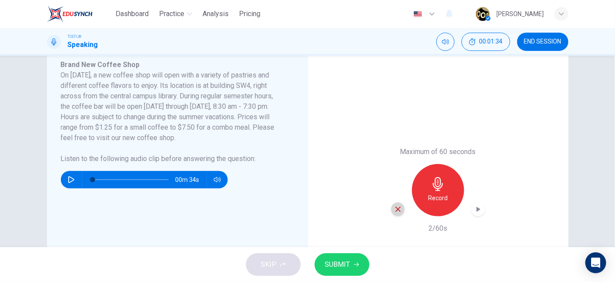
click at [394, 215] on div "button" at bounding box center [398, 209] width 14 height 14
click at [442, 183] on div "Record" at bounding box center [438, 190] width 52 height 52
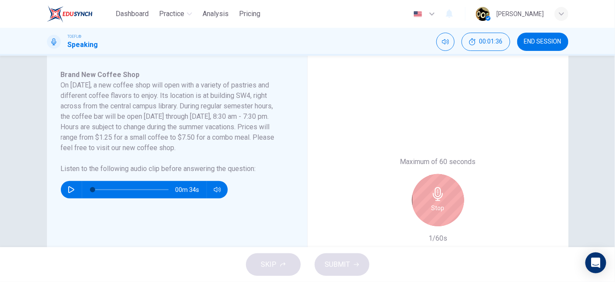
scroll to position [148, 0]
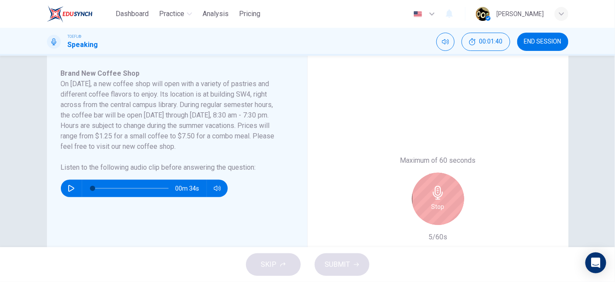
drag, startPoint x: 96, startPoint y: 103, endPoint x: 196, endPoint y: 102, distance: 99.1
click at [196, 102] on h6 "On November 10, a new coffee shop will open with a variety of pastries and diff…" at bounding box center [172, 115] width 222 height 73
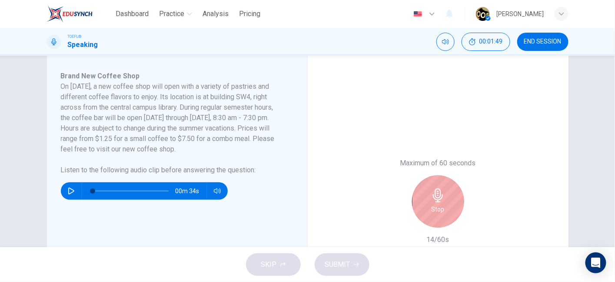
drag, startPoint x: 174, startPoint y: 192, endPoint x: 199, endPoint y: 190, distance: 24.8
click at [199, 190] on span "00m 34s" at bounding box center [191, 190] width 31 height 17
drag, startPoint x: 398, startPoint y: 164, endPoint x: 474, endPoint y: 158, distance: 76.8
click at [474, 158] on div "Maximum of 60 seconds Stop 17/60s" at bounding box center [438, 201] width 94 height 87
drag, startPoint x: 396, startPoint y: 164, endPoint x: 471, endPoint y: 166, distance: 74.7
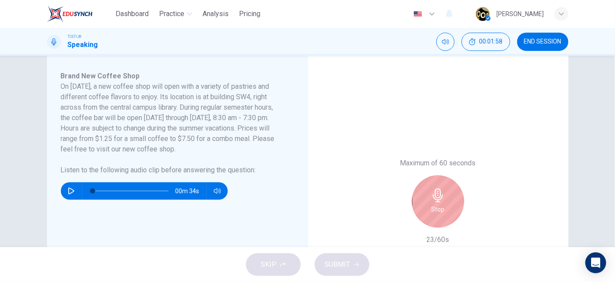
click at [471, 166] on div "Maximum of 60 seconds Stop 23/60s" at bounding box center [438, 201] width 94 height 87
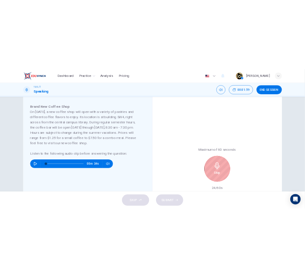
scroll to position [146, 0]
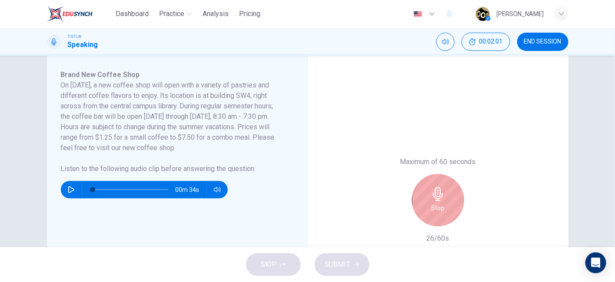
click at [441, 205] on h6 "Stop" at bounding box center [437, 207] width 13 height 10
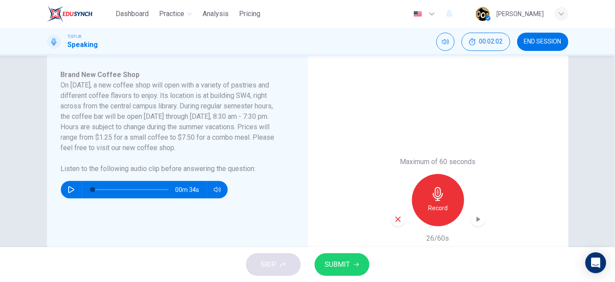
click at [399, 218] on icon "button" at bounding box center [398, 219] width 8 height 8
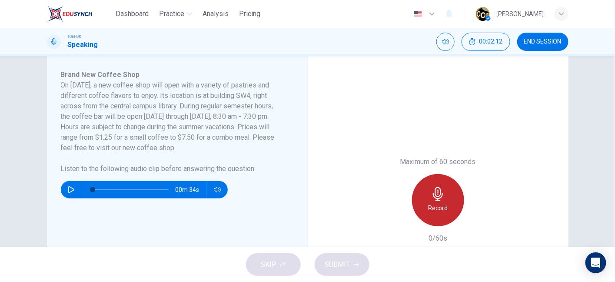
click at [451, 194] on div "Record" at bounding box center [438, 200] width 52 height 52
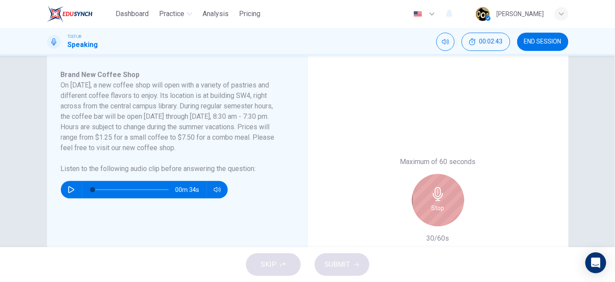
click at [451, 194] on div "Stop" at bounding box center [438, 200] width 52 height 52
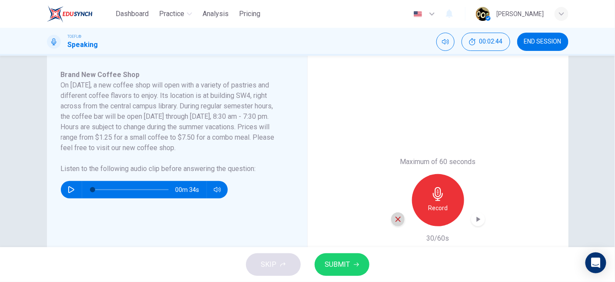
click at [397, 222] on div "button" at bounding box center [398, 219] width 14 height 14
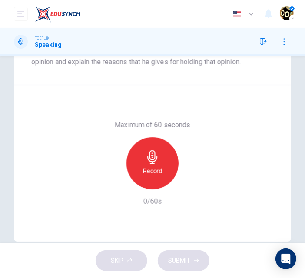
scroll to position [176, 0]
click at [160, 166] on div "Record" at bounding box center [152, 163] width 52 height 52
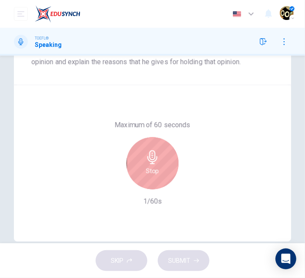
click at [150, 179] on div "Stop" at bounding box center [152, 163] width 52 height 52
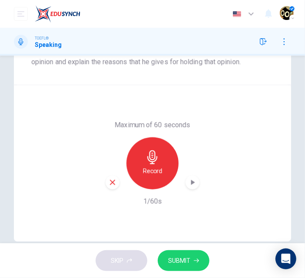
click at [110, 184] on icon "button" at bounding box center [112, 182] width 5 height 5
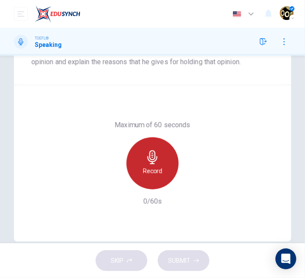
click at [156, 168] on h6 "Record" at bounding box center [153, 171] width 20 height 10
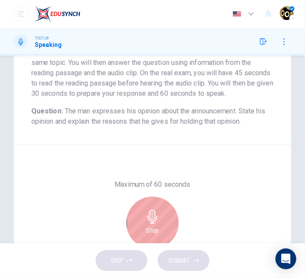
scroll to position [114, 0]
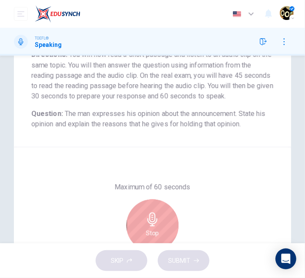
drag, startPoint x: 82, startPoint y: 78, endPoint x: 155, endPoint y: 86, distance: 73.4
click at [155, 86] on span "You will now read a short passage and listen to an audio clip on the same topic…" at bounding box center [152, 75] width 242 height 50
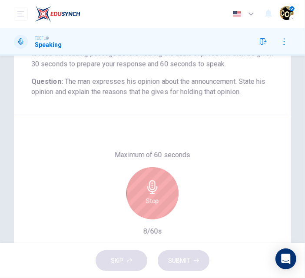
scroll to position [171, 0]
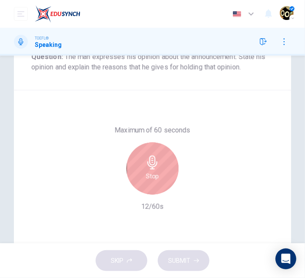
click at [172, 178] on div "Stop" at bounding box center [152, 169] width 52 height 52
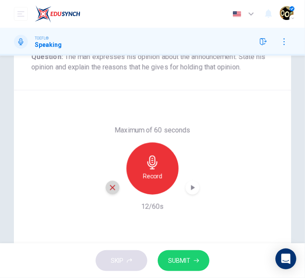
click at [111, 190] on icon "button" at bounding box center [113, 188] width 8 height 8
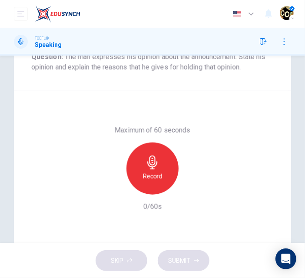
click at [143, 176] on h6 "Record" at bounding box center [153, 176] width 20 height 10
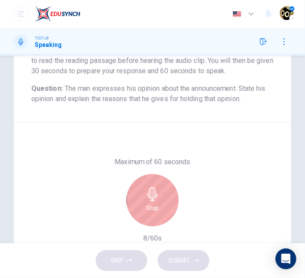
scroll to position [140, 0]
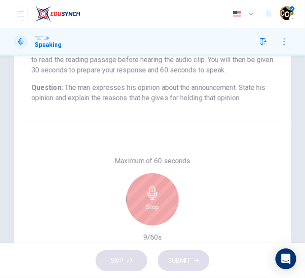
click at [162, 174] on div "Stop" at bounding box center [153, 199] width 94 height 52
click at [149, 194] on icon "button" at bounding box center [153, 193] width 14 height 14
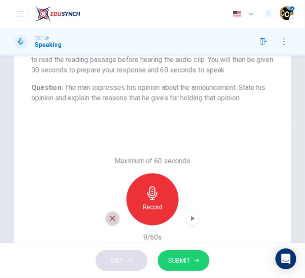
click at [116, 216] on div "button" at bounding box center [113, 219] width 14 height 14
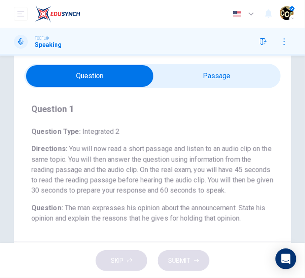
scroll to position [16, 0]
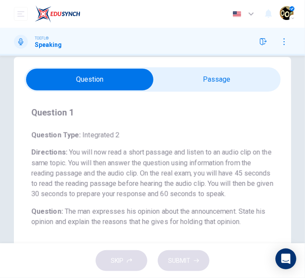
click at [203, 63] on div "Question 1 Question Type : Integrated 2 Directions : You will now read a short …" at bounding box center [152, 229] width 277 height 345
click at [209, 74] on input "checkbox" at bounding box center [89, 80] width 385 height 22
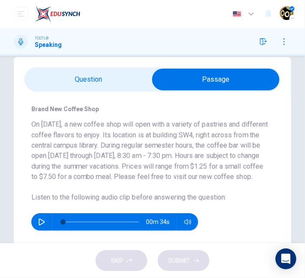
click at [90, 80] on input "checkbox" at bounding box center [215, 80] width 385 height 22
checkbox input "false"
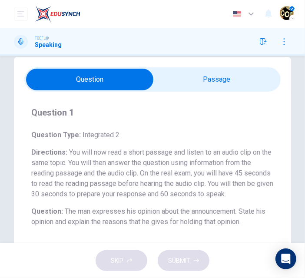
scroll to position [191, 0]
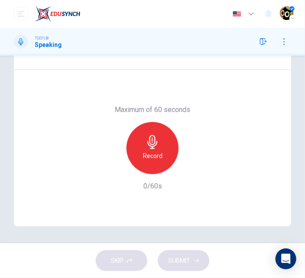
click at [146, 148] on icon "button" at bounding box center [153, 142] width 14 height 14
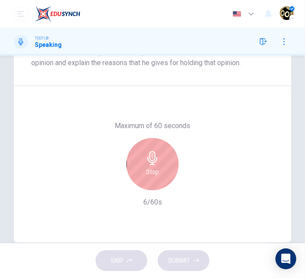
scroll to position [176, 0]
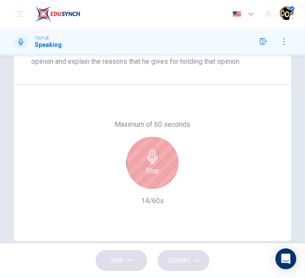
drag, startPoint x: 114, startPoint y: 125, endPoint x: 208, endPoint y: 117, distance: 94.6
click at [208, 117] on div "Maximum of 60 seconds Stop 14/60s" at bounding box center [152, 163] width 277 height 156
drag, startPoint x: 113, startPoint y: 124, endPoint x: 219, endPoint y: 123, distance: 105.6
click at [219, 123] on div "Maximum of 60 seconds Stop 17/60s" at bounding box center [152, 162] width 242 height 87
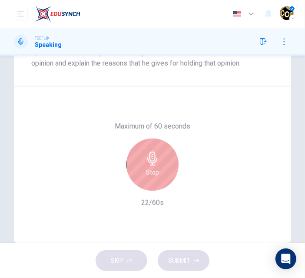
scroll to position [174, 0]
drag, startPoint x: 109, startPoint y: 128, endPoint x: 205, endPoint y: 132, distance: 95.7
click at [205, 132] on div "Maximum of 60 seconds Stop 26/60s" at bounding box center [152, 165] width 242 height 87
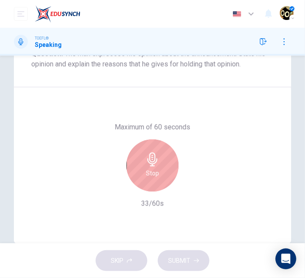
drag, startPoint x: 114, startPoint y: 128, endPoint x: 201, endPoint y: 128, distance: 86.5
click at [201, 128] on div "Maximum of 60 seconds Stop 33/60s" at bounding box center [152, 165] width 242 height 87
drag, startPoint x: 115, startPoint y: 126, endPoint x: 210, endPoint y: 123, distance: 95.2
click at [210, 123] on div "Maximum of 60 seconds Stop 36/60s" at bounding box center [152, 165] width 242 height 87
drag, startPoint x: 172, startPoint y: 126, endPoint x: 213, endPoint y: 117, distance: 41.8
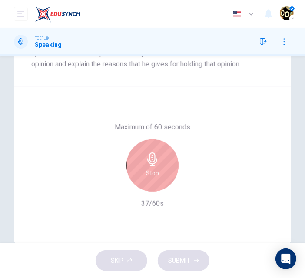
click at [213, 117] on div "Maximum of 60 seconds Stop 37/60s" at bounding box center [152, 165] width 277 height 156
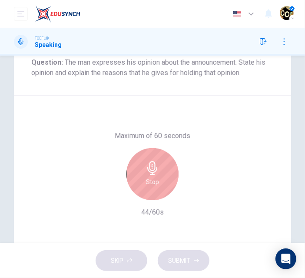
scroll to position [164, 0]
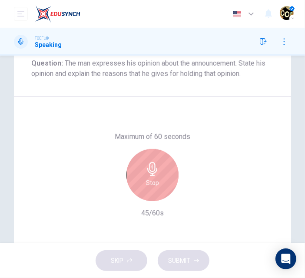
drag, startPoint x: 116, startPoint y: 135, endPoint x: 176, endPoint y: 135, distance: 59.1
click at [176, 135] on h6 "Maximum of 60 seconds" at bounding box center [153, 137] width 76 height 10
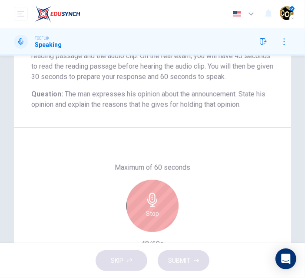
scroll to position [96, 0]
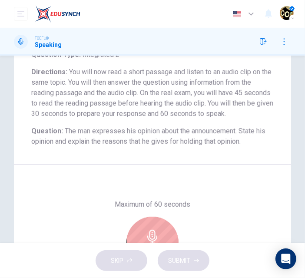
drag, startPoint x: 66, startPoint y: 92, endPoint x: 139, endPoint y: 106, distance: 74.7
click at [139, 106] on span "You will now read a short passage and listen to an audio clip on the same topic…" at bounding box center [152, 93] width 242 height 50
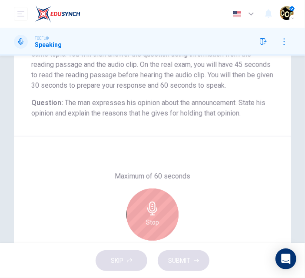
scroll to position [135, 0]
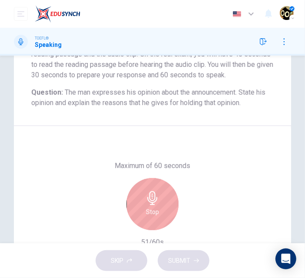
click at [160, 207] on div "Stop" at bounding box center [152, 204] width 52 height 52
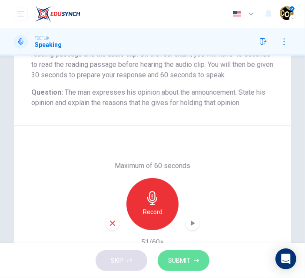
click at [186, 255] on span "SUBMIT" at bounding box center [179, 260] width 22 height 11
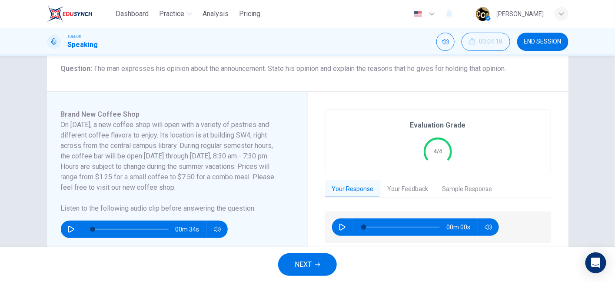
scroll to position [104, 0]
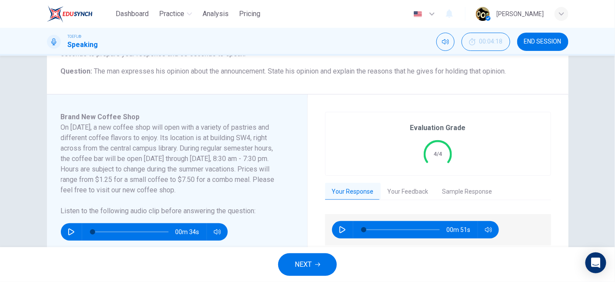
click at [302, 258] on button "NEXT" at bounding box center [307, 264] width 59 height 23
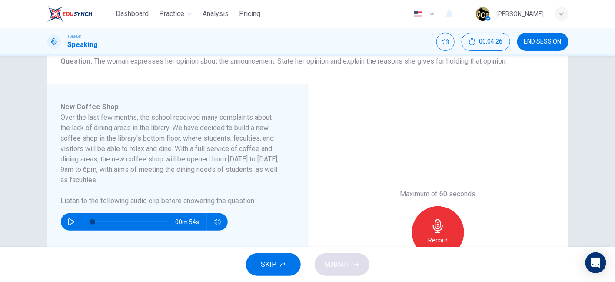
scroll to position [114, 0]
drag, startPoint x: 144, startPoint y: 126, endPoint x: 181, endPoint y: 127, distance: 36.9
click at [181, 127] on h6 "Over the last few months, the school received many complaints about the lack of…" at bounding box center [172, 148] width 222 height 73
click at [77, 219] on div "00m 54s" at bounding box center [144, 221] width 167 height 17
click at [74, 216] on button "button" at bounding box center [71, 221] width 14 height 17
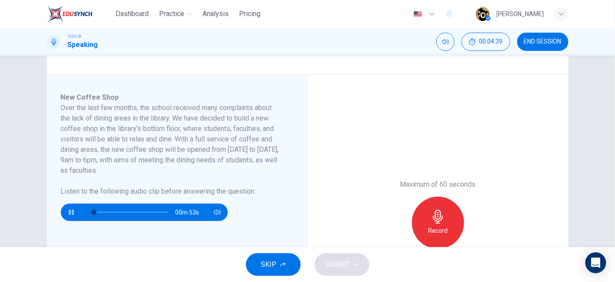
scroll to position [132, 0]
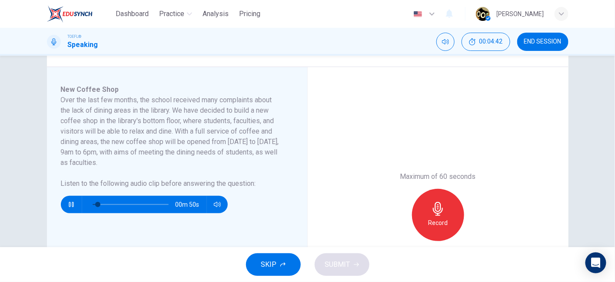
drag, startPoint x: 171, startPoint y: 128, endPoint x: 219, endPoint y: 129, distance: 48.2
click at [219, 129] on h6 "Over the last few months, the school received many complaints about the lack of…" at bounding box center [172, 131] width 222 height 73
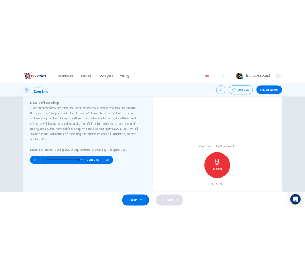
scroll to position [151, 0]
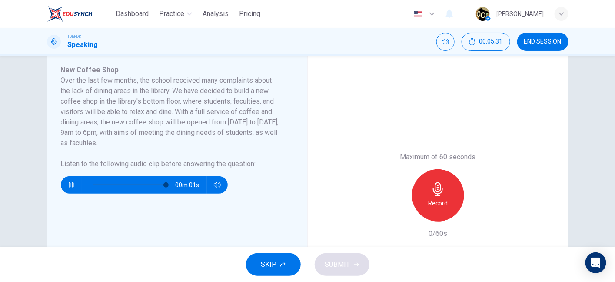
type input "99"
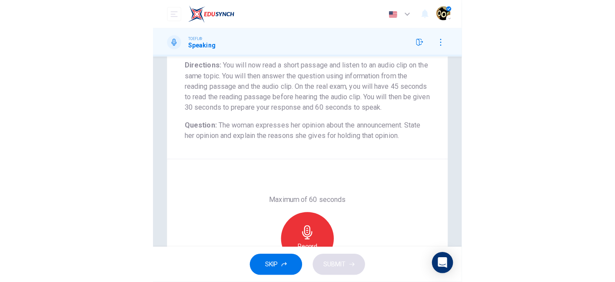
scroll to position [149, 0]
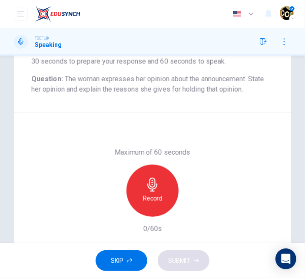
click at [149, 190] on icon "button" at bounding box center [152, 185] width 10 height 14
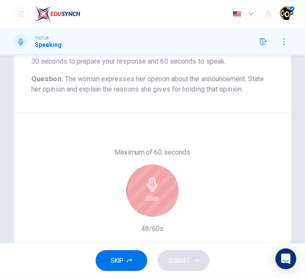
click at [169, 187] on div "Stop" at bounding box center [152, 191] width 52 height 52
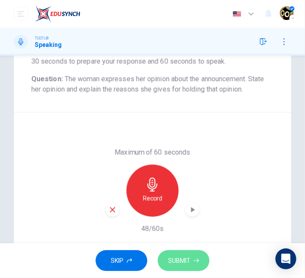
click at [196, 253] on button "SUBMIT" at bounding box center [184, 260] width 52 height 21
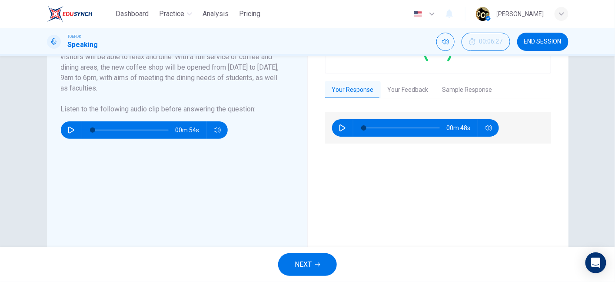
scroll to position [207, 0]
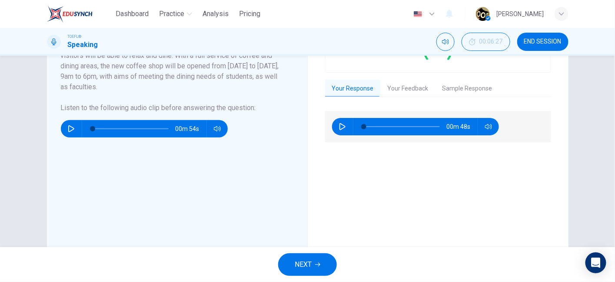
click at [384, 94] on button "Your Feedback" at bounding box center [408, 89] width 55 height 18
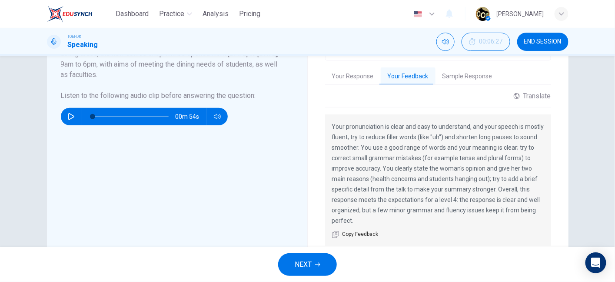
scroll to position [221, 0]
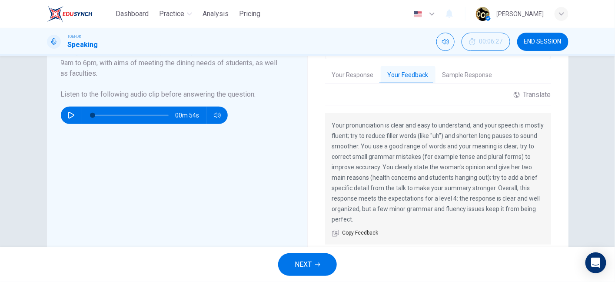
drag, startPoint x: 429, startPoint y: 138, endPoint x: 437, endPoint y: 137, distance: 7.5
click at [437, 137] on p "Your pronunciation is clear and easy to understand, and your speech is mostly f…" at bounding box center [438, 172] width 212 height 104
drag, startPoint x: 380, startPoint y: 166, endPoint x: 431, endPoint y: 187, distance: 55.4
click at [431, 187] on p "Your pronunciation is clear and easy to understand, and your speech is mostly f…" at bounding box center [438, 172] width 212 height 104
drag, startPoint x: 377, startPoint y: 178, endPoint x: 456, endPoint y: 176, distance: 79.5
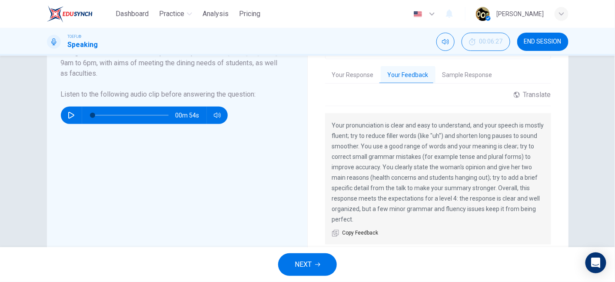
click at [456, 176] on p "Your pronunciation is clear and easy to understand, and your speech is mostly f…" at bounding box center [438, 172] width 212 height 104
drag, startPoint x: 489, startPoint y: 174, endPoint x: 352, endPoint y: 181, distance: 137.0
click at [352, 181] on p "Your pronunciation is clear and easy to understand, and your speech is mostly f…" at bounding box center [438, 172] width 212 height 104
drag, startPoint x: 358, startPoint y: 188, endPoint x: 459, endPoint y: 196, distance: 101.1
click at [459, 196] on p "Your pronunciation is clear and easy to understand, and your speech is mostly f…" at bounding box center [438, 172] width 212 height 104
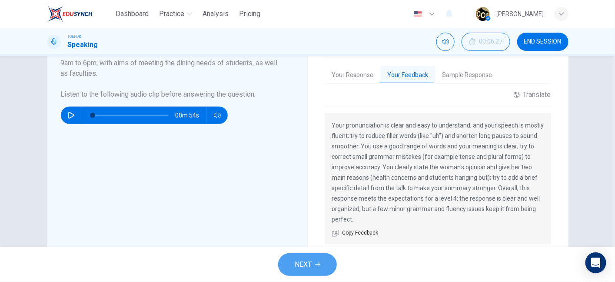
click at [318, 264] on icon "button" at bounding box center [317, 264] width 5 height 4
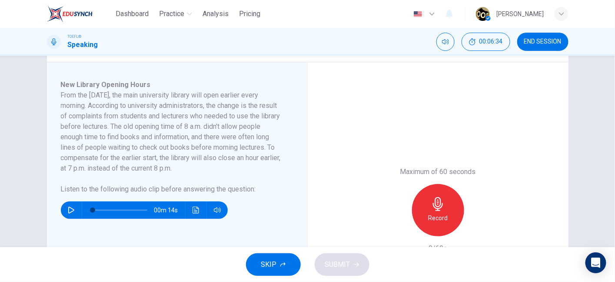
scroll to position [130, 0]
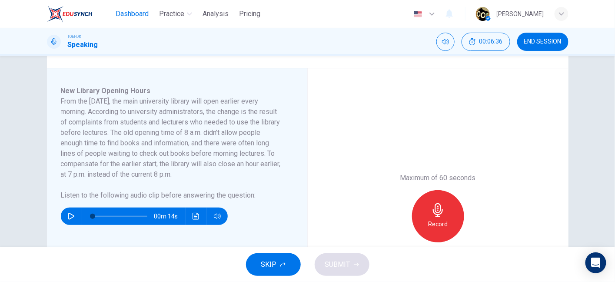
click at [140, 12] on span "Dashboard" at bounding box center [132, 14] width 33 height 10
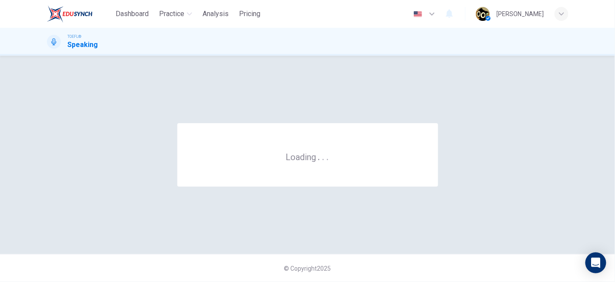
scroll to position [0, 0]
